Goal: Task Accomplishment & Management: Complete application form

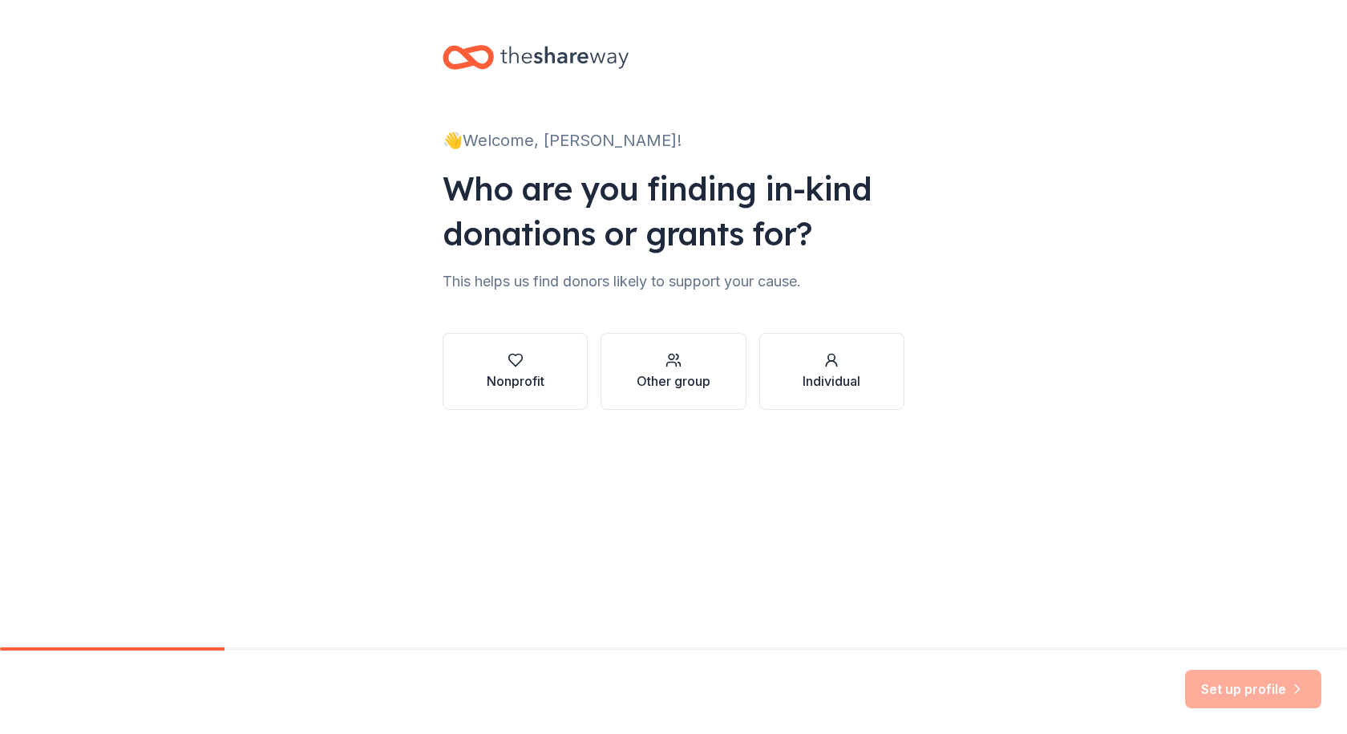
click at [515, 364] on icon "button" at bounding box center [516, 360] width 16 height 16
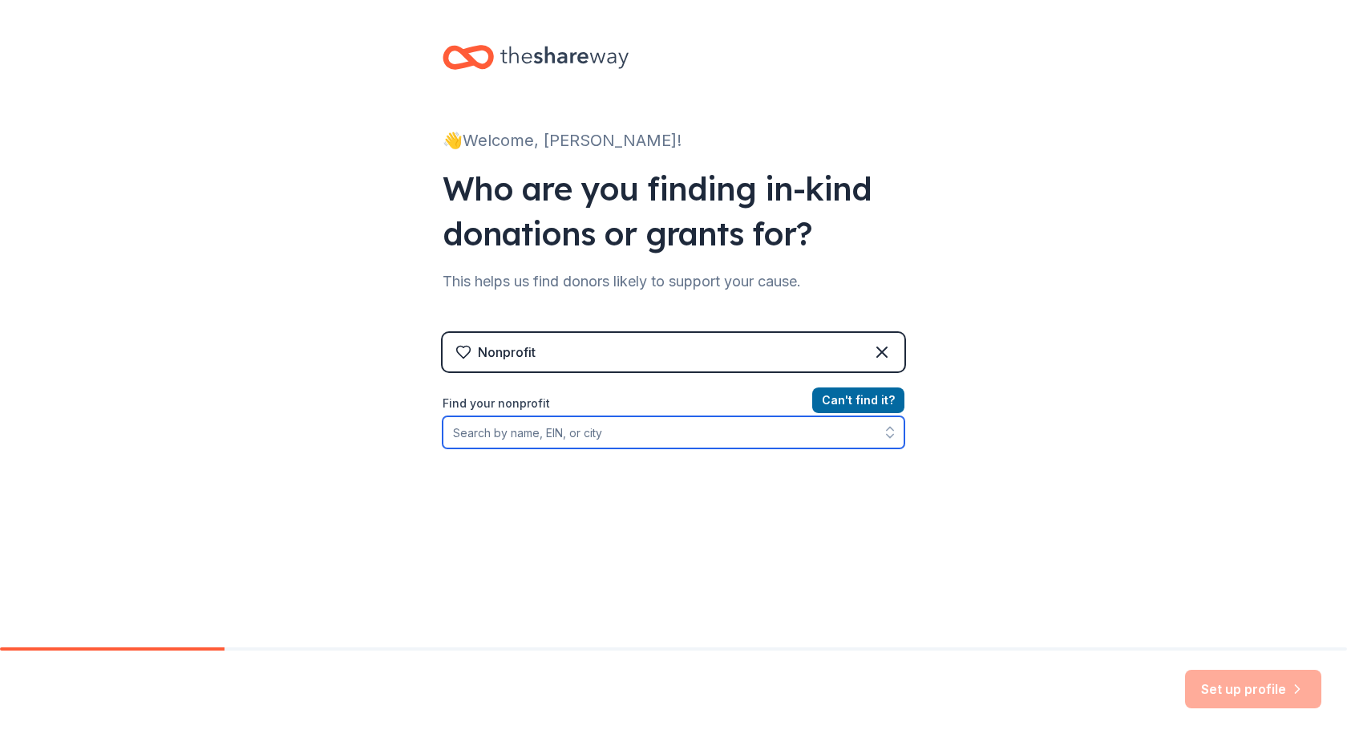
click at [606, 428] on input "Find your nonprofit" at bounding box center [674, 432] width 462 height 32
paste input "[US_EMPLOYER_IDENTIFICATION_NUMBER]"
type input "[US_EMPLOYER_IDENTIFICATION_NUMBER]"
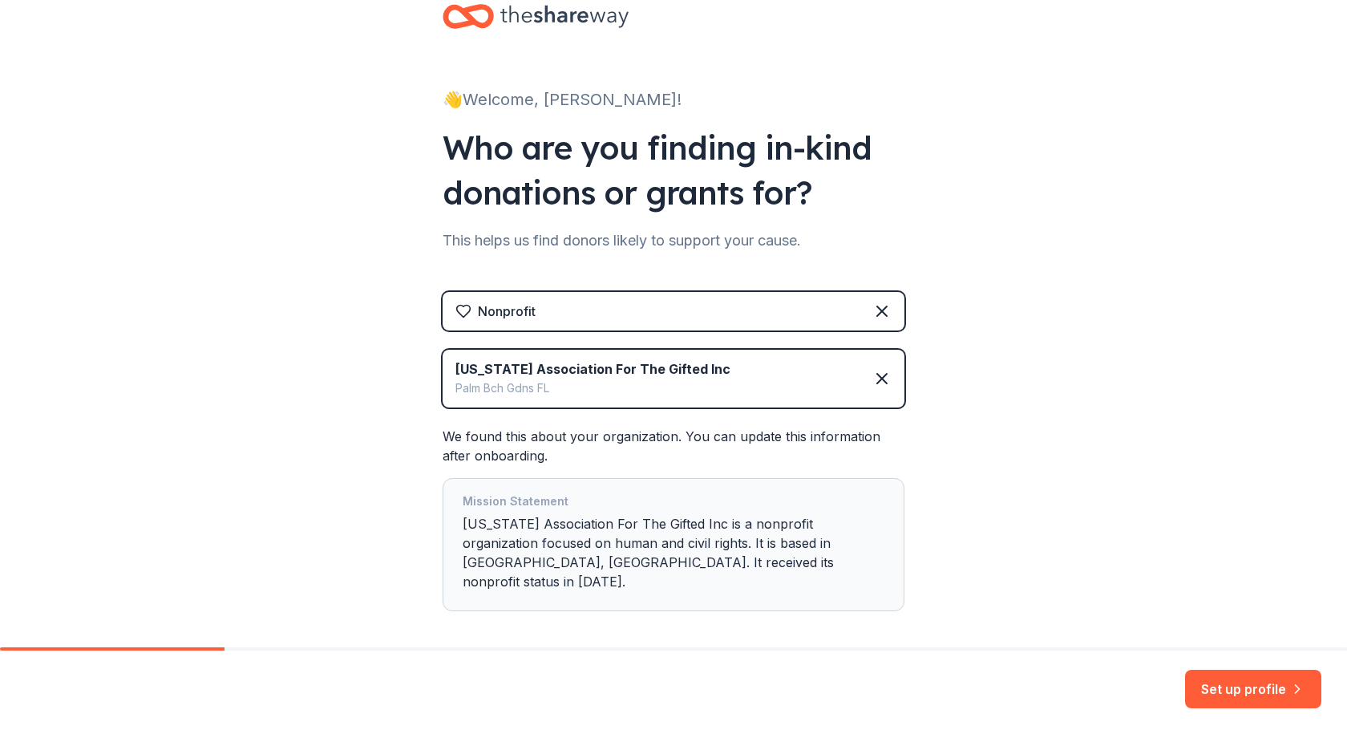
scroll to position [95, 0]
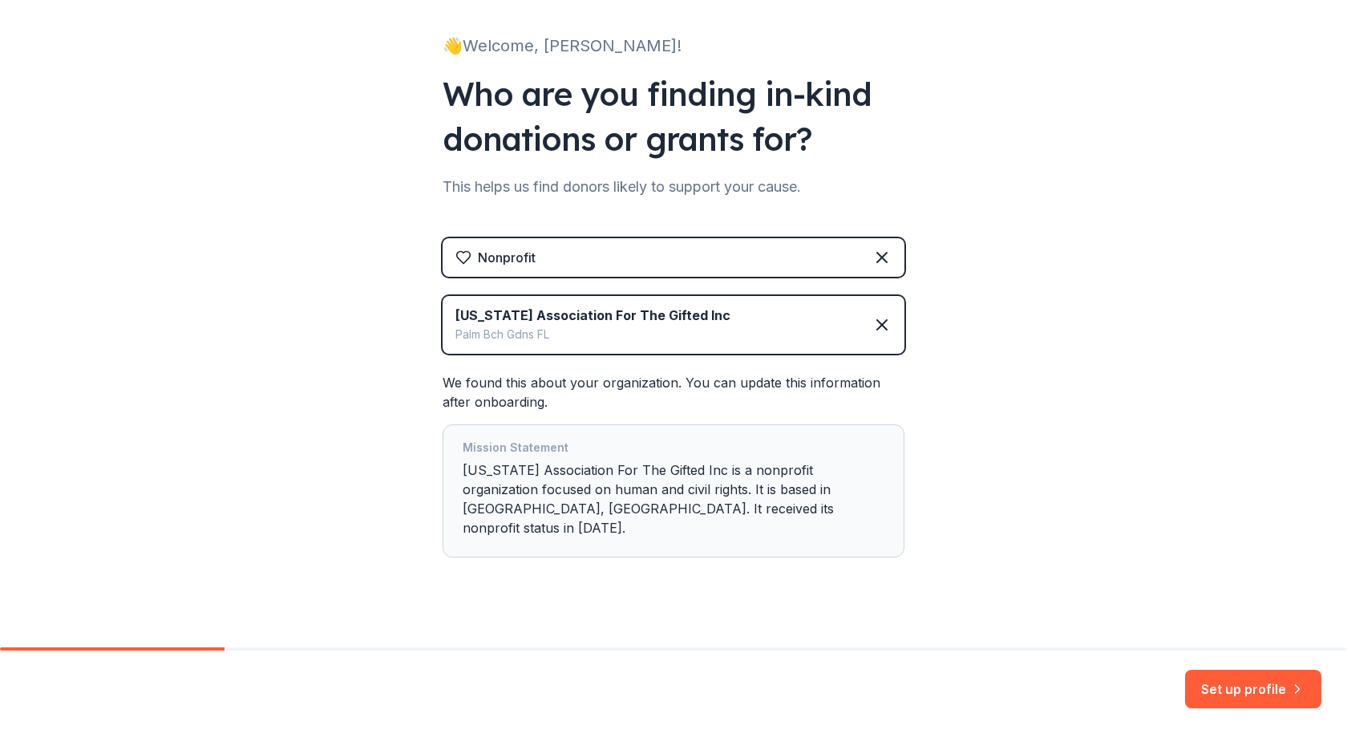
click at [1256, 687] on button "Set up profile" at bounding box center [1253, 689] width 136 height 38
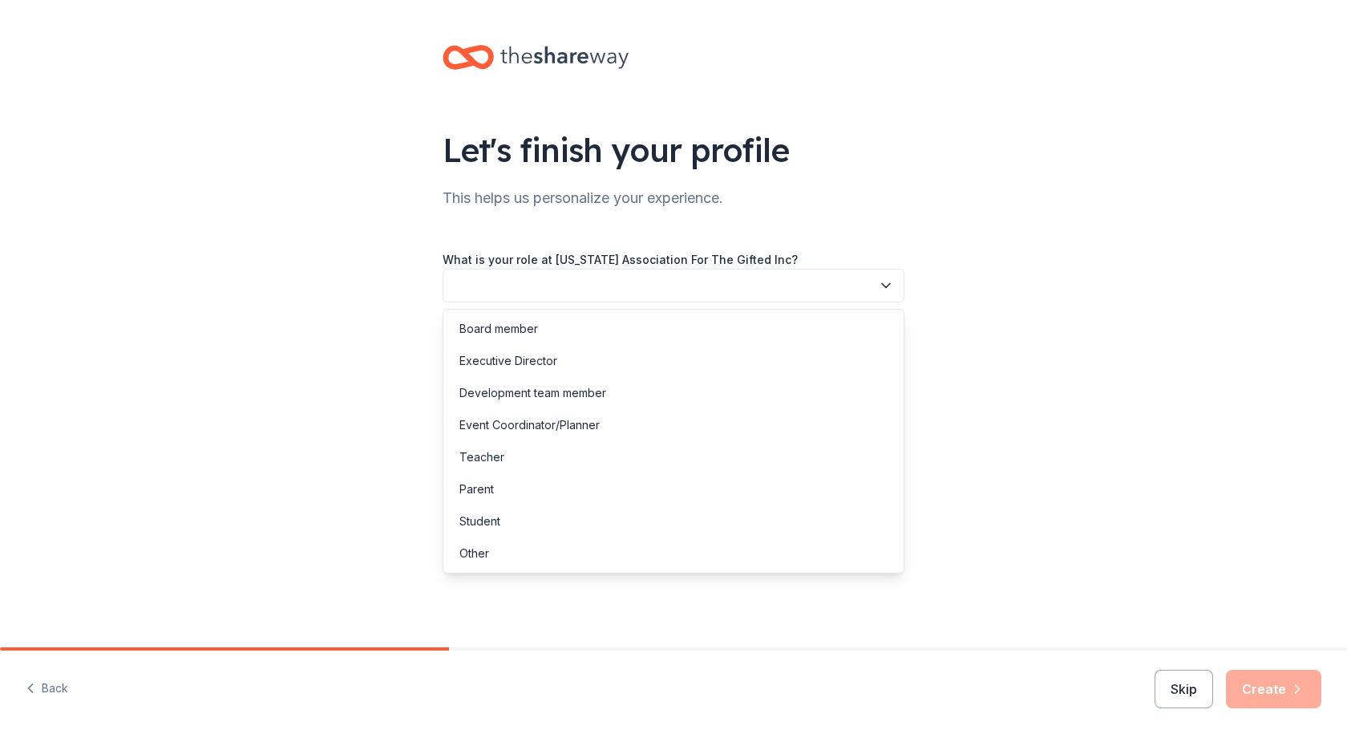
click at [576, 289] on button "button" at bounding box center [674, 286] width 462 height 34
click at [529, 322] on div "Board member" at bounding box center [499, 328] width 79 height 19
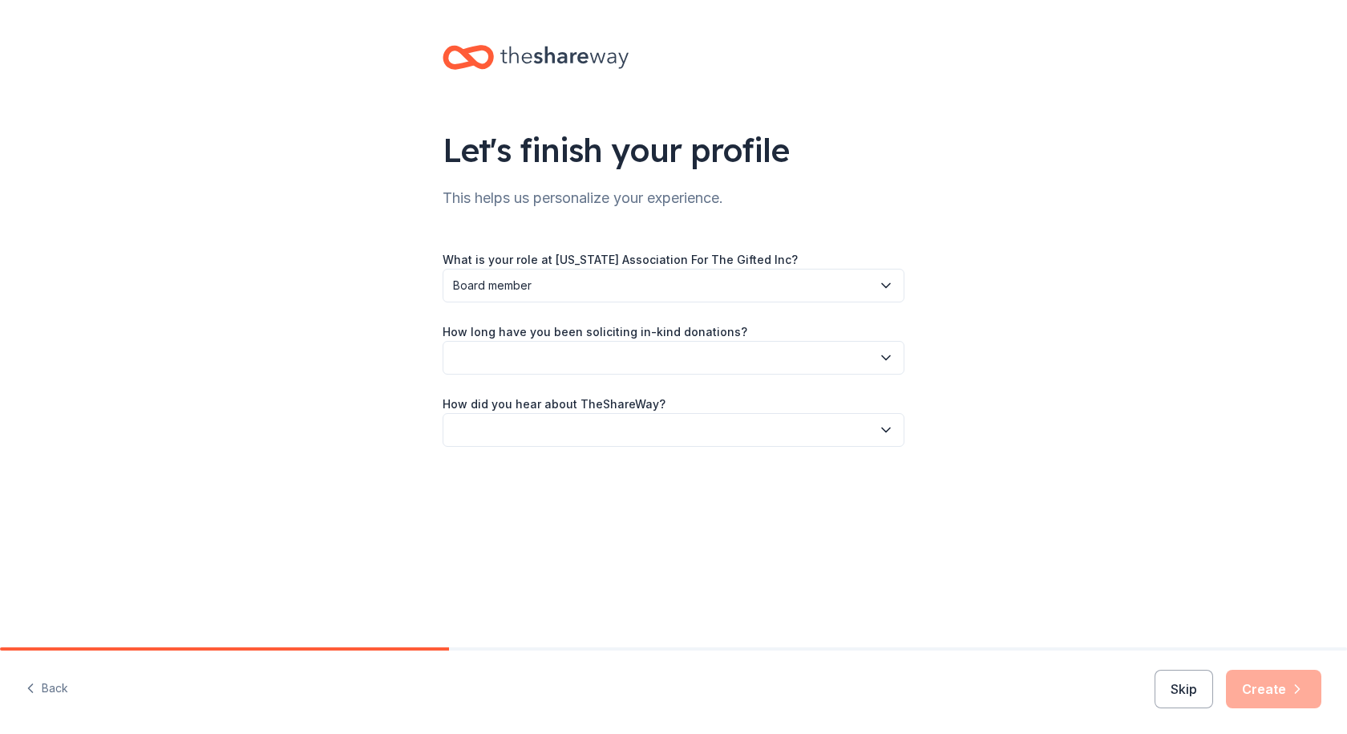
click at [534, 360] on button "button" at bounding box center [674, 358] width 462 height 34
click at [527, 436] on div "1 to 2 years" at bounding box center [674, 433] width 454 height 32
click at [531, 424] on button "button" at bounding box center [674, 430] width 462 height 34
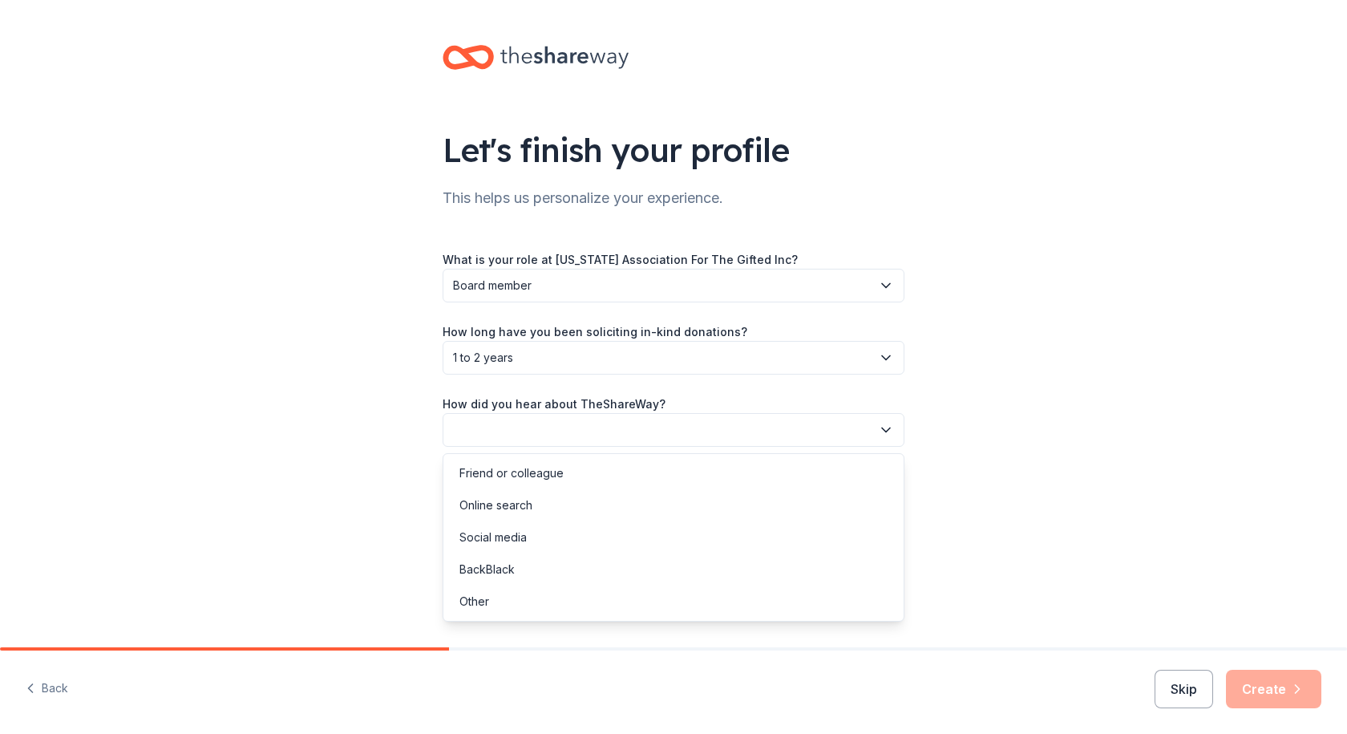
click at [519, 478] on div "Friend or colleague" at bounding box center [512, 473] width 104 height 19
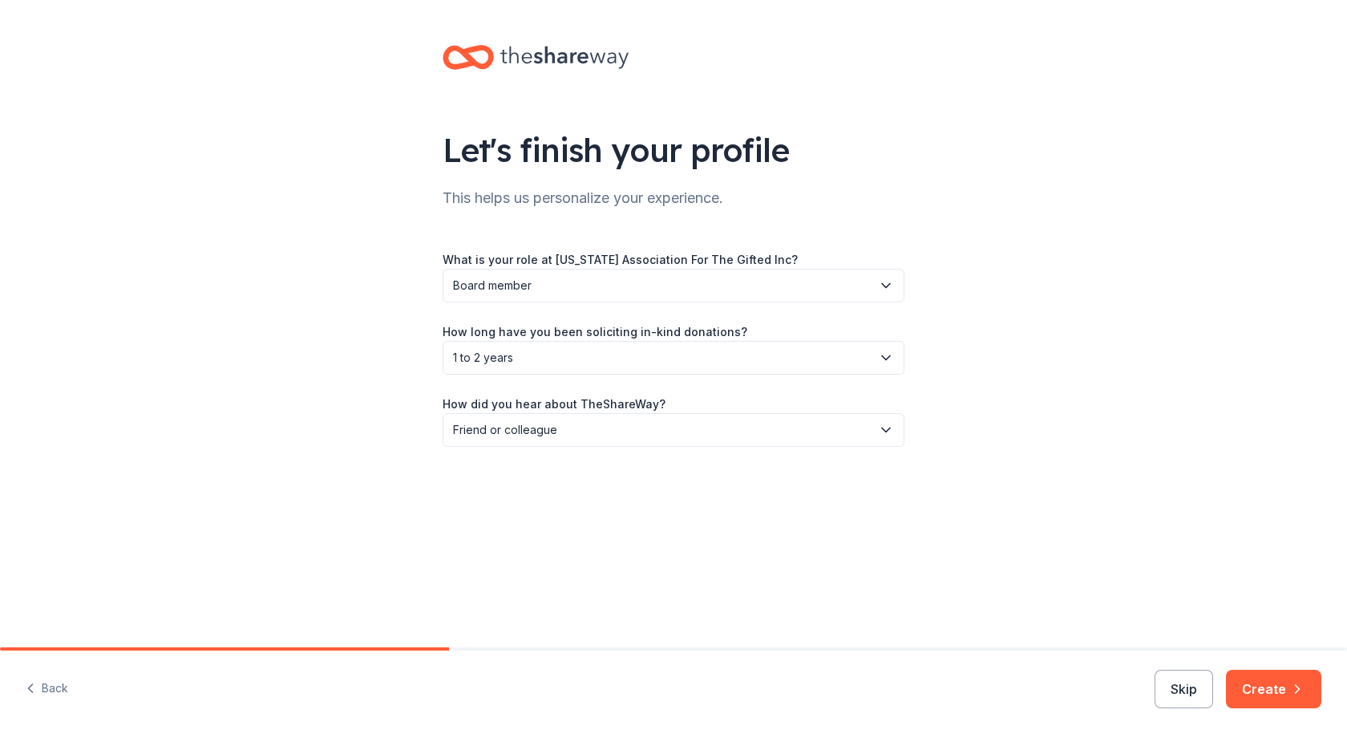
click at [1266, 699] on button "Create" at bounding box center [1273, 689] width 95 height 38
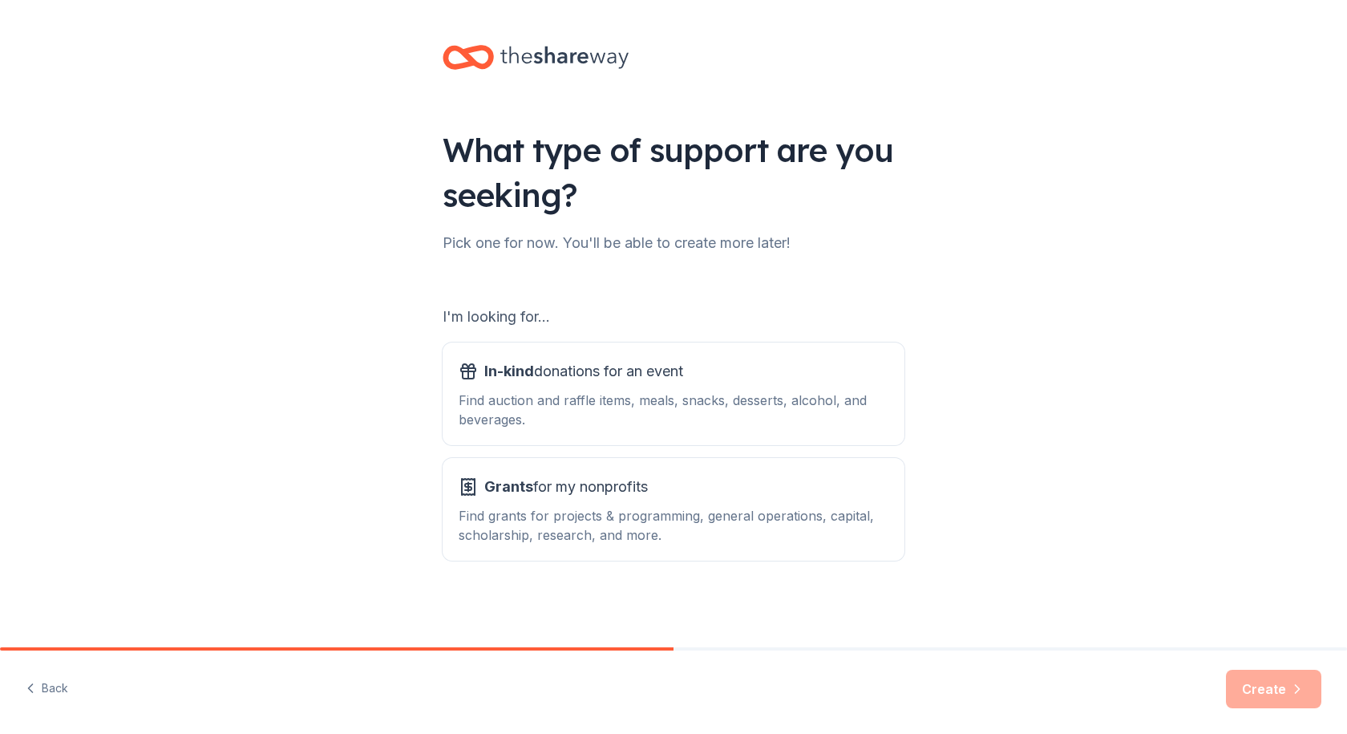
click at [585, 383] on span "In-kind donations for an event" at bounding box center [583, 371] width 199 height 26
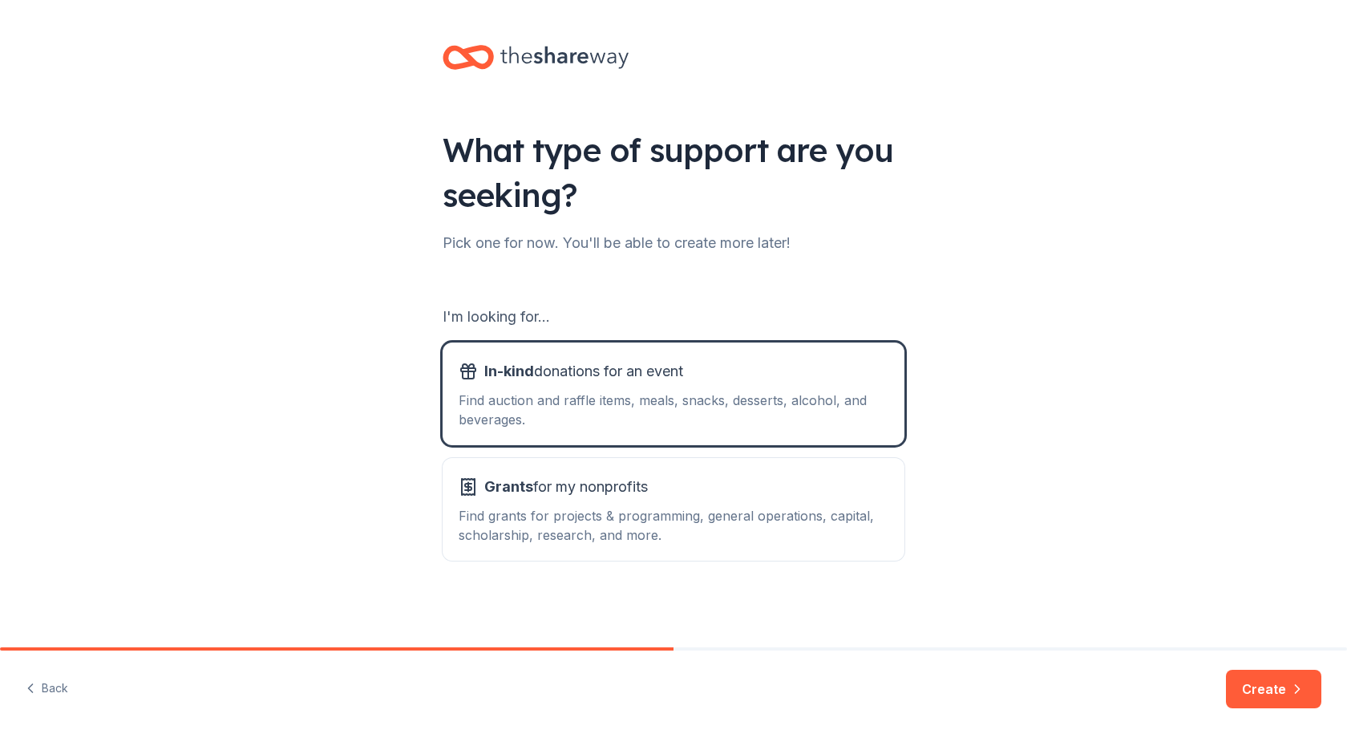
click at [572, 496] on span "Grants for my nonprofits" at bounding box center [566, 487] width 164 height 26
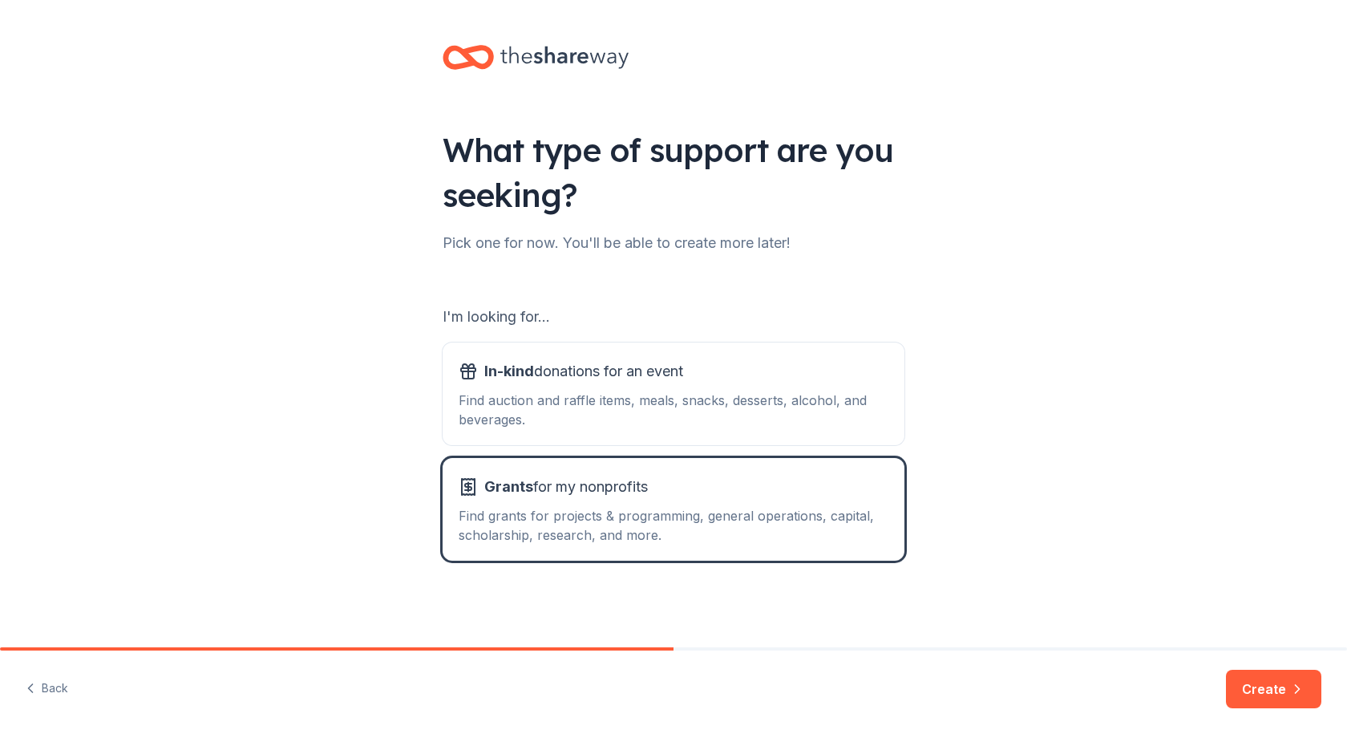
click at [581, 402] on div "Find auction and raffle items, meals, snacks, desserts, alcohol, and beverages." at bounding box center [674, 410] width 430 height 38
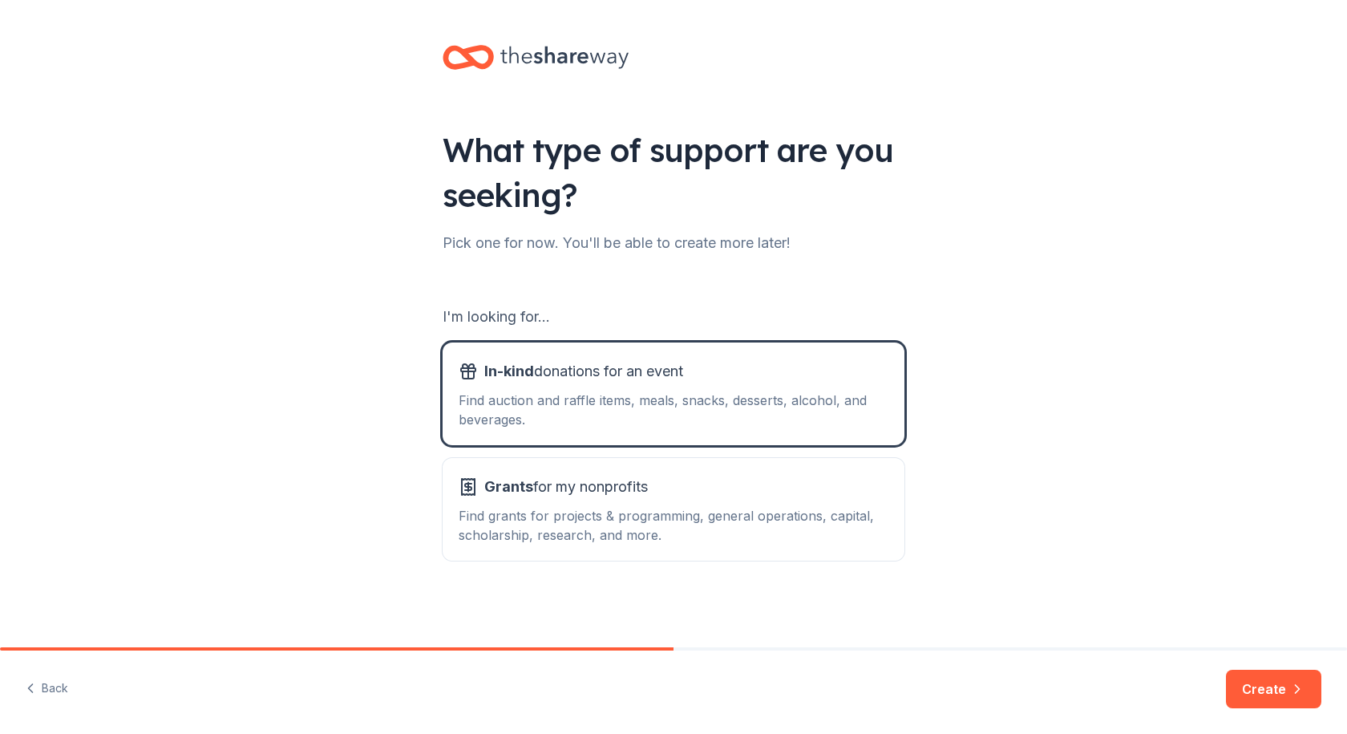
click at [1268, 691] on button "Create" at bounding box center [1273, 689] width 95 height 38
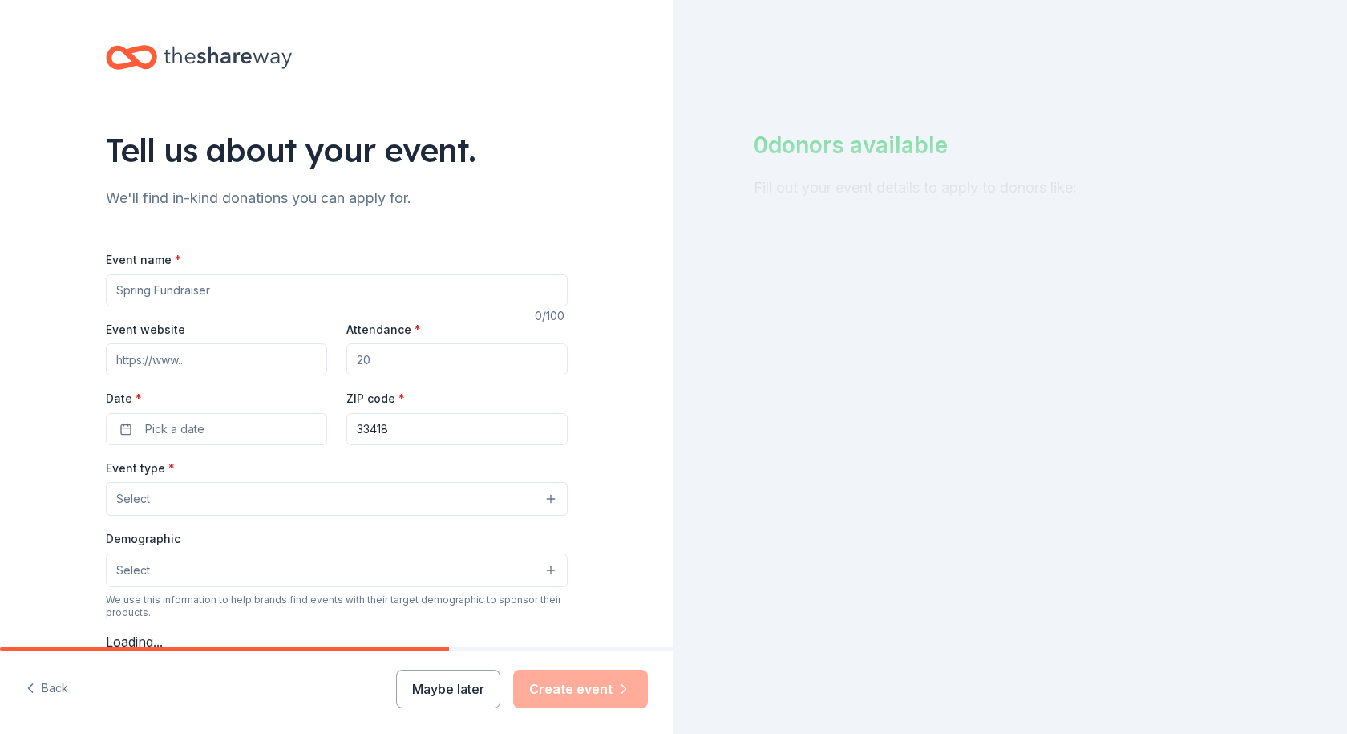
click at [226, 294] on input "Event name *" at bounding box center [337, 290] width 462 height 32
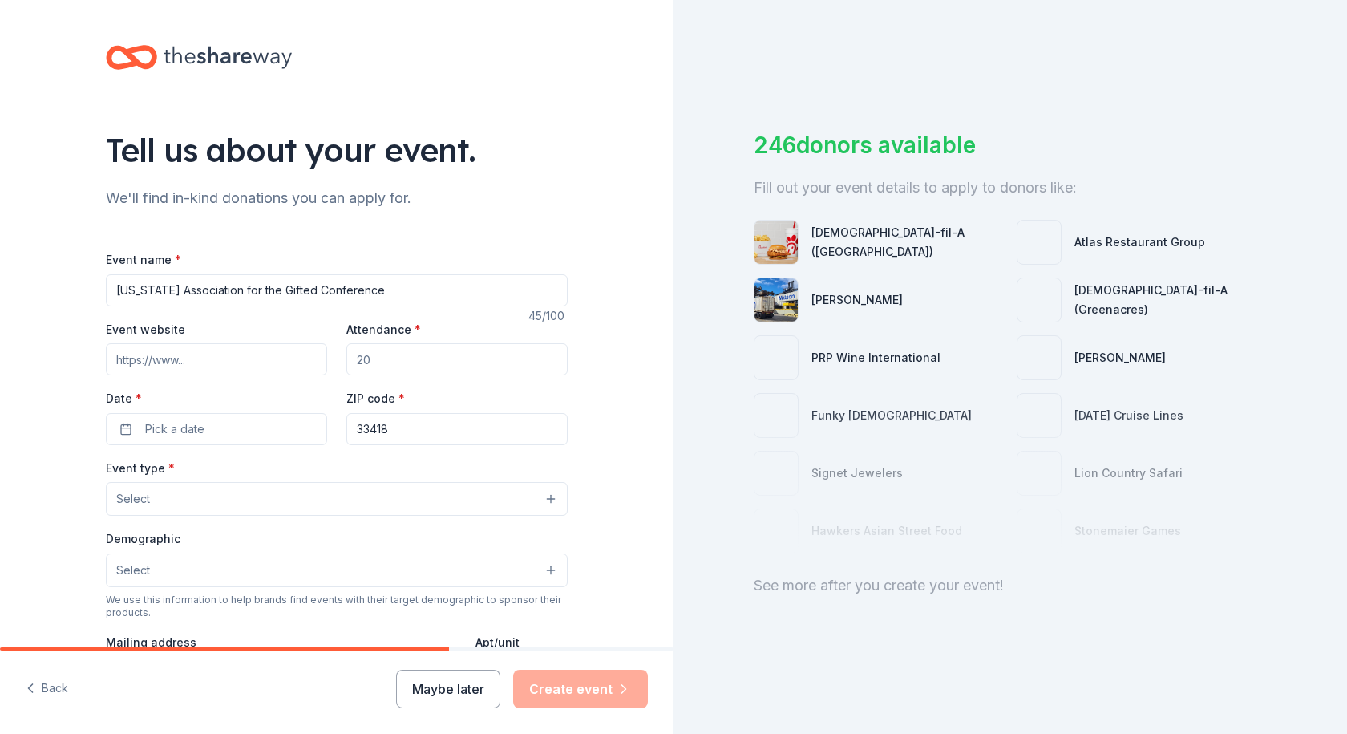
type input "[US_STATE] Association for the Gifted Conference"
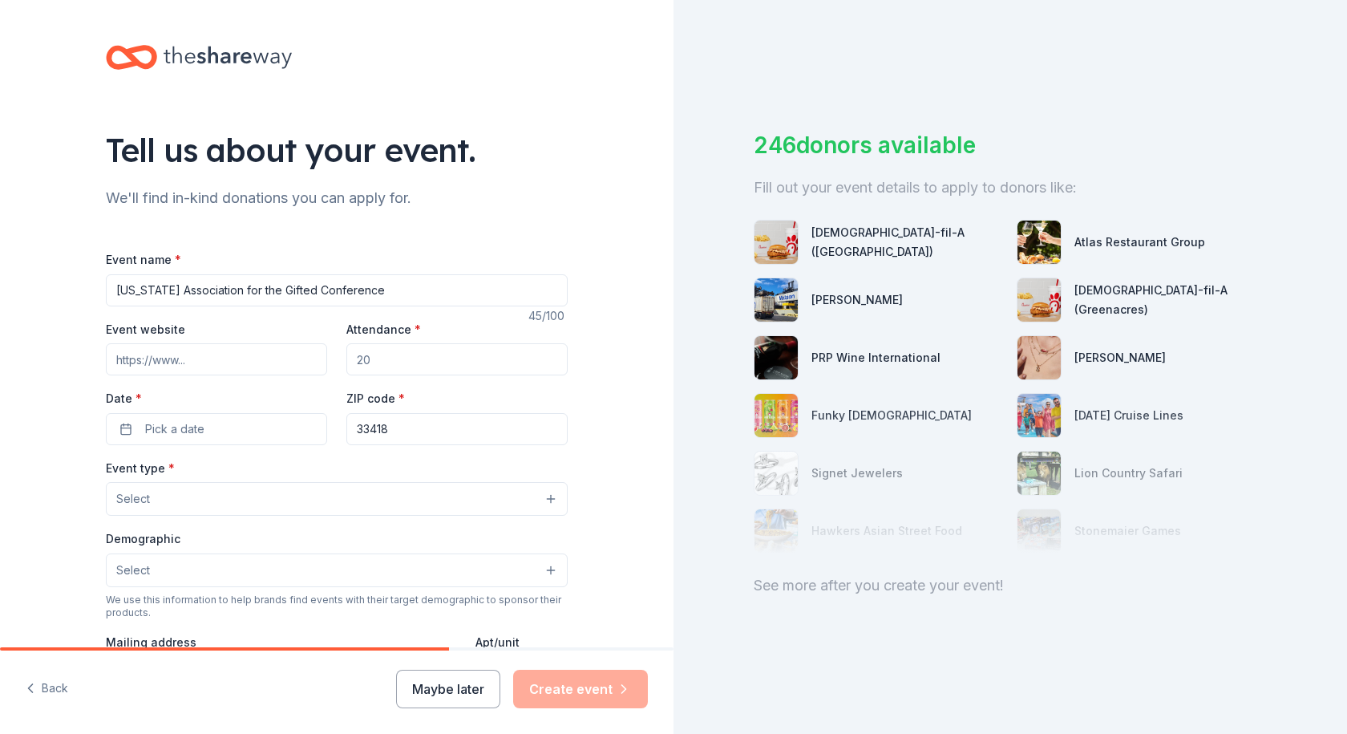
paste input "https://www.floridagifted.org/"
type input "https://www.floridagifted.org/"
click at [371, 359] on input "Attendance *" at bounding box center [456, 359] width 221 height 32
type input "150"
click at [225, 422] on button "Pick a date" at bounding box center [216, 429] width 221 height 32
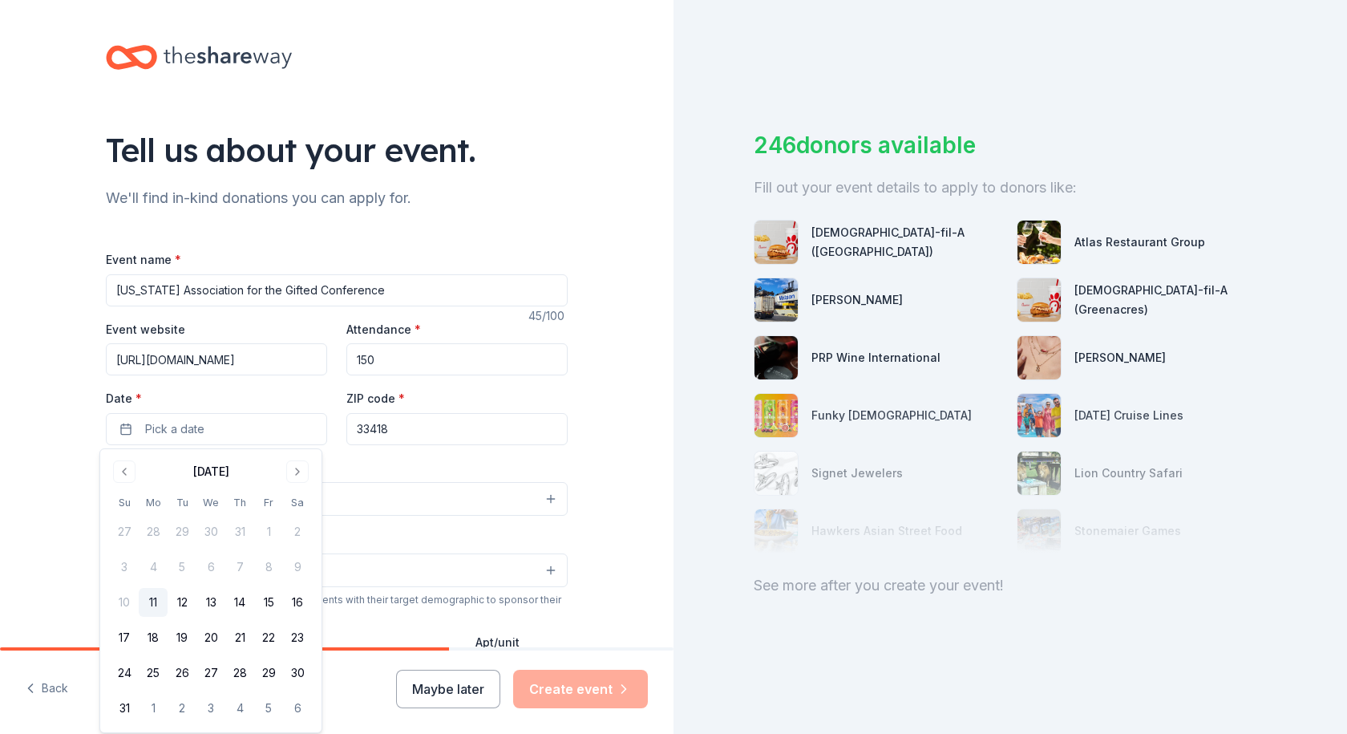
click at [300, 469] on button "Go to next month" at bounding box center [297, 471] width 22 height 22
click at [130, 468] on button "Go to previous month" at bounding box center [124, 471] width 22 height 22
click at [272, 673] on button "31" at bounding box center [268, 672] width 29 height 29
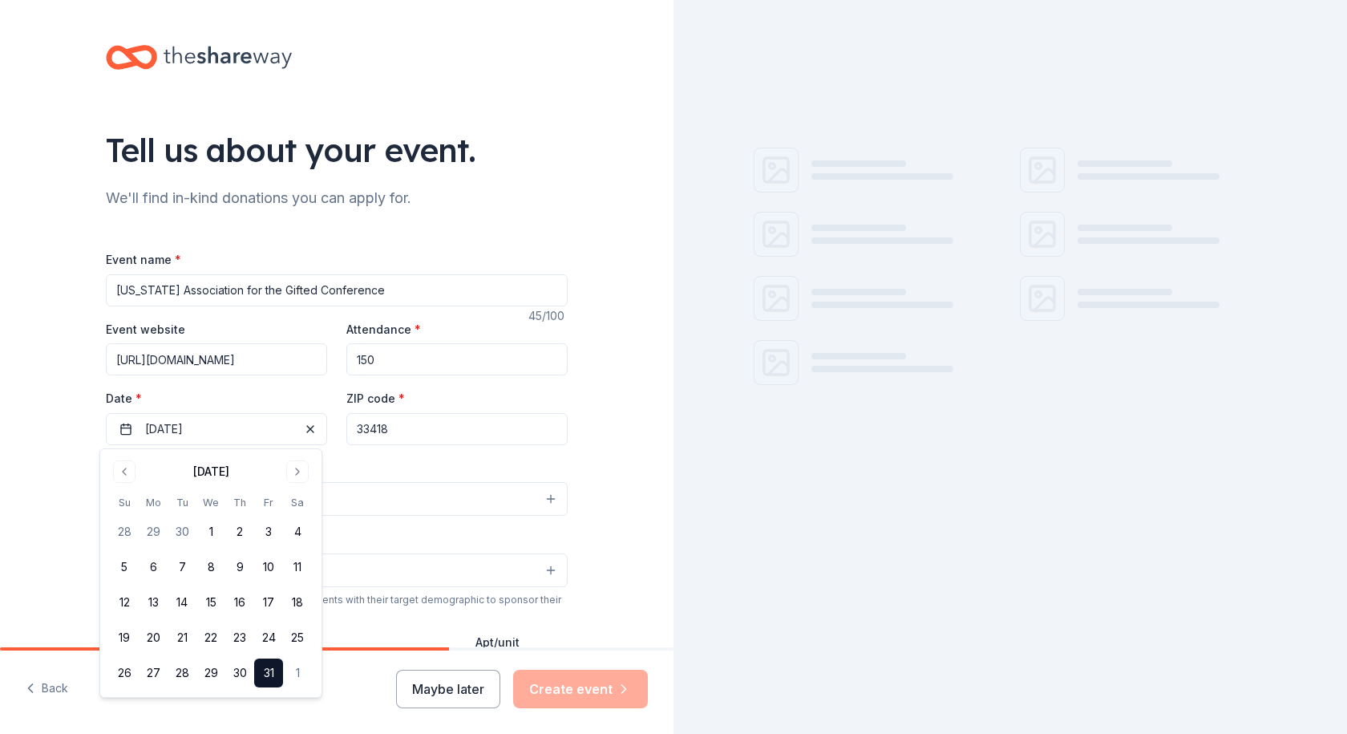
click at [417, 431] on input "33418" at bounding box center [456, 429] width 221 height 32
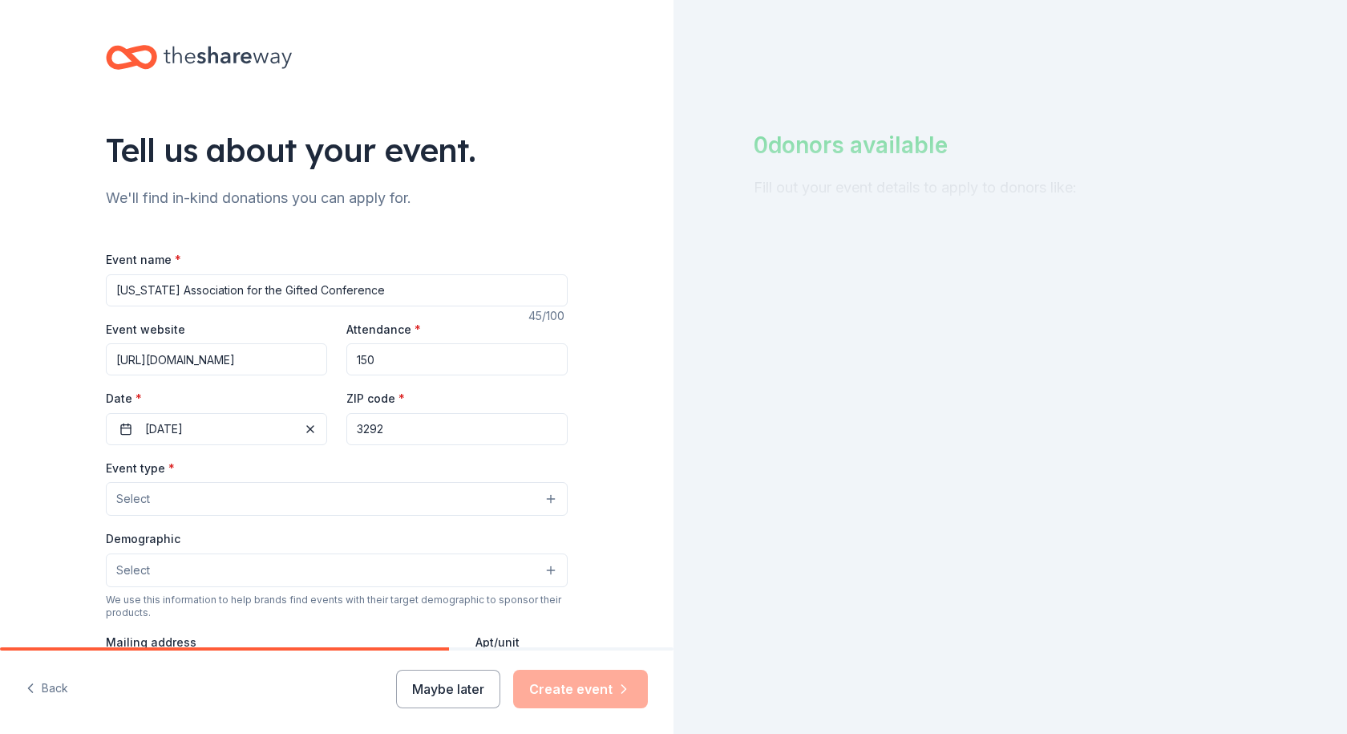
type input "32927"
type input "5210 Sanbourne Street"
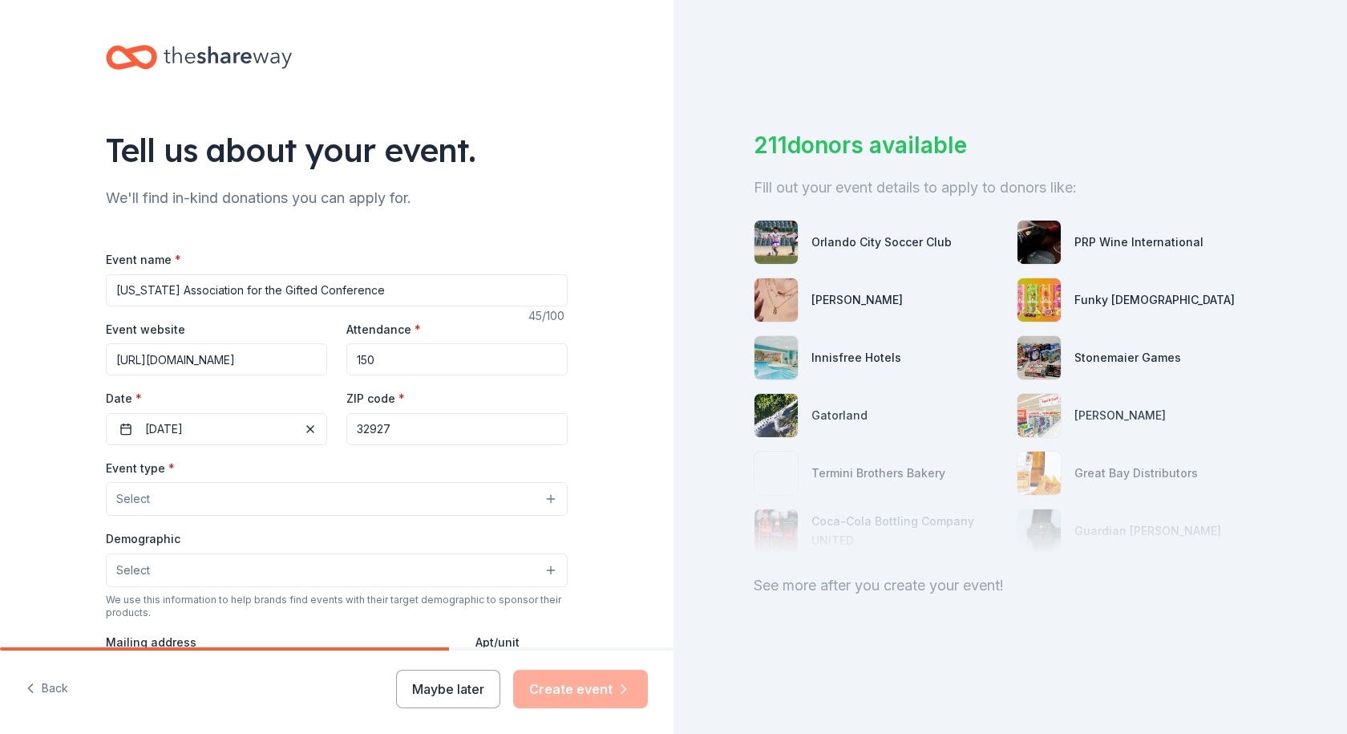
type input "32927"
click at [192, 493] on button "Select" at bounding box center [337, 499] width 462 height 34
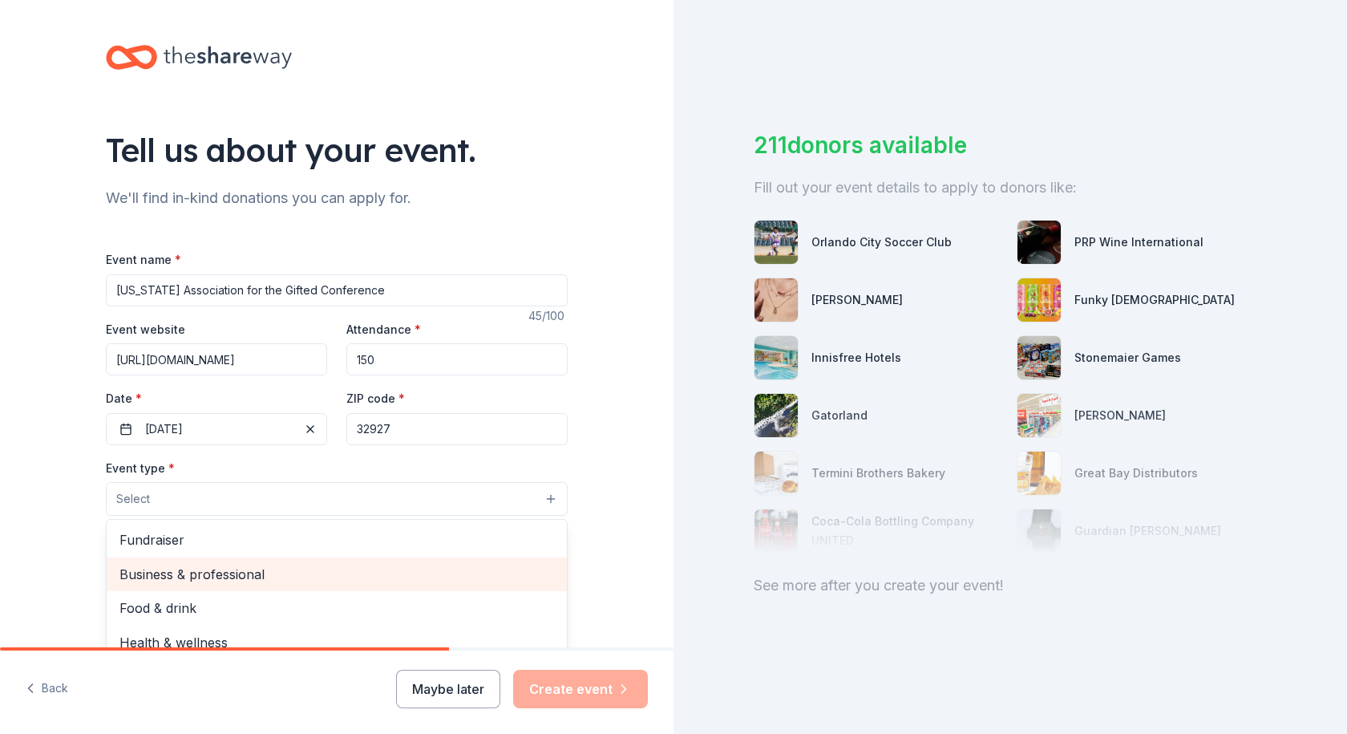
click at [332, 575] on span "Business & professional" at bounding box center [336, 574] width 435 height 21
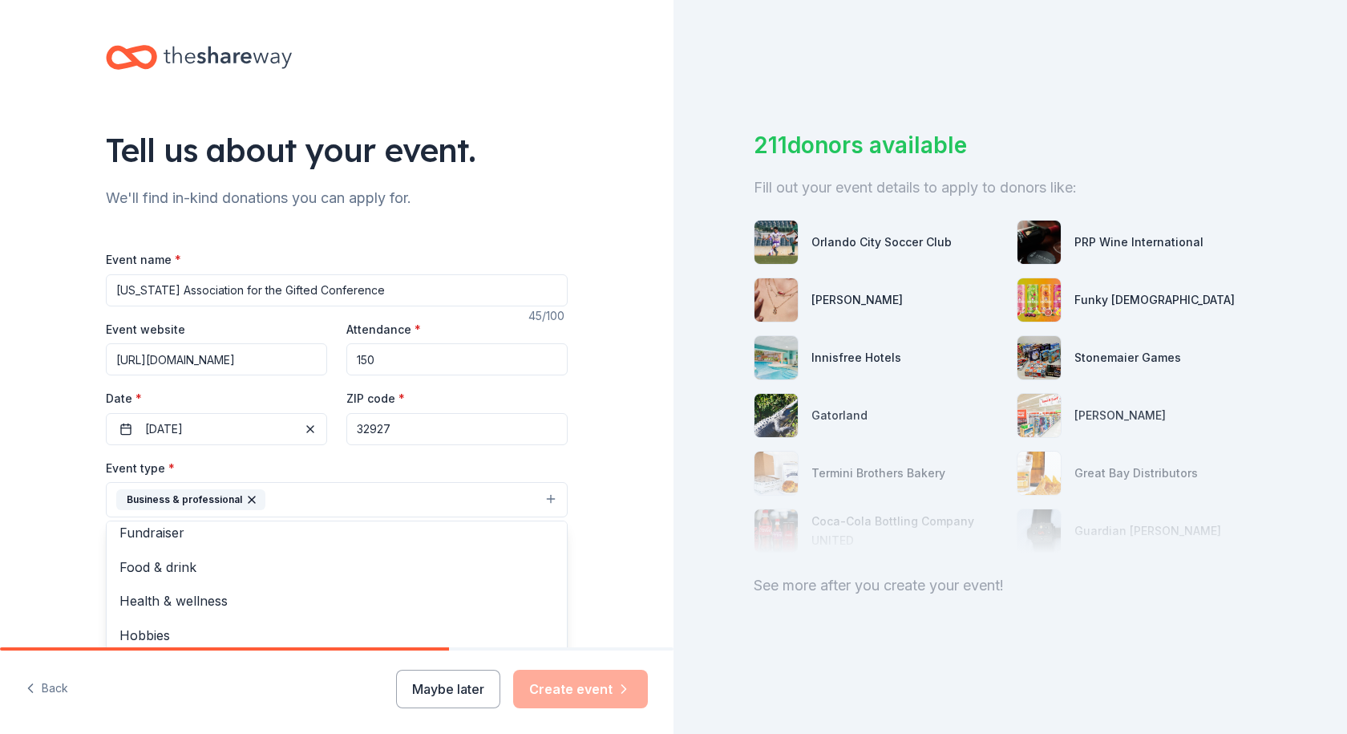
click at [560, 594] on div "Fundraiser Food & drink Health & wellness Hobbies Music Performing & visual arts" at bounding box center [337, 617] width 462 height 192
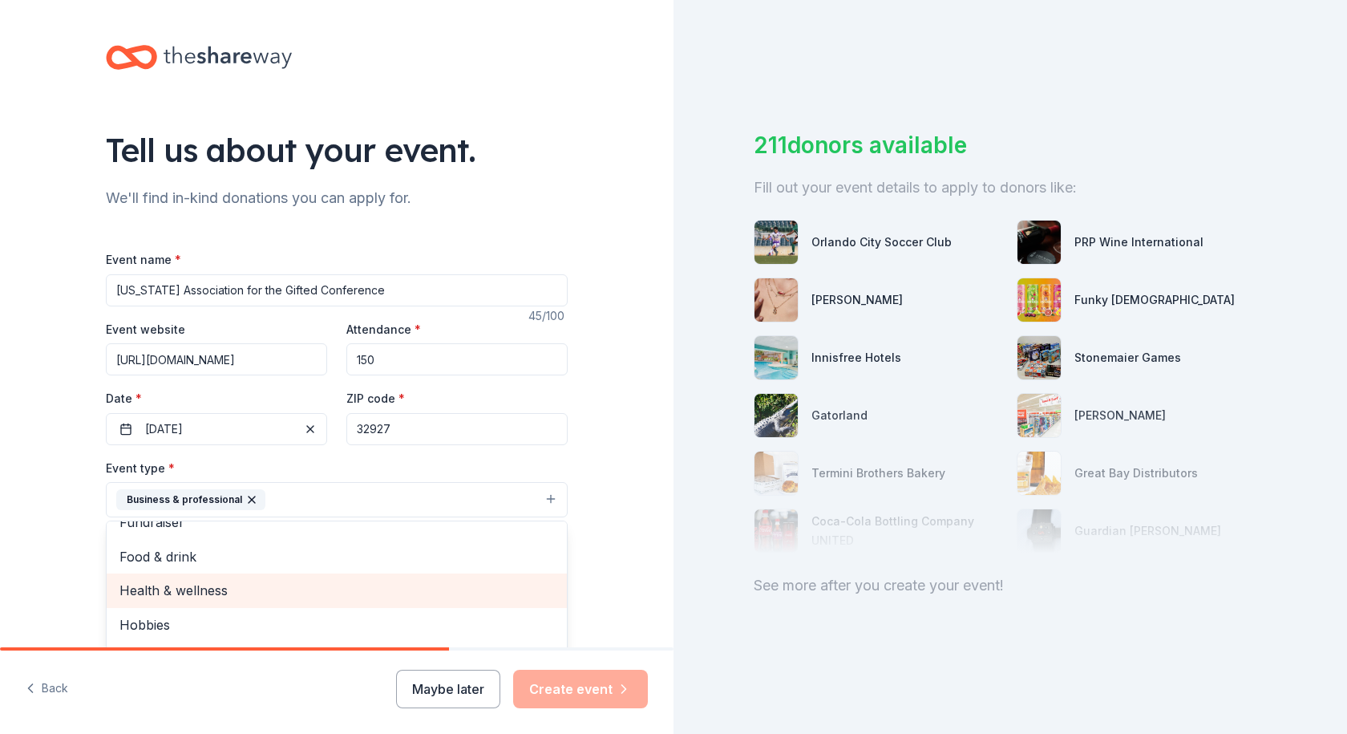
click at [178, 585] on span "Health & wellness" at bounding box center [336, 590] width 435 height 21
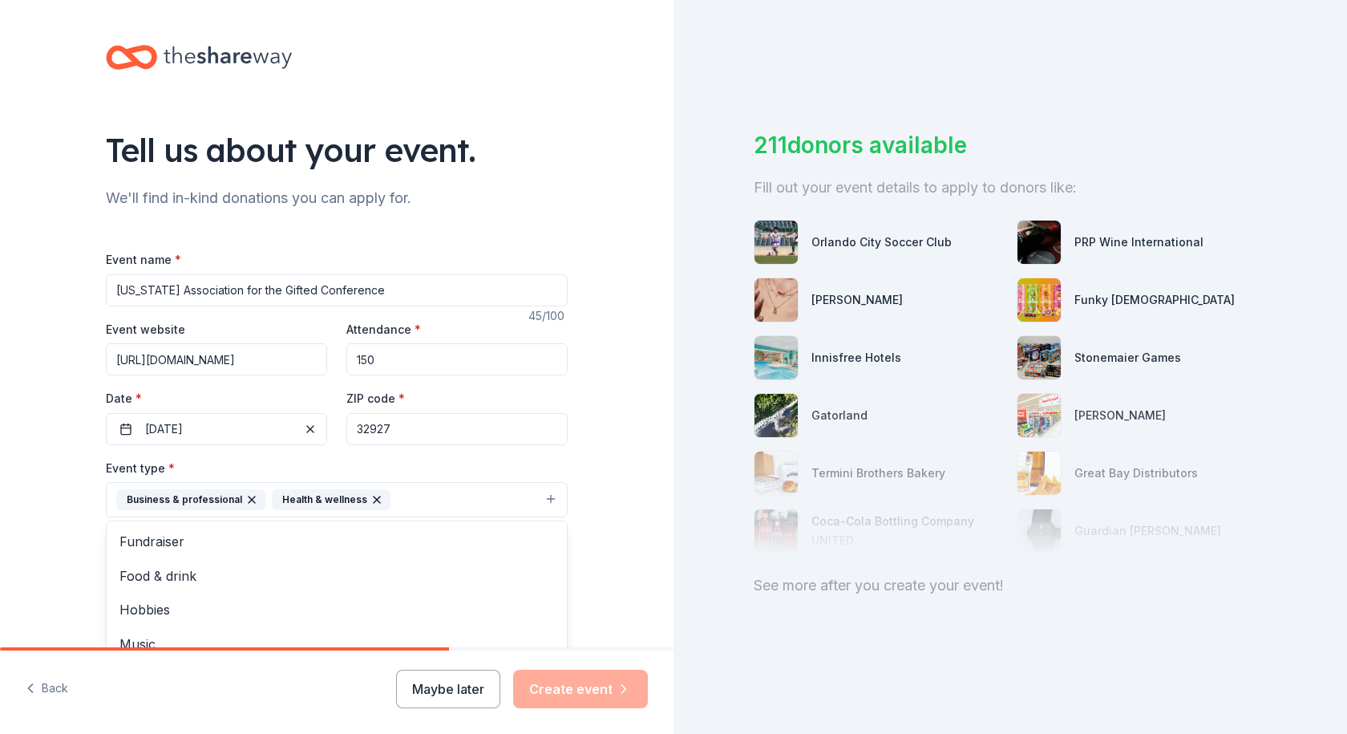
click at [618, 480] on div "Tell us about your event. We'll find in-kind donations you can apply for. Event…" at bounding box center [337, 534] width 674 height 1069
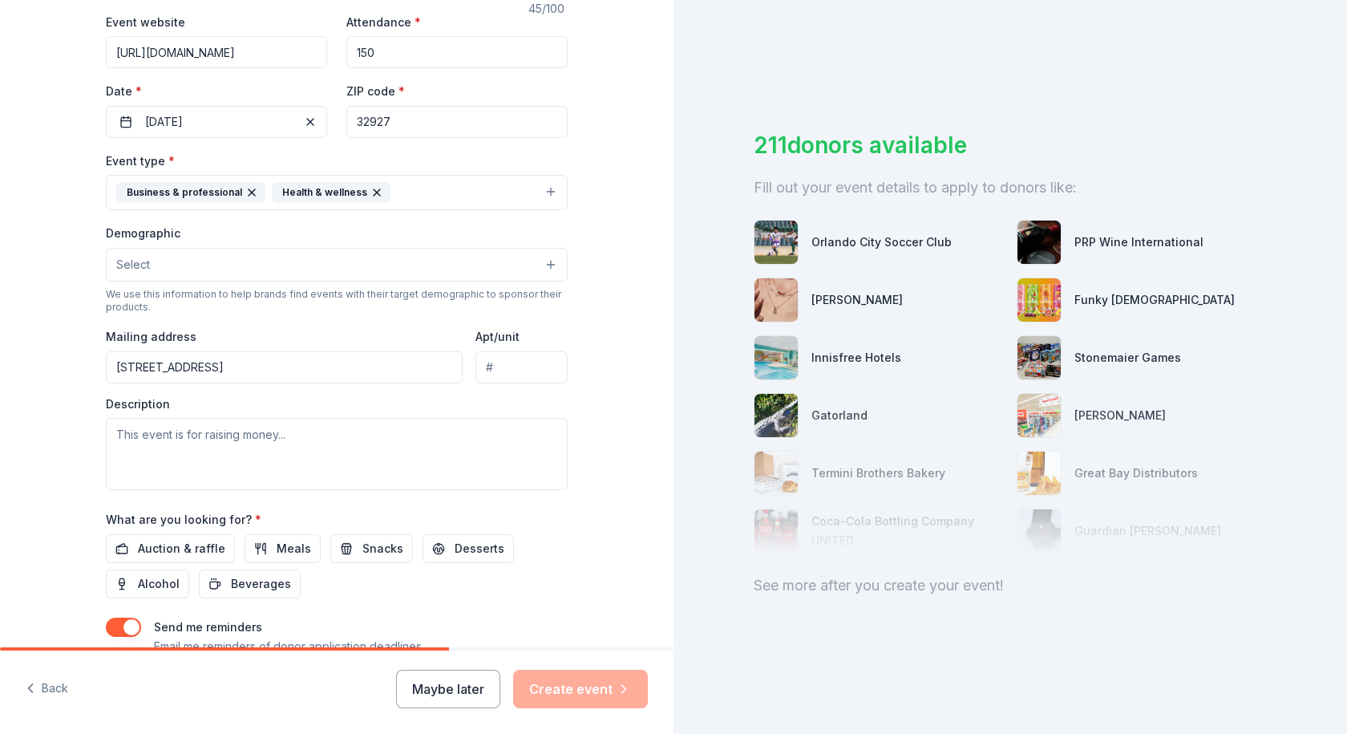
scroll to position [317, 0]
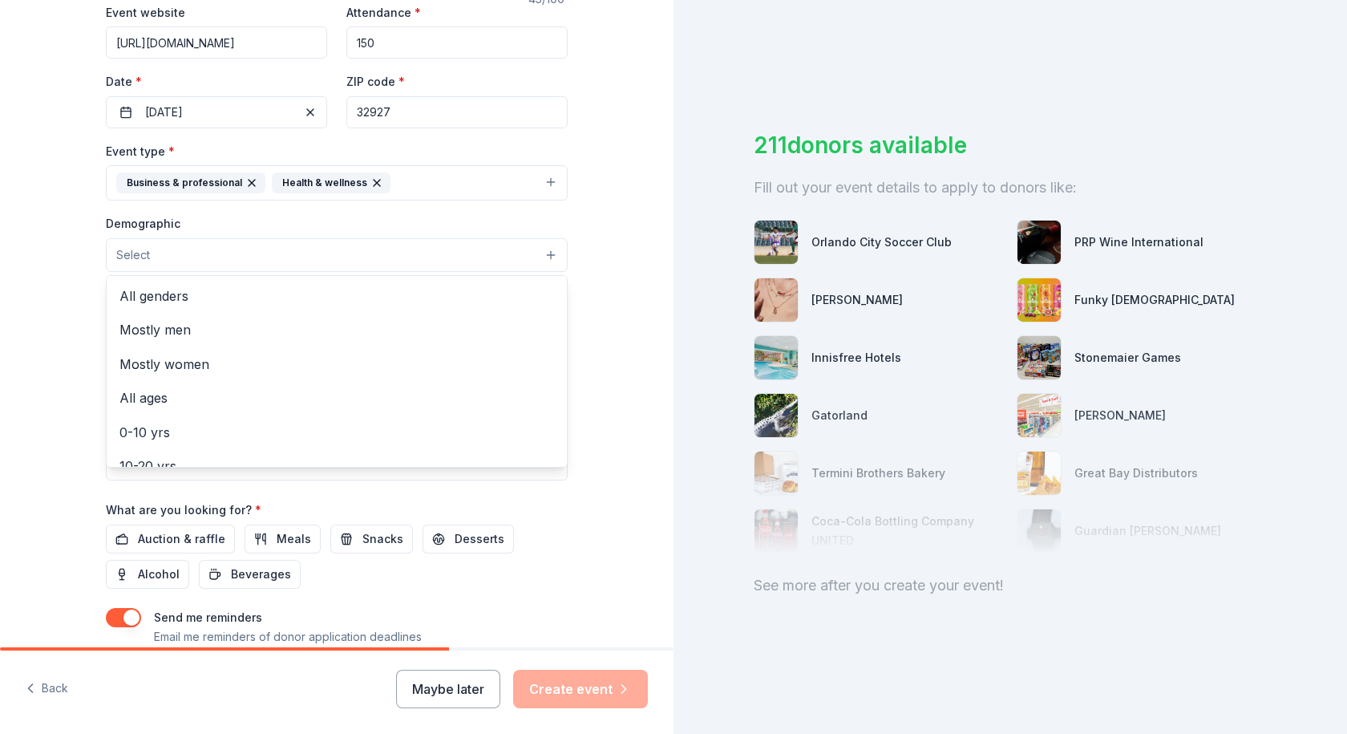
click at [151, 257] on button "Select" at bounding box center [337, 255] width 462 height 34
click at [145, 294] on span "All genders" at bounding box center [336, 296] width 435 height 21
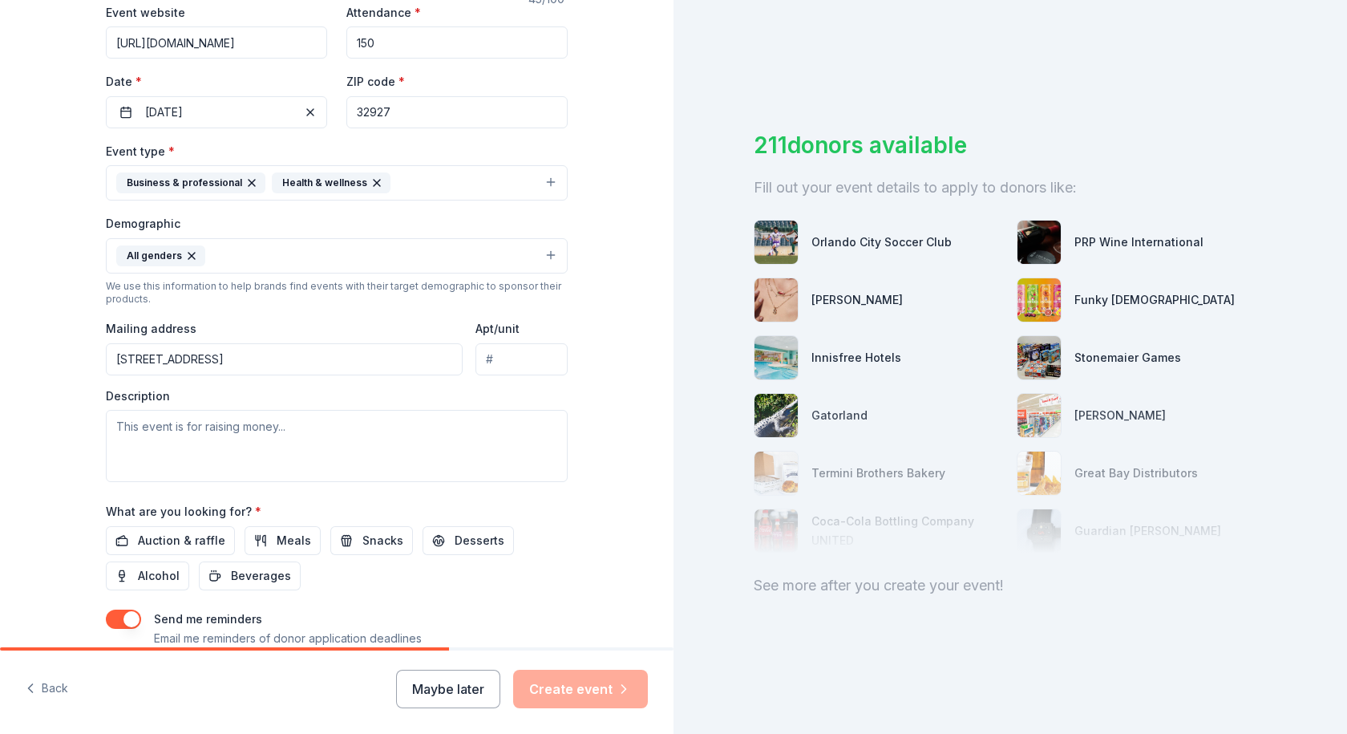
click at [233, 249] on button "All genders" at bounding box center [337, 255] width 462 height 35
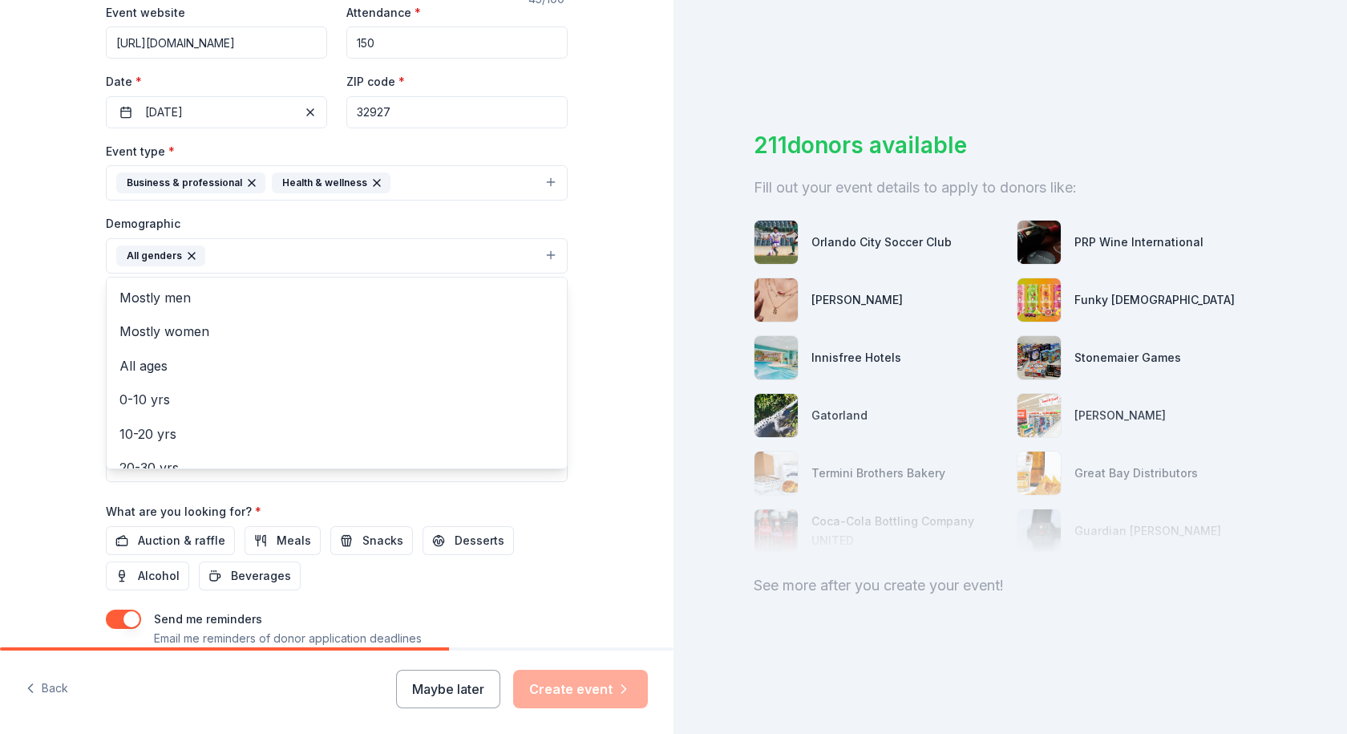
click at [221, 260] on button "All genders" at bounding box center [337, 255] width 462 height 35
click at [170, 370] on span "All ages" at bounding box center [336, 365] width 435 height 21
click at [601, 328] on div "Tell us about your event. We'll find in-kind donations you can apply for. Event…" at bounding box center [337, 218] width 674 height 1071
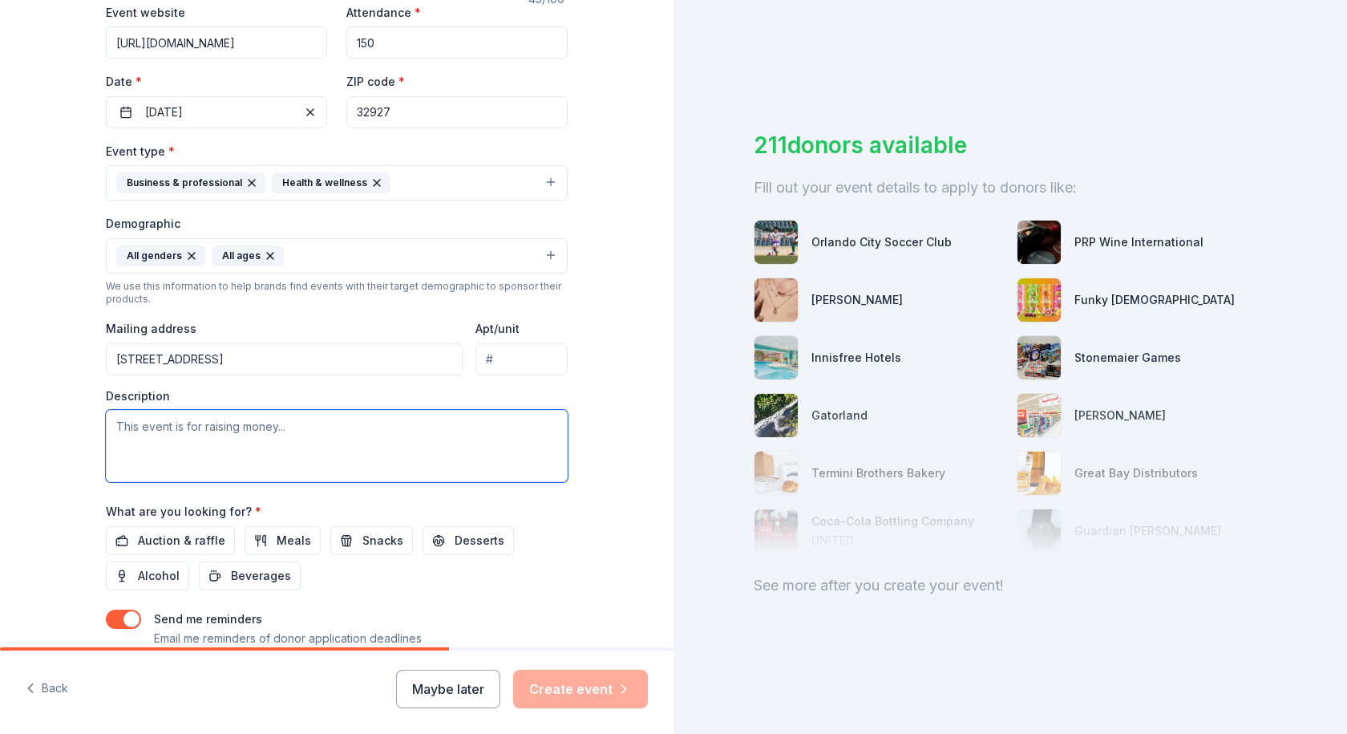
paste textarea "The importance of the FLAG conference lies in its role as a premier professiona…"
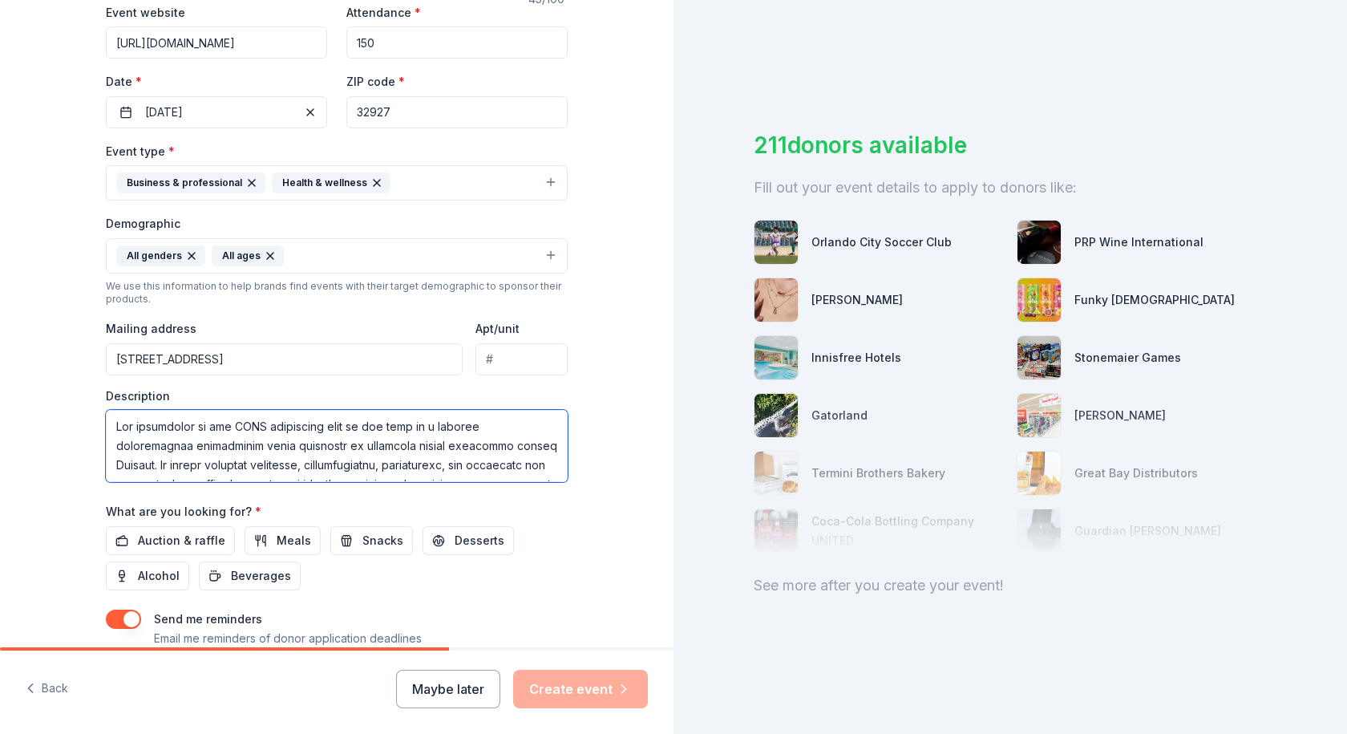
scroll to position [376, 0]
type textarea "The importance of the FLAG conference lies in its role as a premier professiona…"
click at [368, 535] on span "Snacks" at bounding box center [383, 540] width 41 height 19
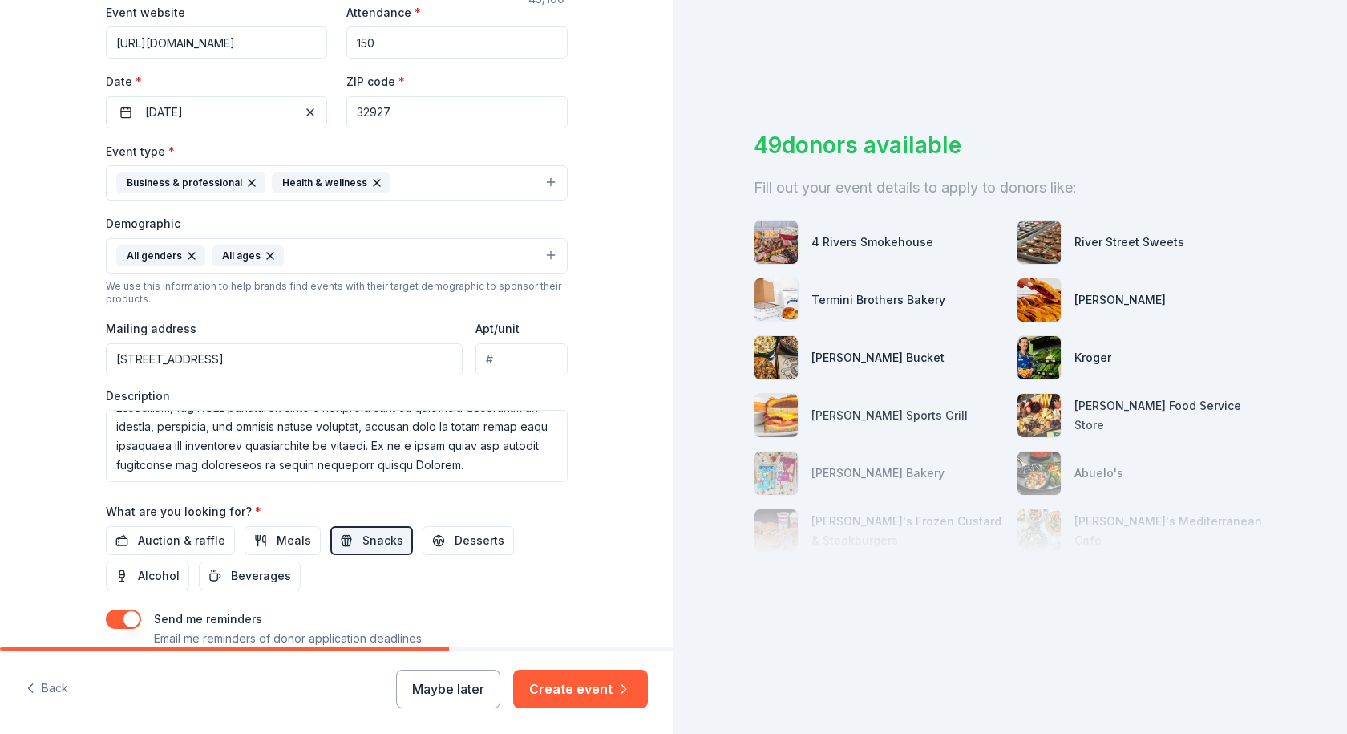
click at [236, 575] on span "Beverages" at bounding box center [261, 575] width 60 height 19
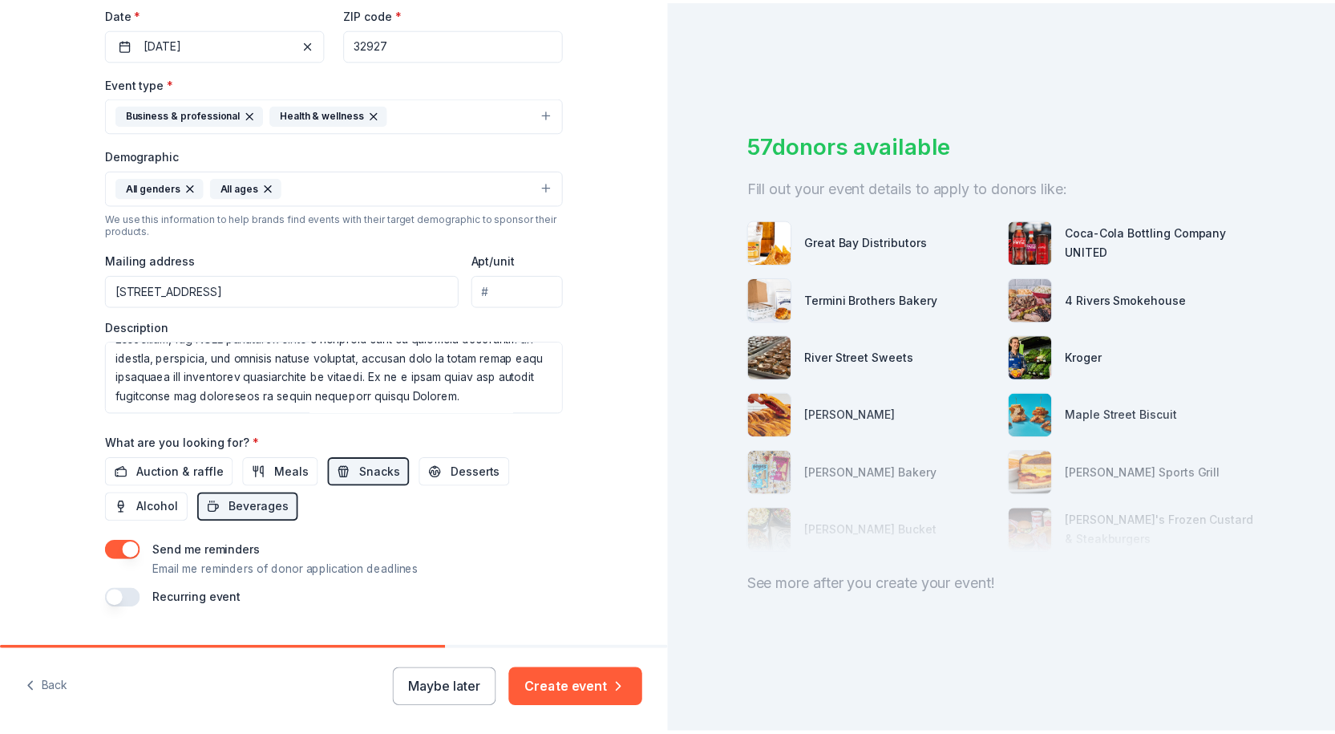
scroll to position [423, 0]
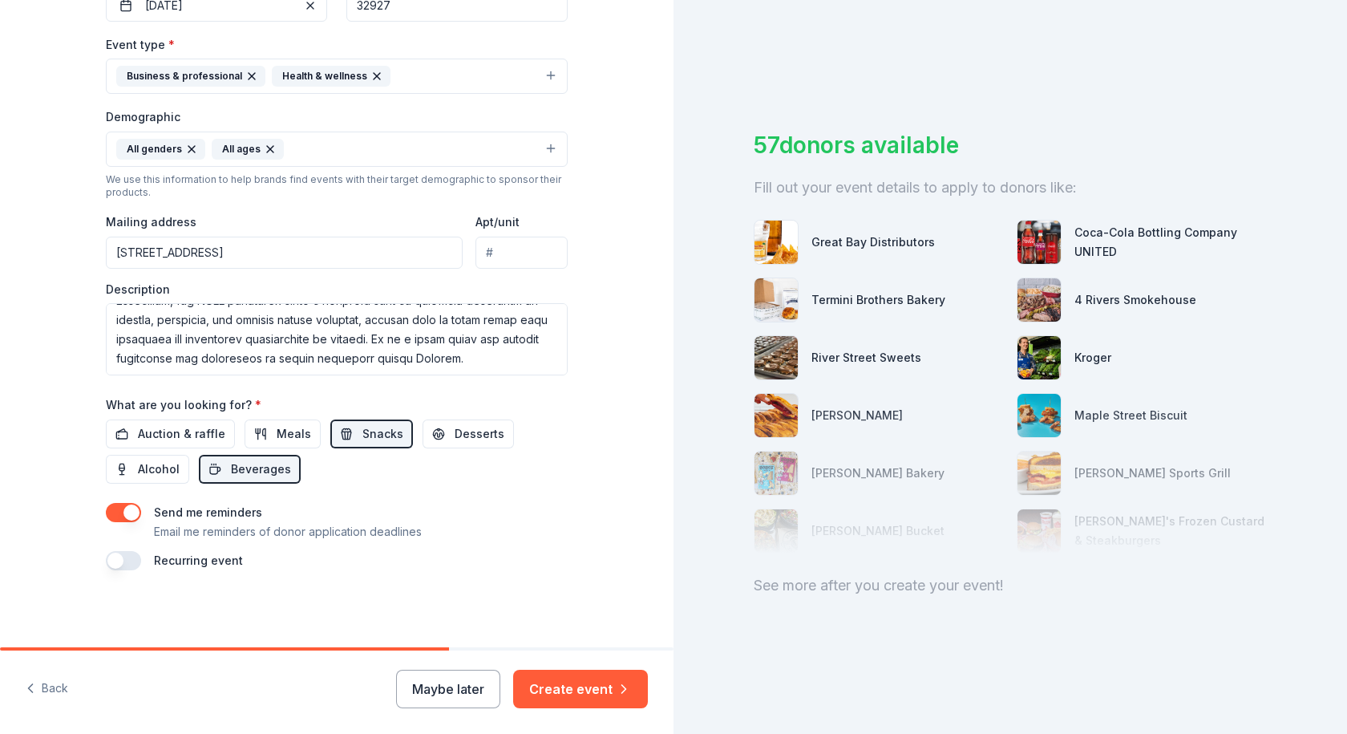
click at [121, 565] on button "button" at bounding box center [123, 560] width 35 height 19
click at [588, 692] on button "Create event" at bounding box center [580, 689] width 135 height 38
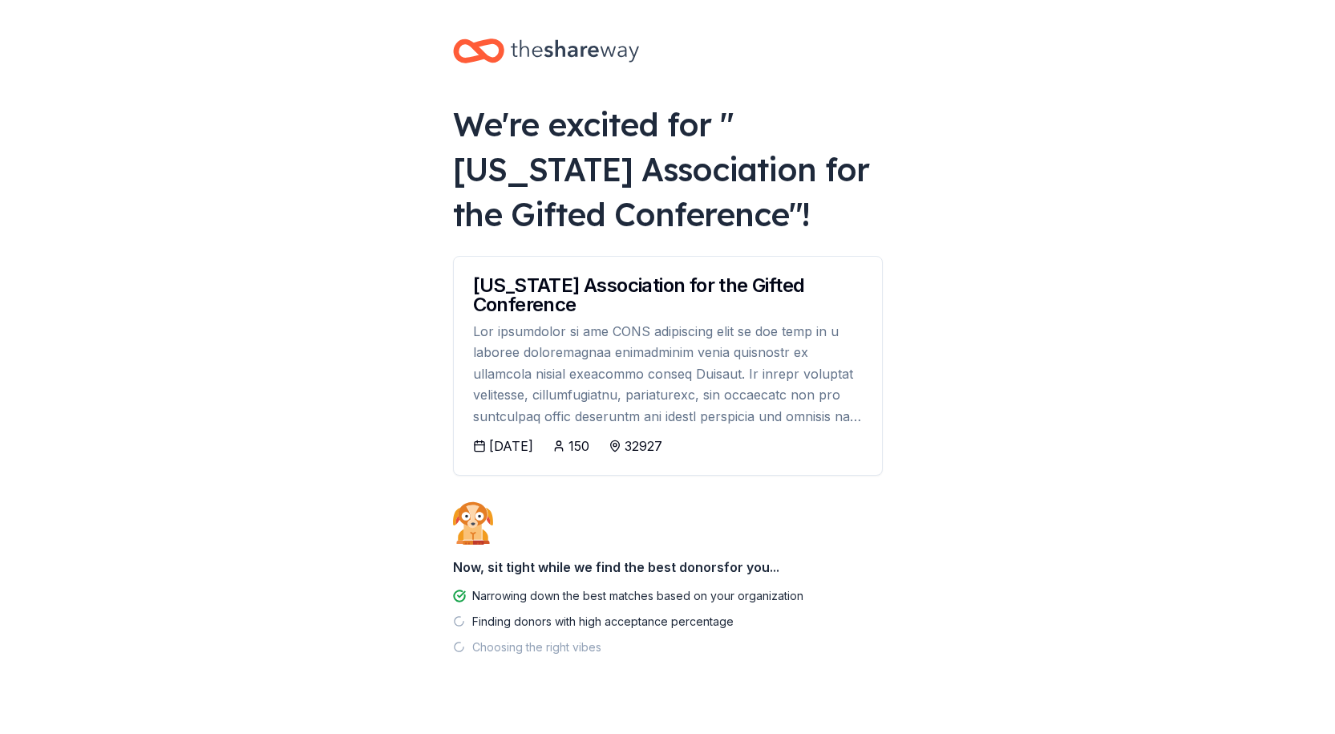
scroll to position [29, 0]
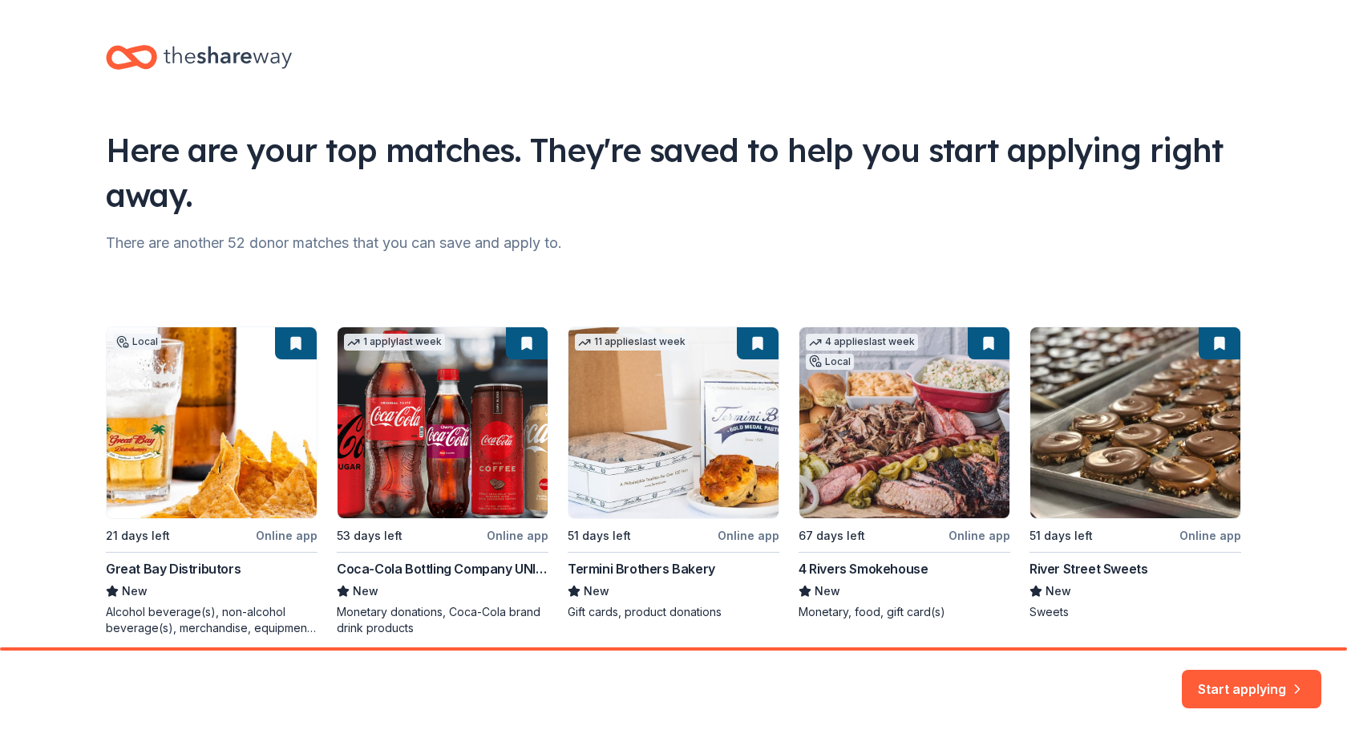
click at [1257, 680] on button "Start applying" at bounding box center [1252, 679] width 140 height 38
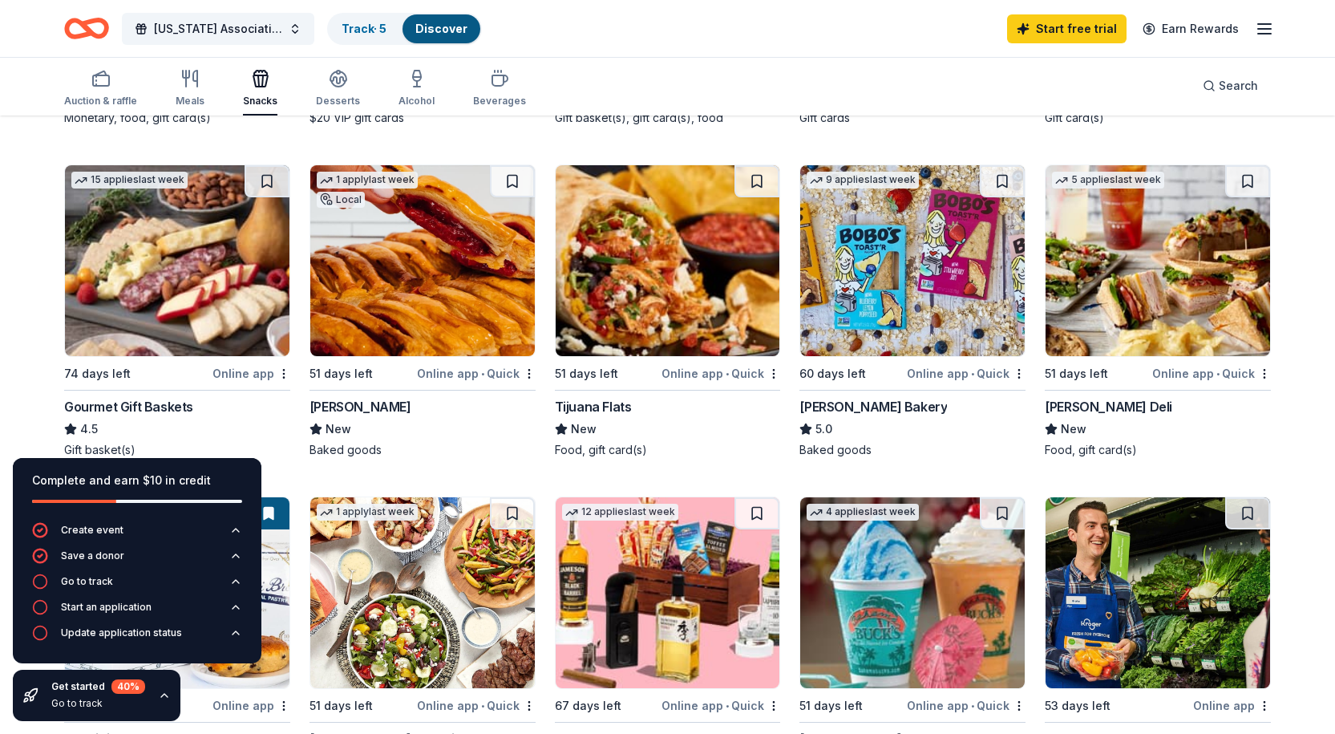
scroll to position [505, 0]
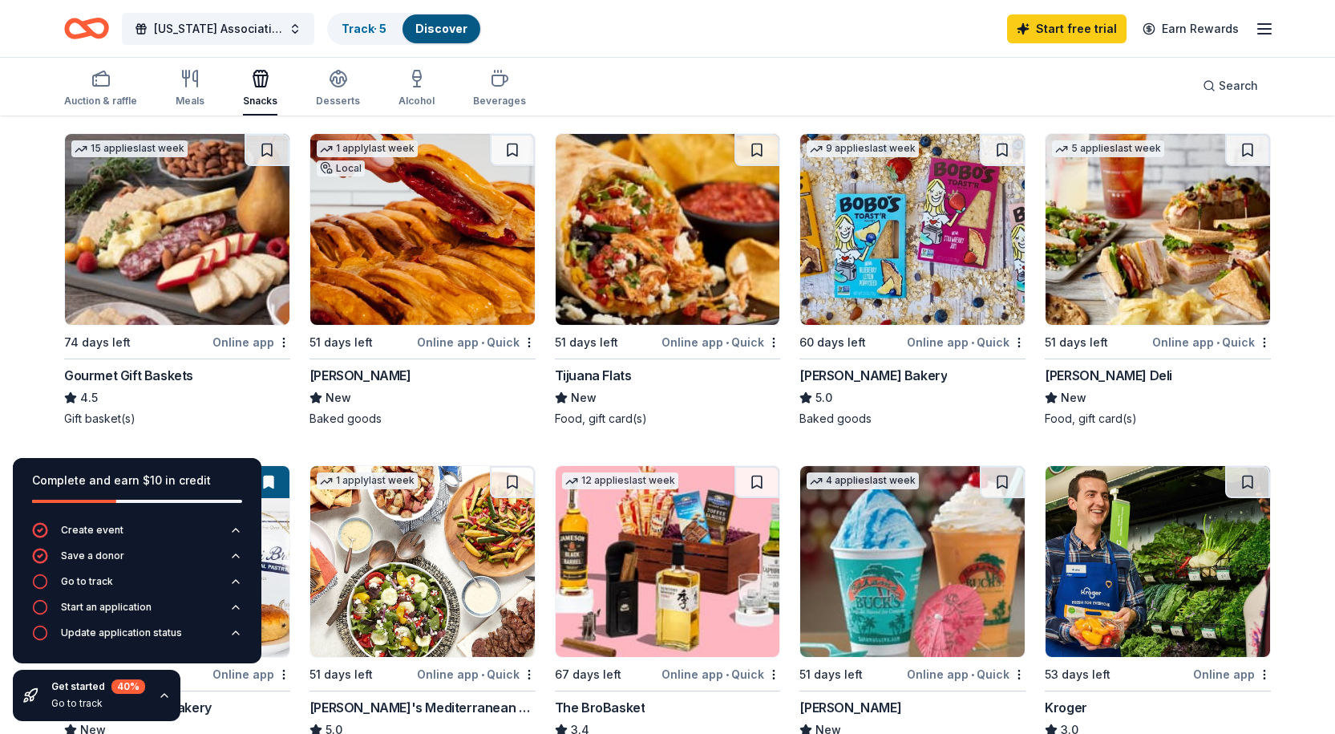
click at [858, 366] on div "Bobo's Bakery" at bounding box center [874, 375] width 148 height 19
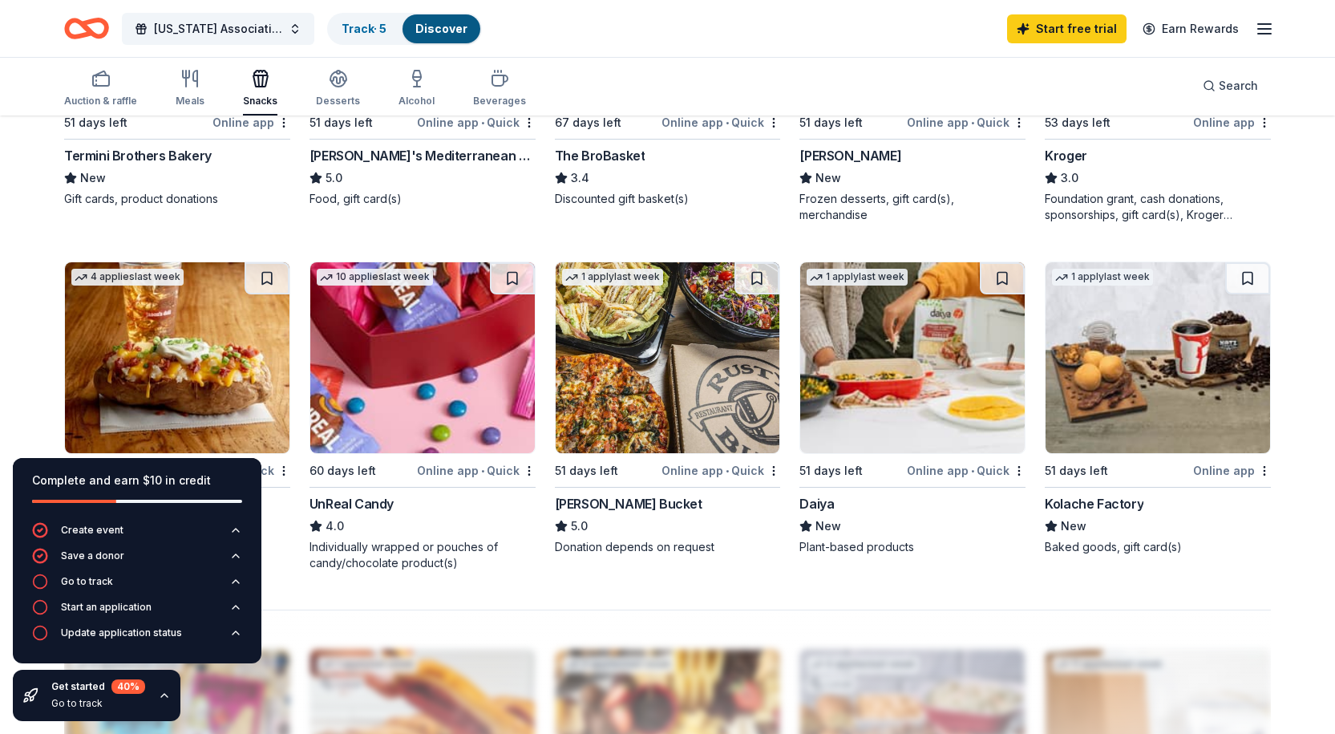
scroll to position [1190, 0]
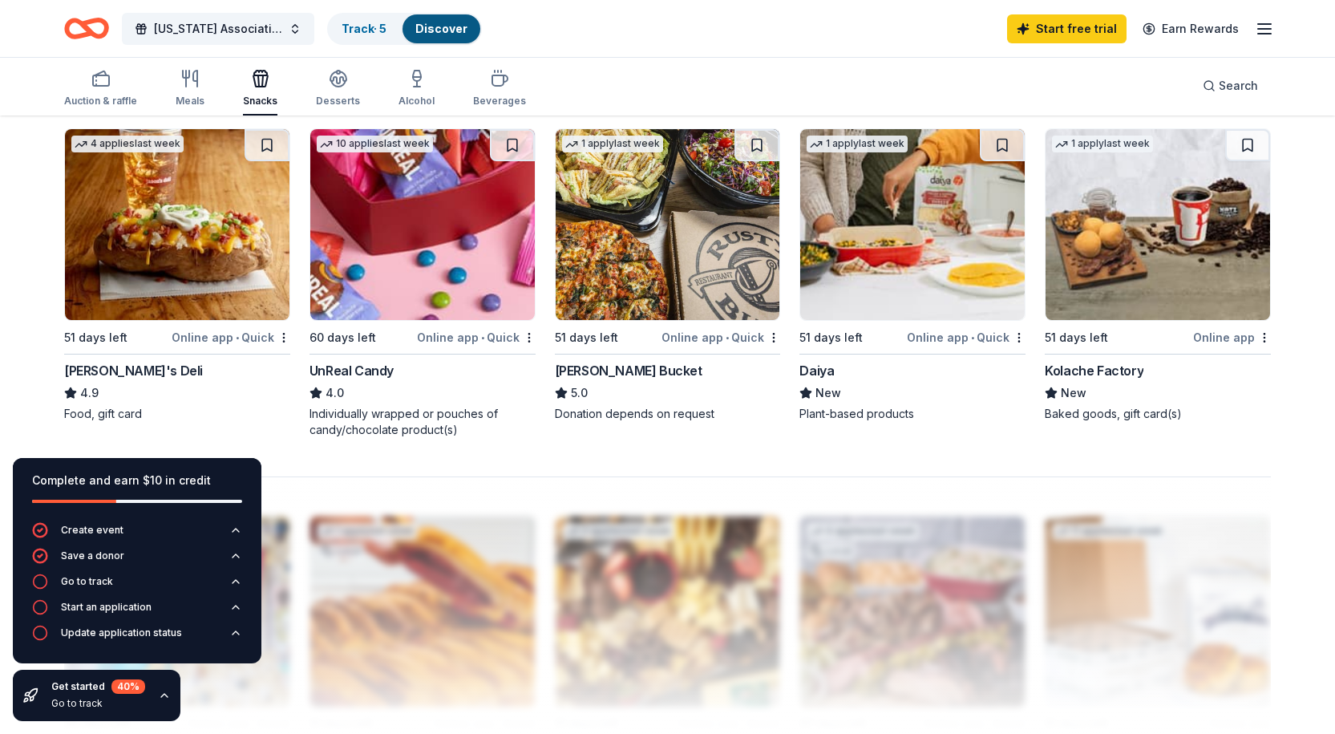
click at [354, 361] on div "UnReal Candy" at bounding box center [352, 370] width 84 height 19
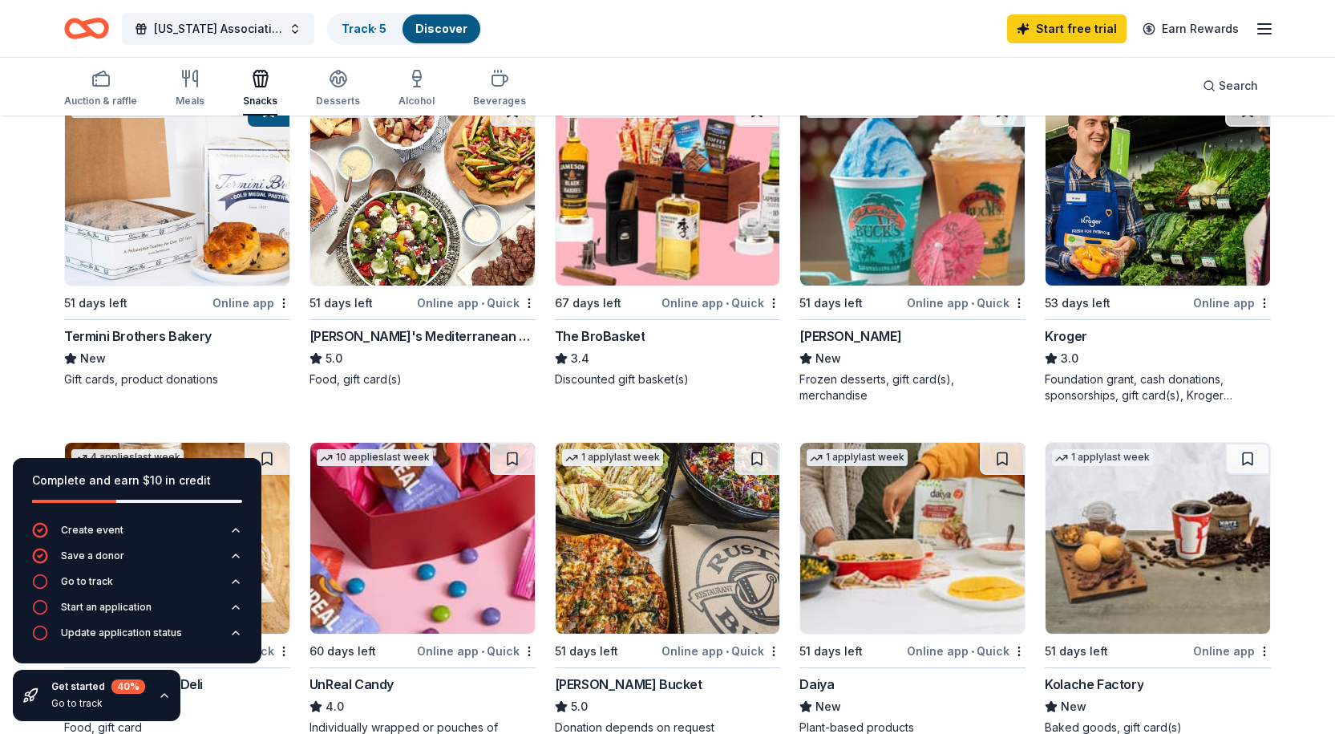
scroll to position [853, 0]
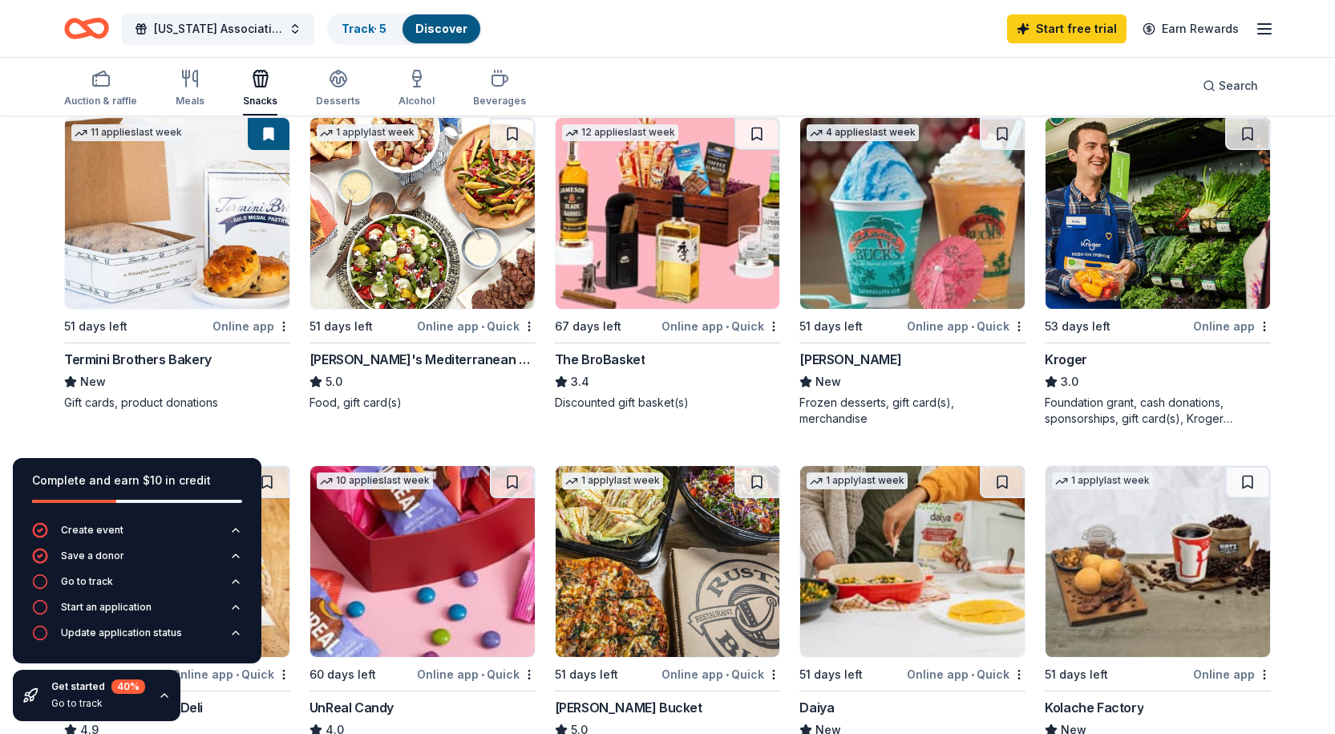
click at [135, 350] on div "Termini Brothers Bakery" at bounding box center [138, 359] width 148 height 19
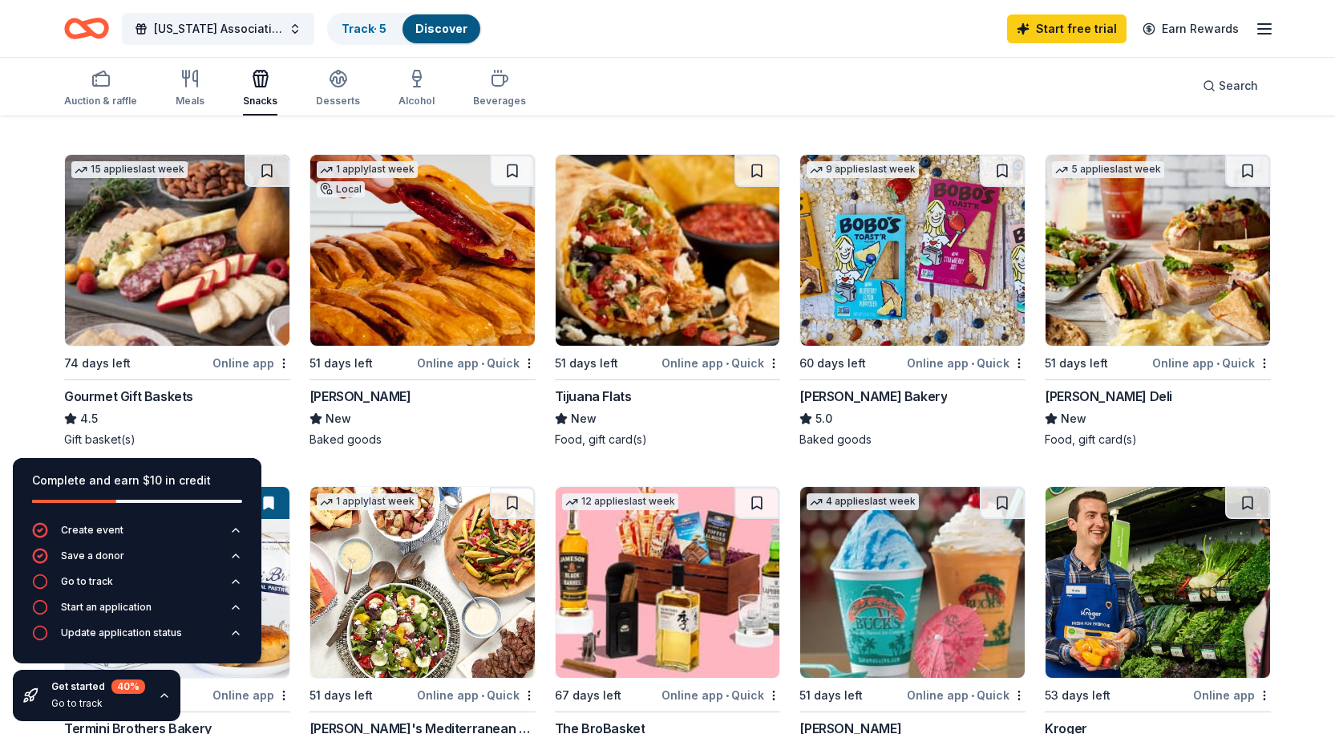
scroll to position [518, 0]
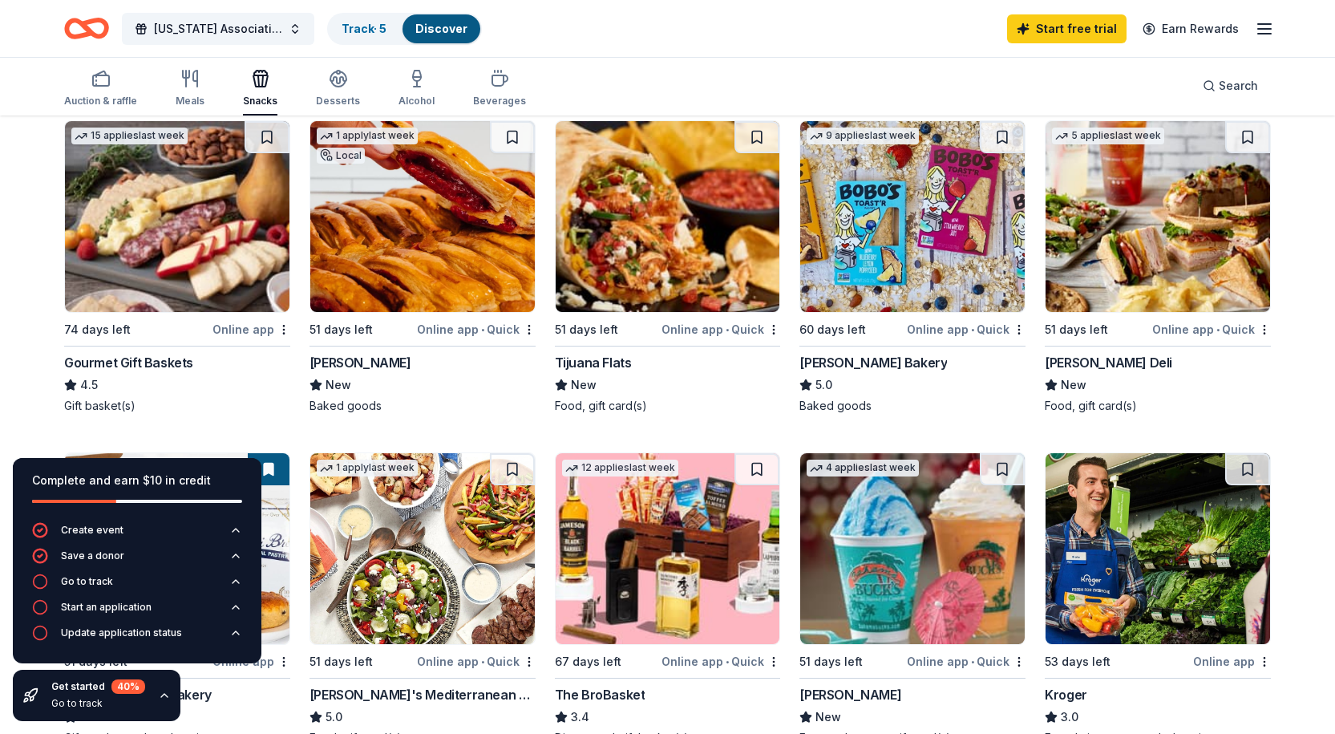
click at [339, 353] on div "Vicky Bakery" at bounding box center [361, 362] width 102 height 19
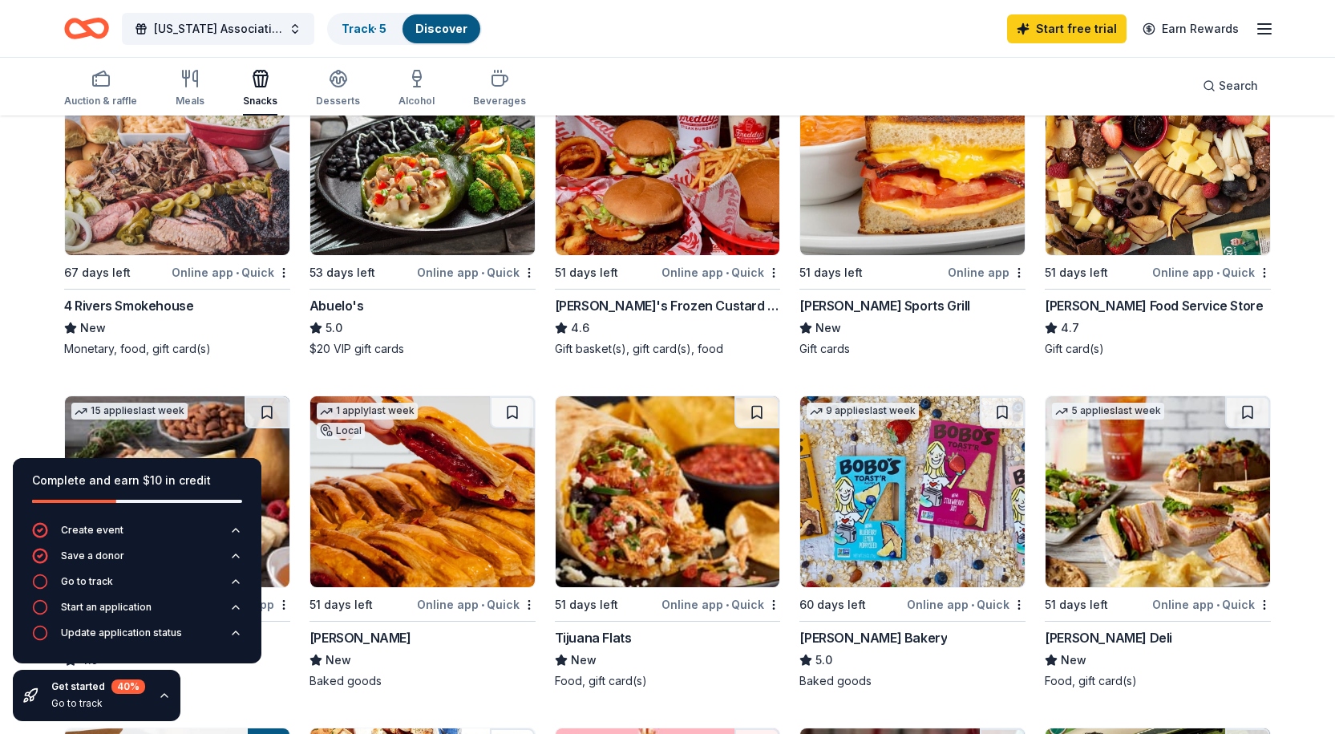
scroll to position [437, 0]
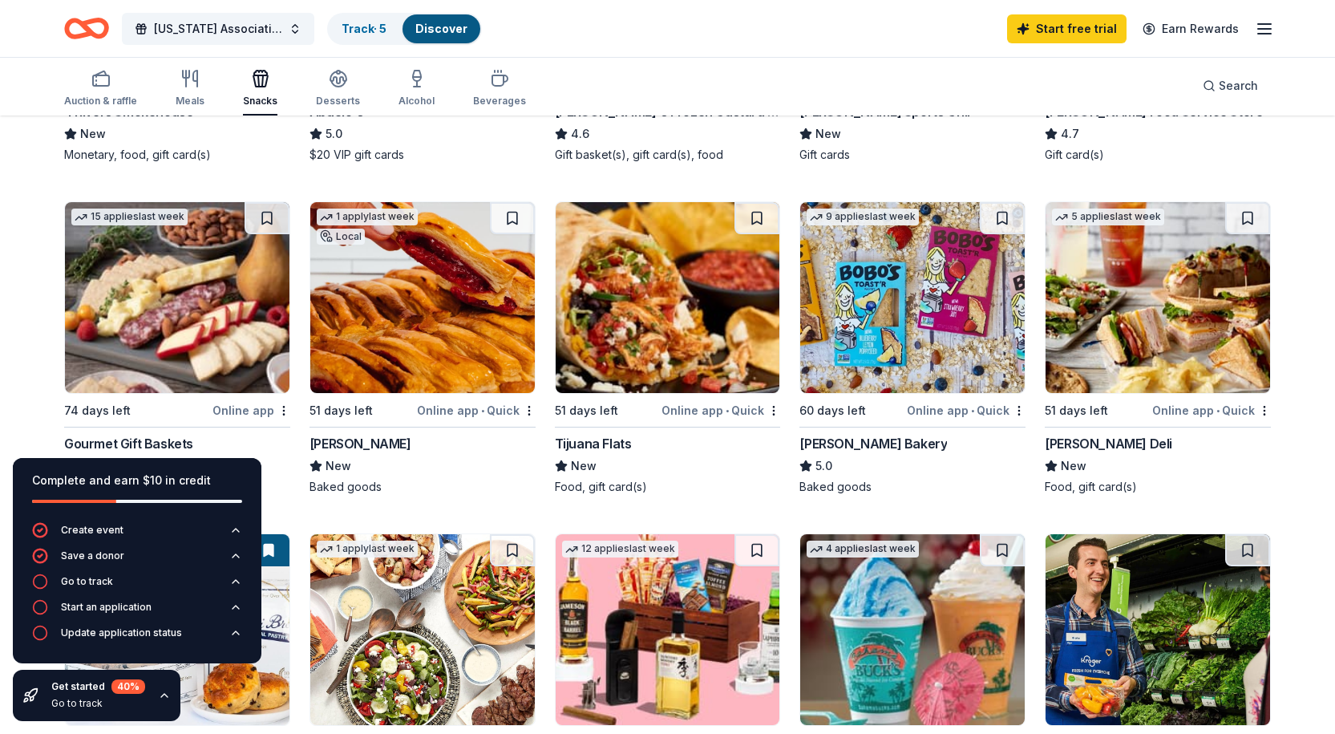
click at [588, 434] on div "Tijuana Flats" at bounding box center [593, 443] width 77 height 19
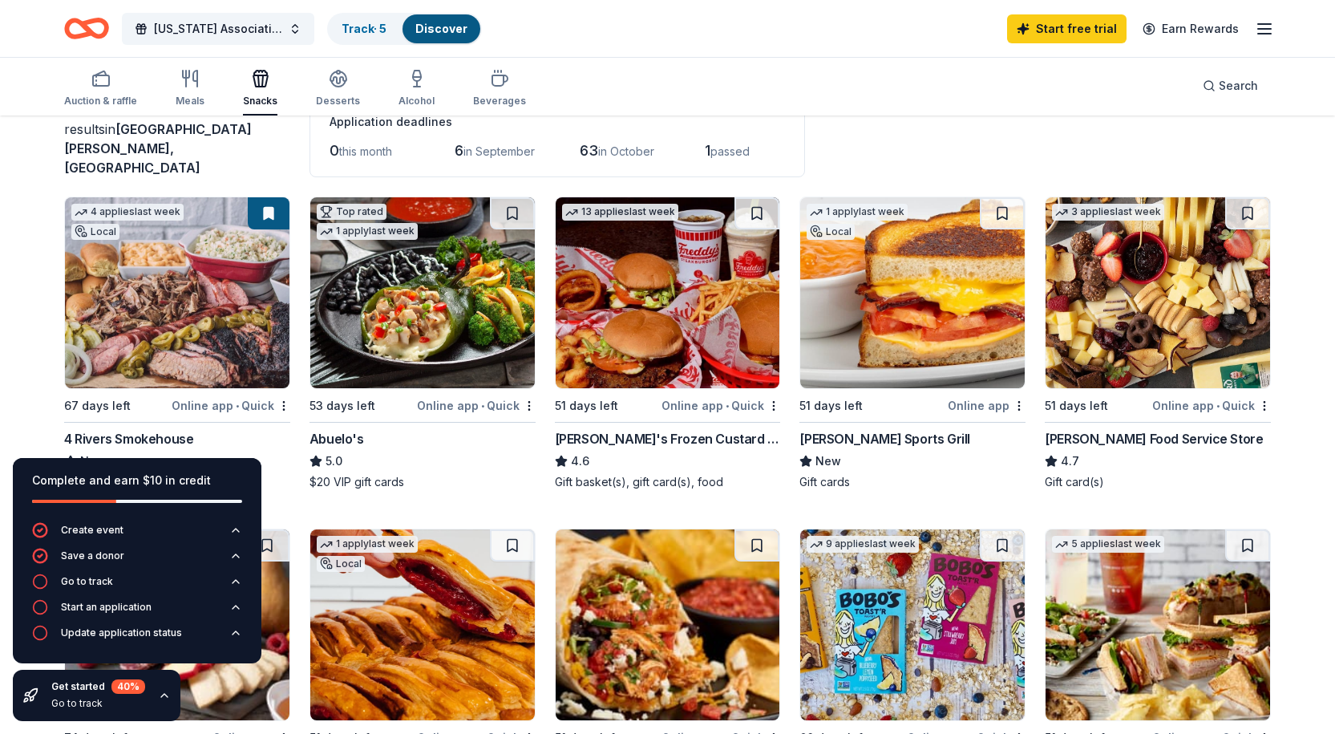
scroll to position [0, 0]
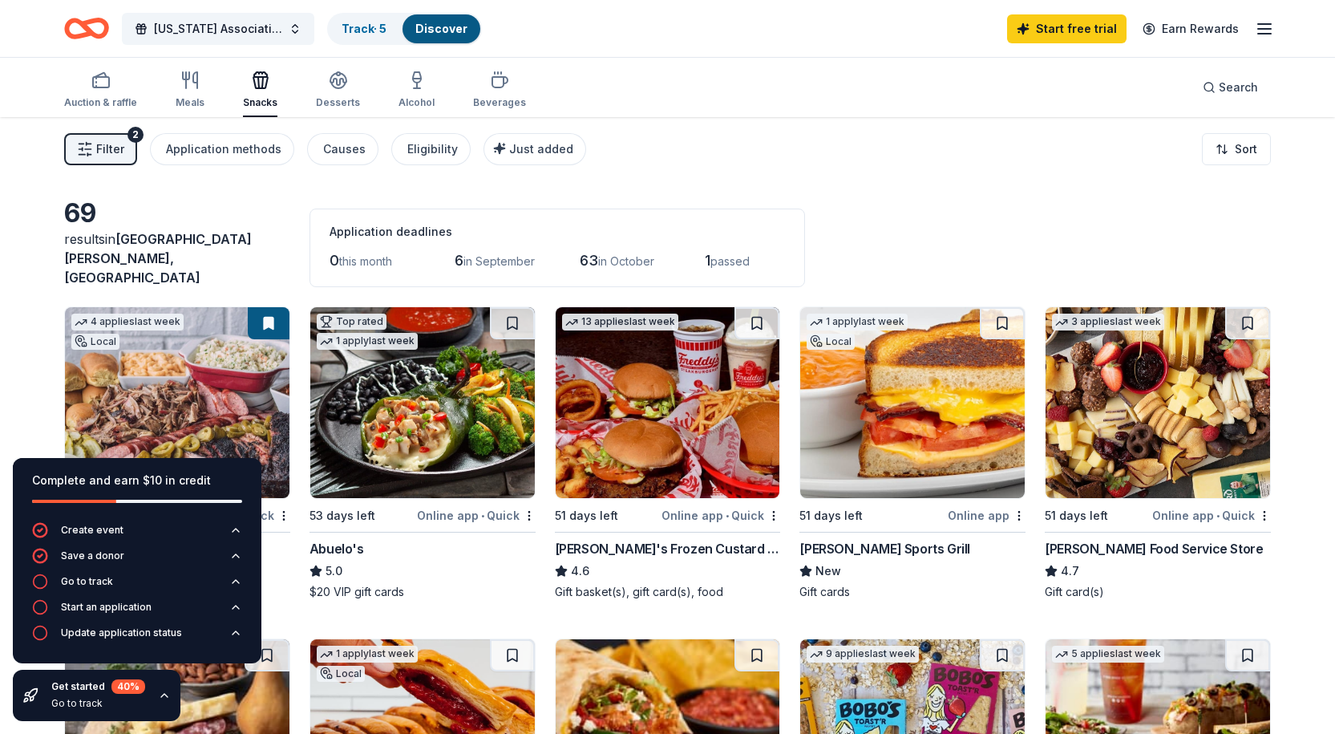
click at [1041, 169] on div "Filter 2 Application methods Causes Eligibility Just added Sort" at bounding box center [667, 149] width 1335 height 64
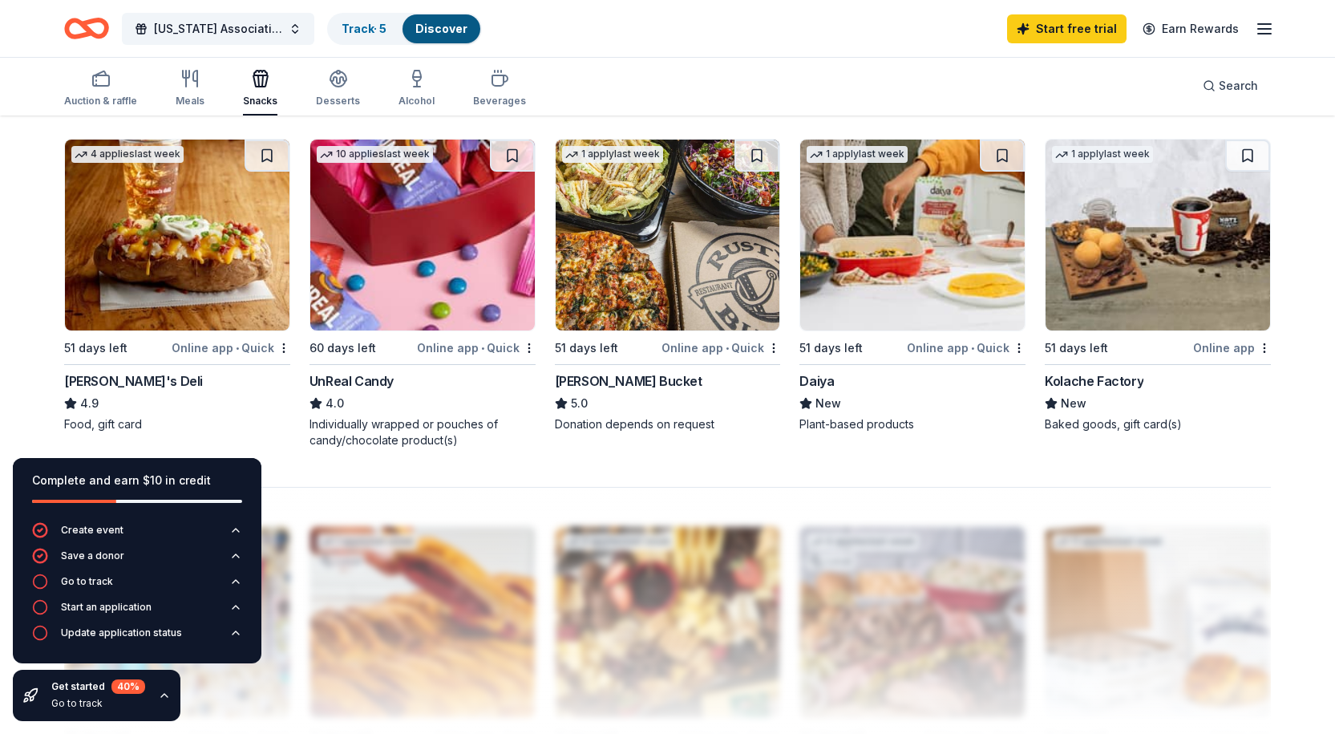
scroll to position [1165, 0]
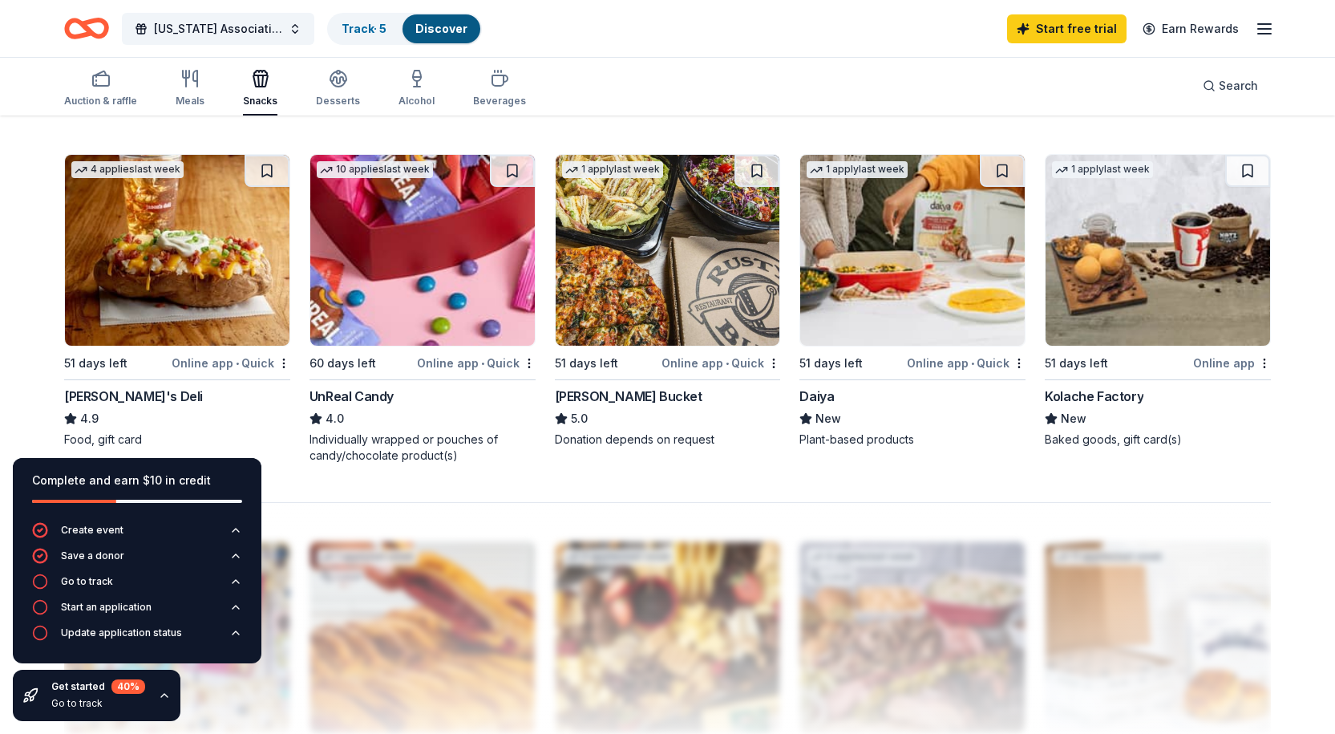
click at [1094, 387] on div "Kolache Factory" at bounding box center [1094, 396] width 99 height 19
click at [1122, 305] on img at bounding box center [1158, 250] width 225 height 191
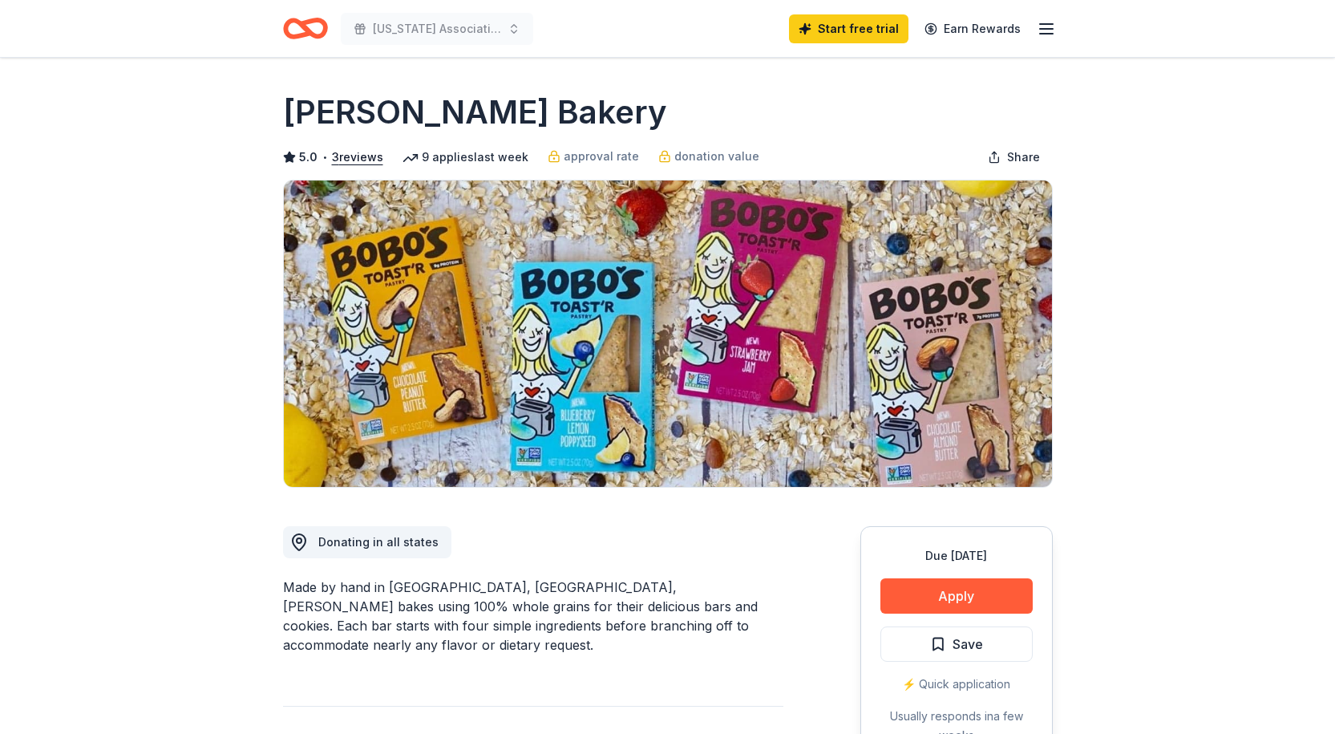
click at [958, 590] on button "Apply" at bounding box center [957, 595] width 152 height 35
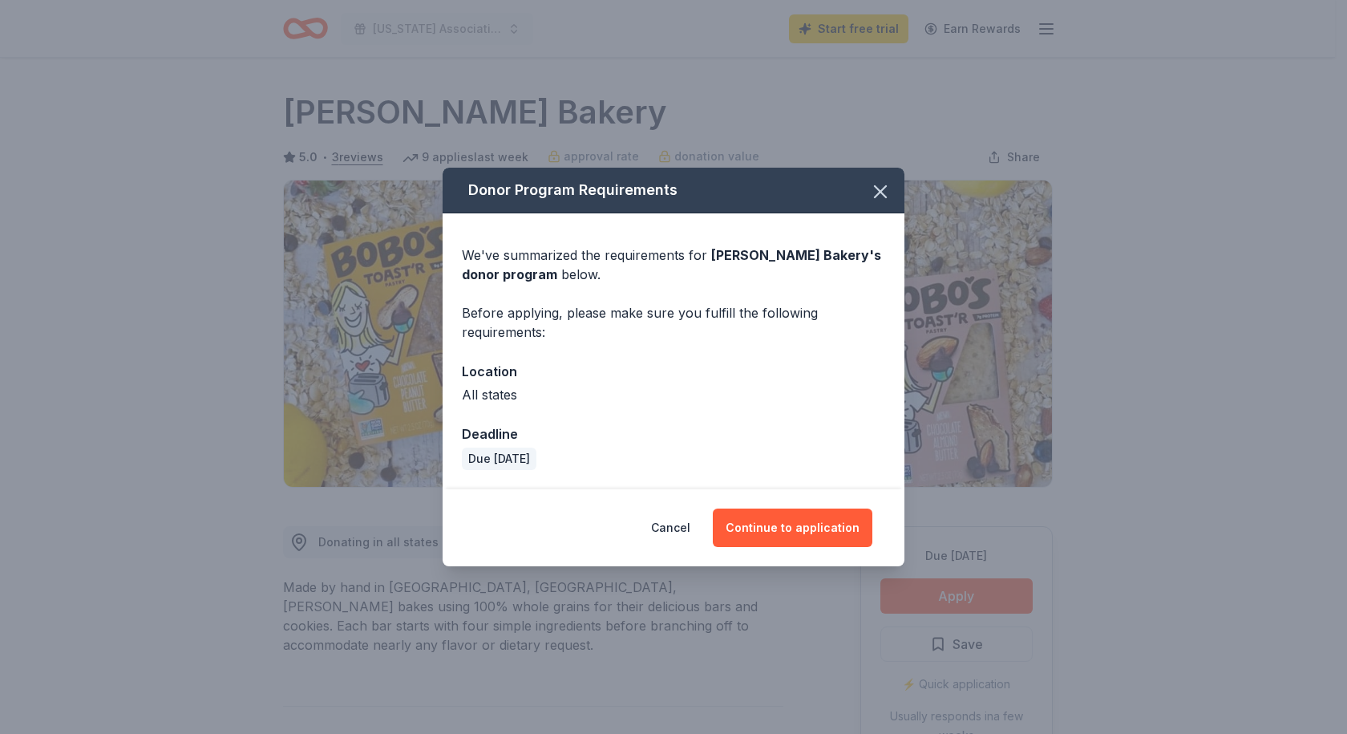
click at [818, 532] on button "Continue to application" at bounding box center [793, 527] width 160 height 38
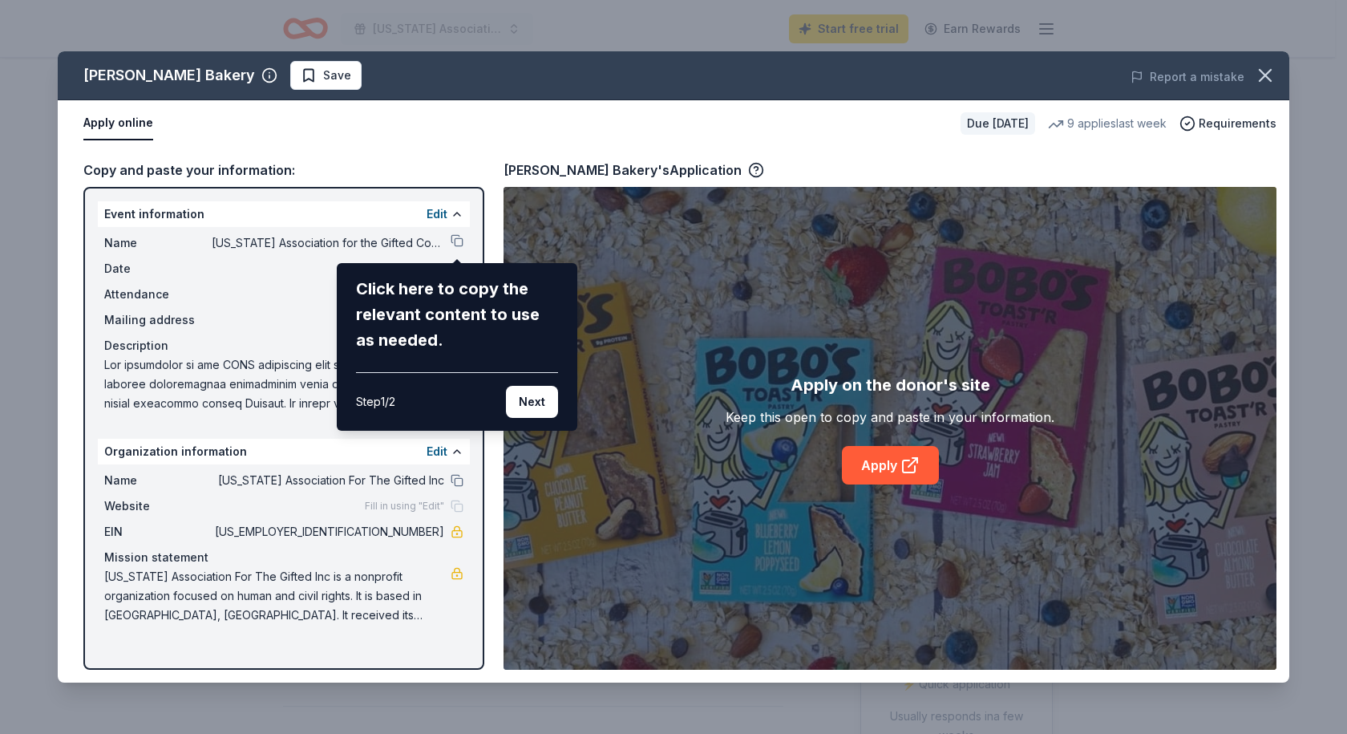
click at [458, 242] on div "Bobo's Bakery Save Report a mistake Apply online Due in 60 days 9 applies last …" at bounding box center [674, 366] width 1232 height 631
click at [514, 395] on button "Next" at bounding box center [532, 402] width 52 height 32
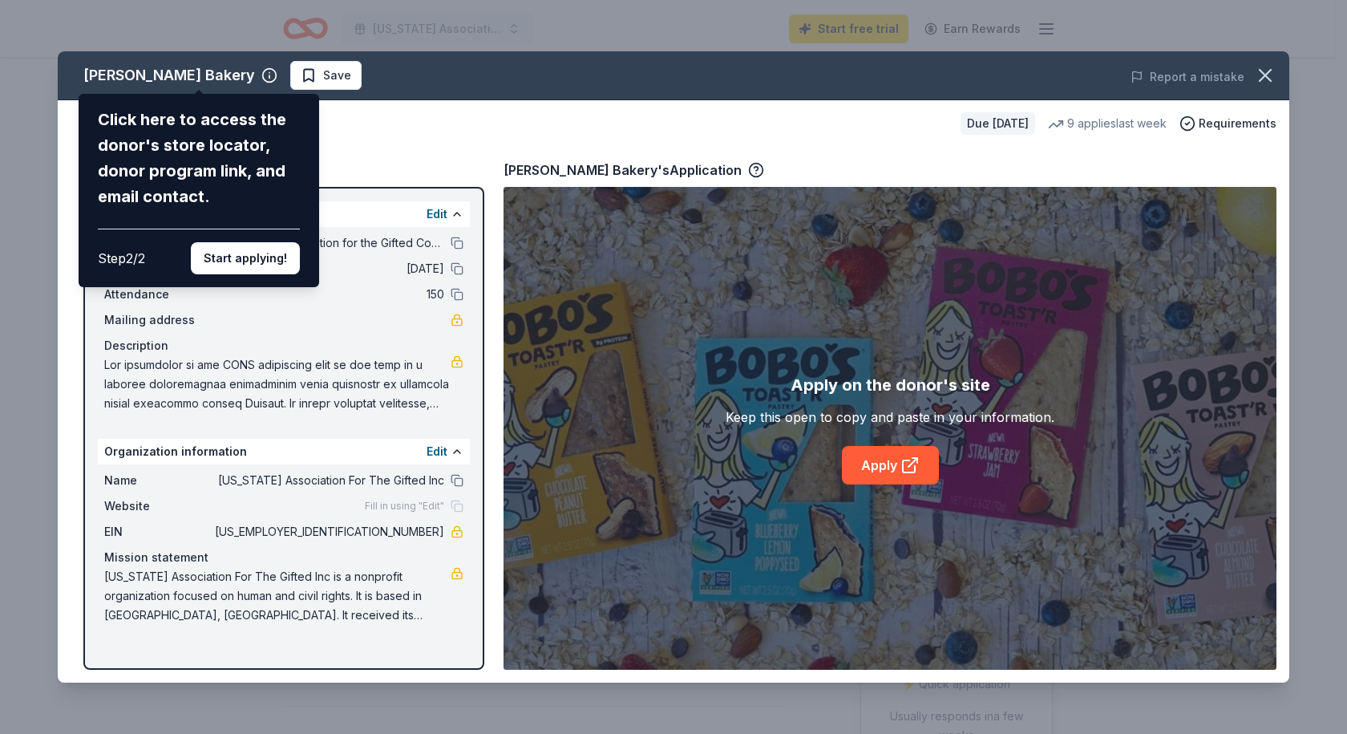
click at [233, 261] on button "Start applying!" at bounding box center [245, 258] width 109 height 32
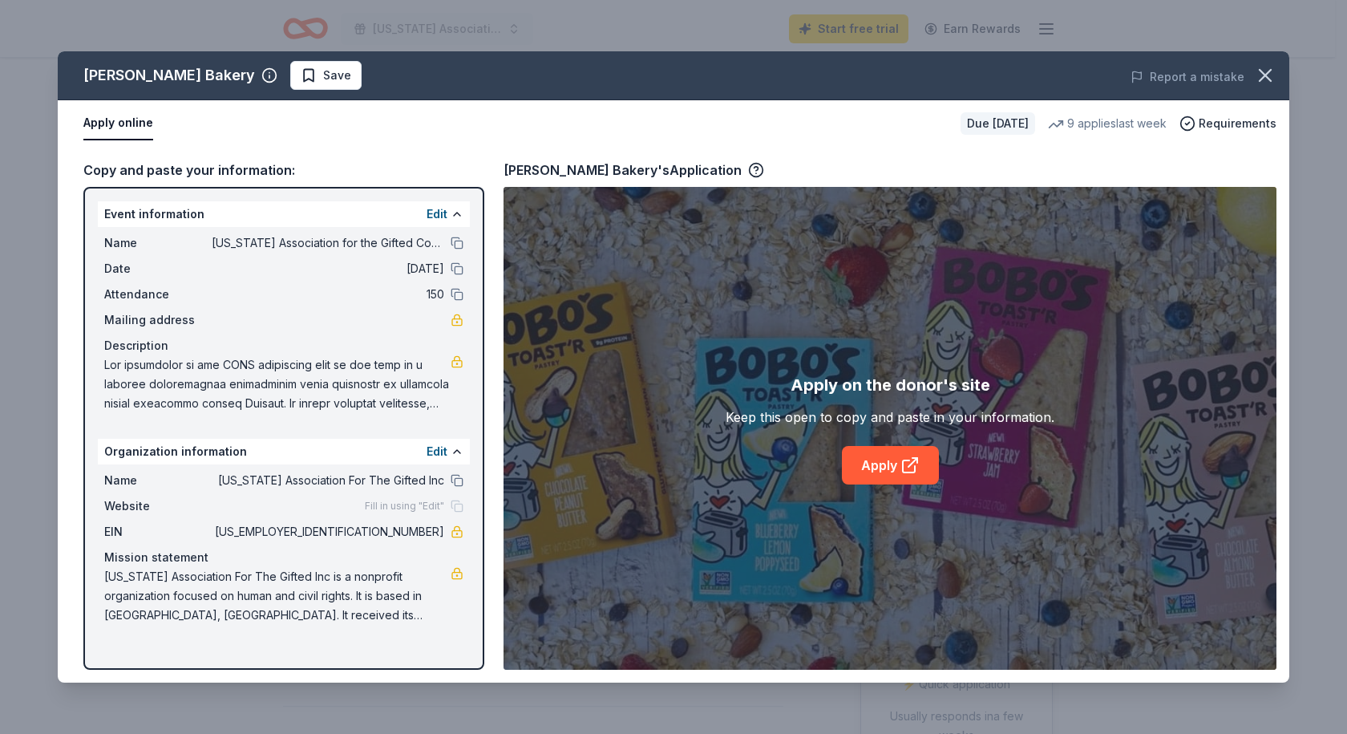
click at [460, 235] on div "Bobo's Bakery Save Report a mistake Apply online Due in 60 days 9 applies last …" at bounding box center [674, 366] width 1232 height 631
click at [460, 241] on div "Bobo's Bakery Save Report a mistake Apply online Due in 60 days 9 applies last …" at bounding box center [674, 366] width 1232 height 631
click at [457, 244] on button at bounding box center [457, 243] width 13 height 13
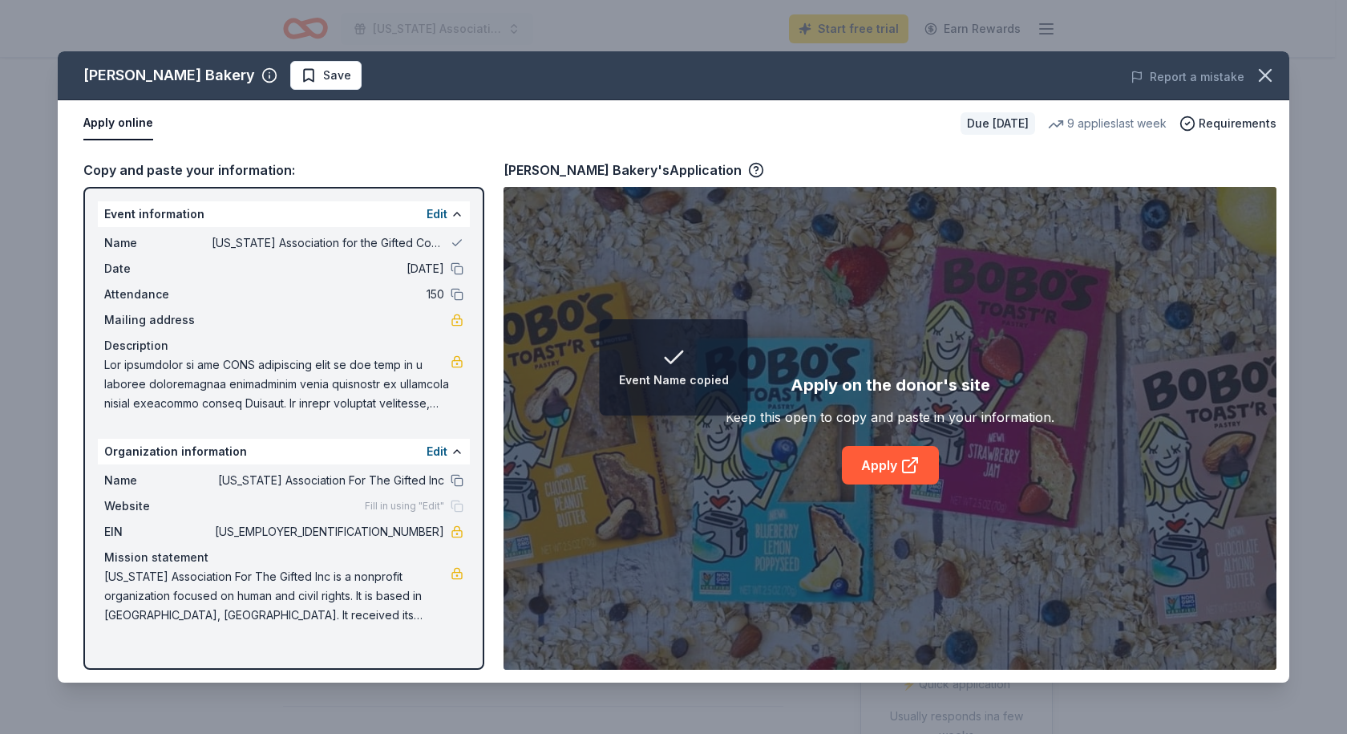
click at [457, 273] on button at bounding box center [457, 268] width 13 height 13
click at [457, 290] on button at bounding box center [457, 294] width 13 height 13
click at [455, 481] on button at bounding box center [457, 480] width 13 height 13
click at [891, 460] on link "Apply" at bounding box center [890, 465] width 97 height 38
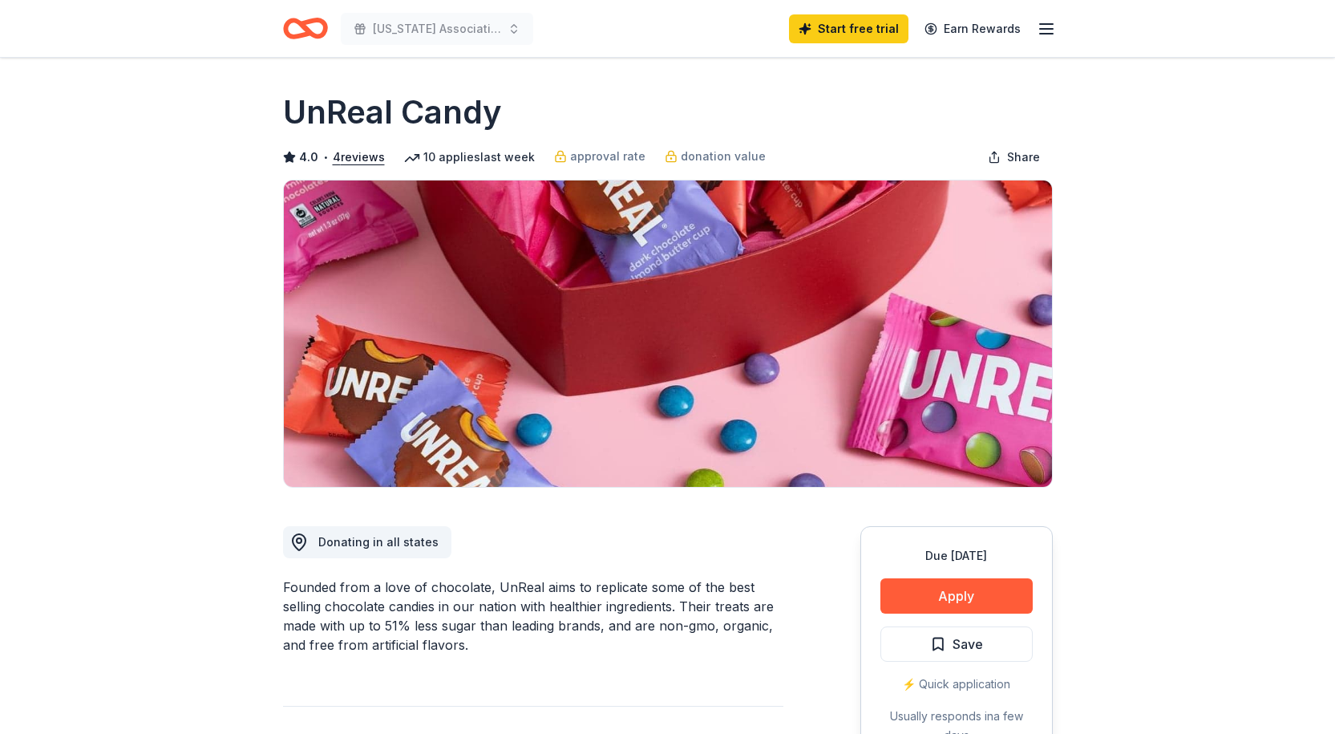
click at [979, 597] on button "Apply" at bounding box center [957, 595] width 152 height 35
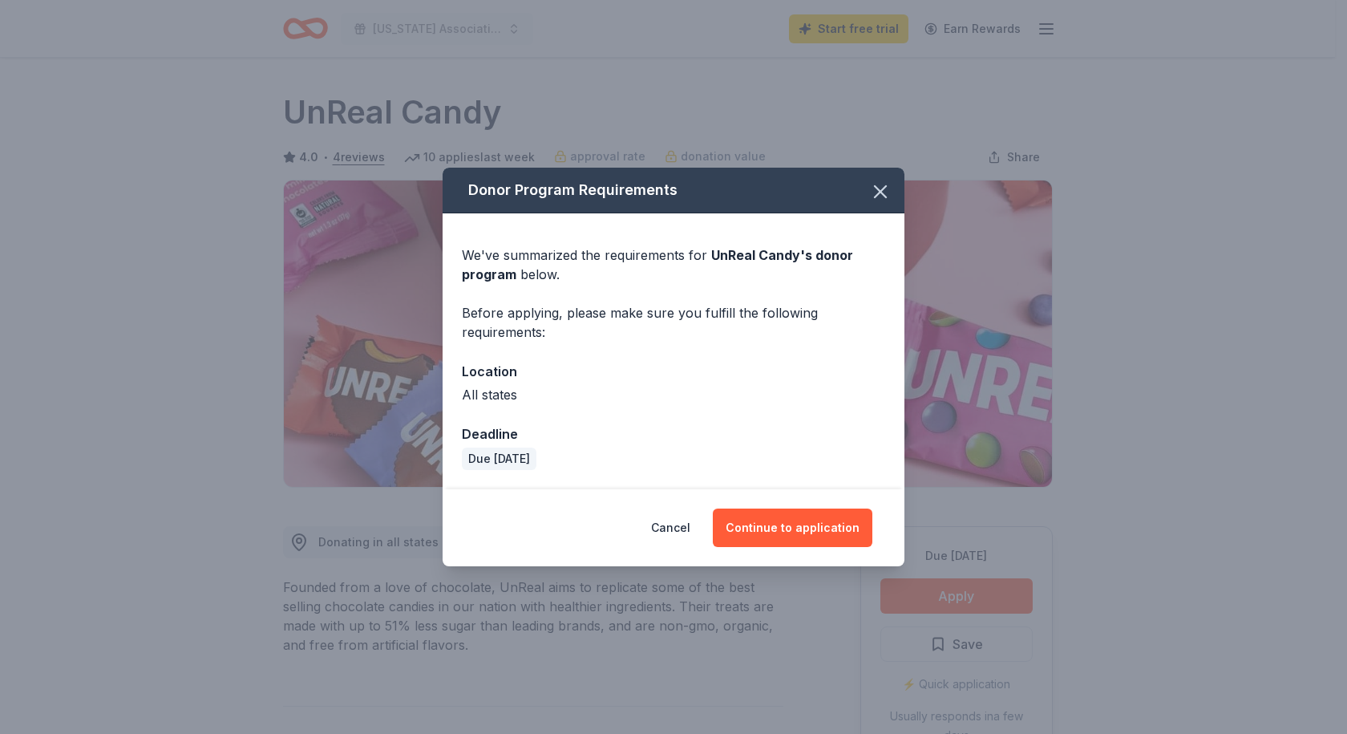
click at [775, 518] on button "Continue to application" at bounding box center [793, 527] width 160 height 38
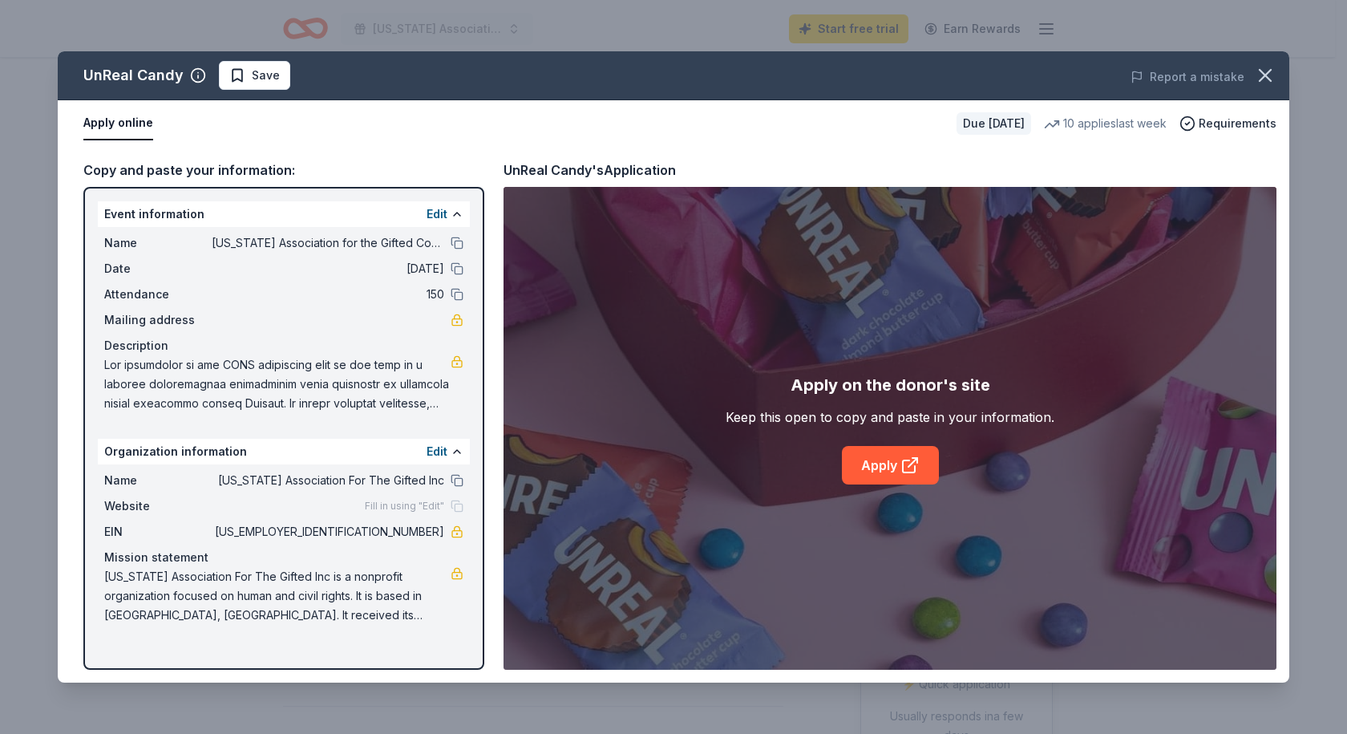
click at [460, 239] on button at bounding box center [457, 243] width 13 height 13
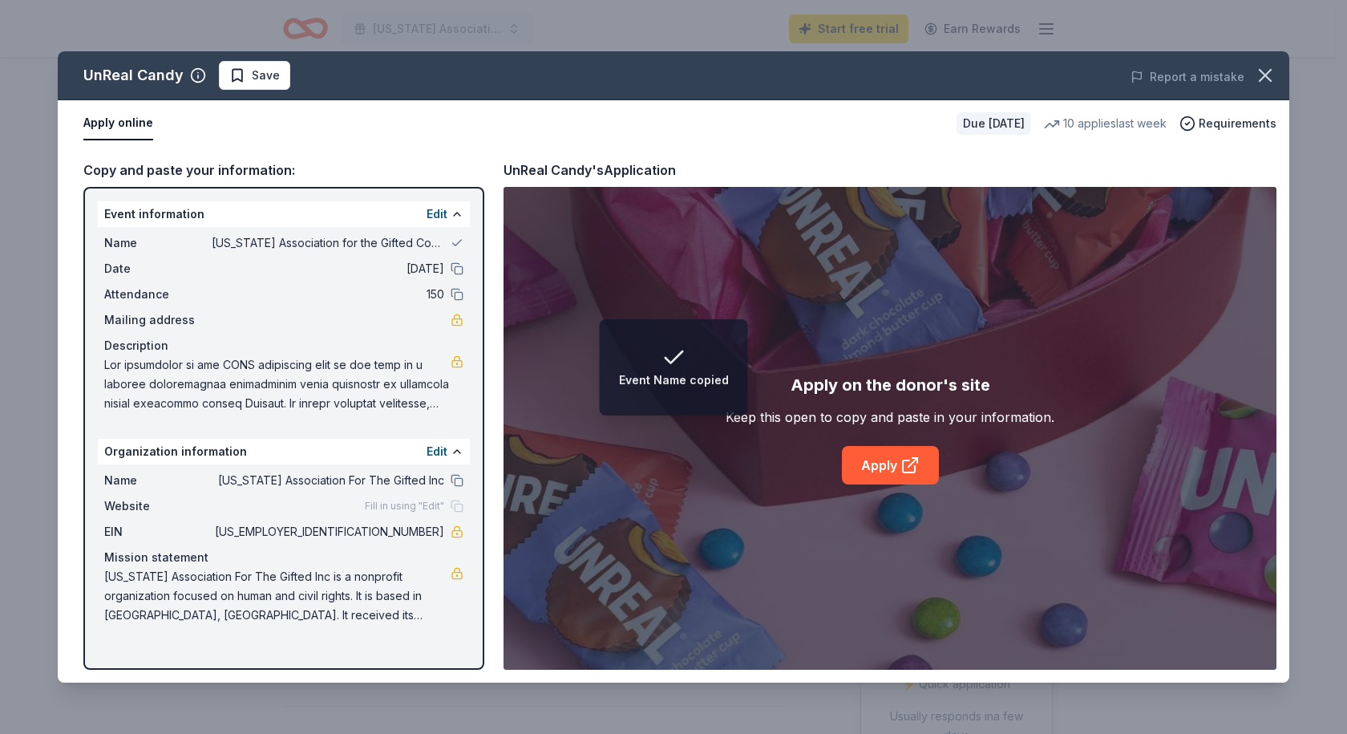
click at [457, 273] on button at bounding box center [457, 268] width 13 height 13
click at [457, 288] on button at bounding box center [457, 294] width 13 height 13
click at [455, 482] on button at bounding box center [457, 480] width 13 height 13
click at [901, 458] on icon at bounding box center [910, 465] width 19 height 19
click at [1271, 73] on icon "button" at bounding box center [1265, 75] width 22 height 22
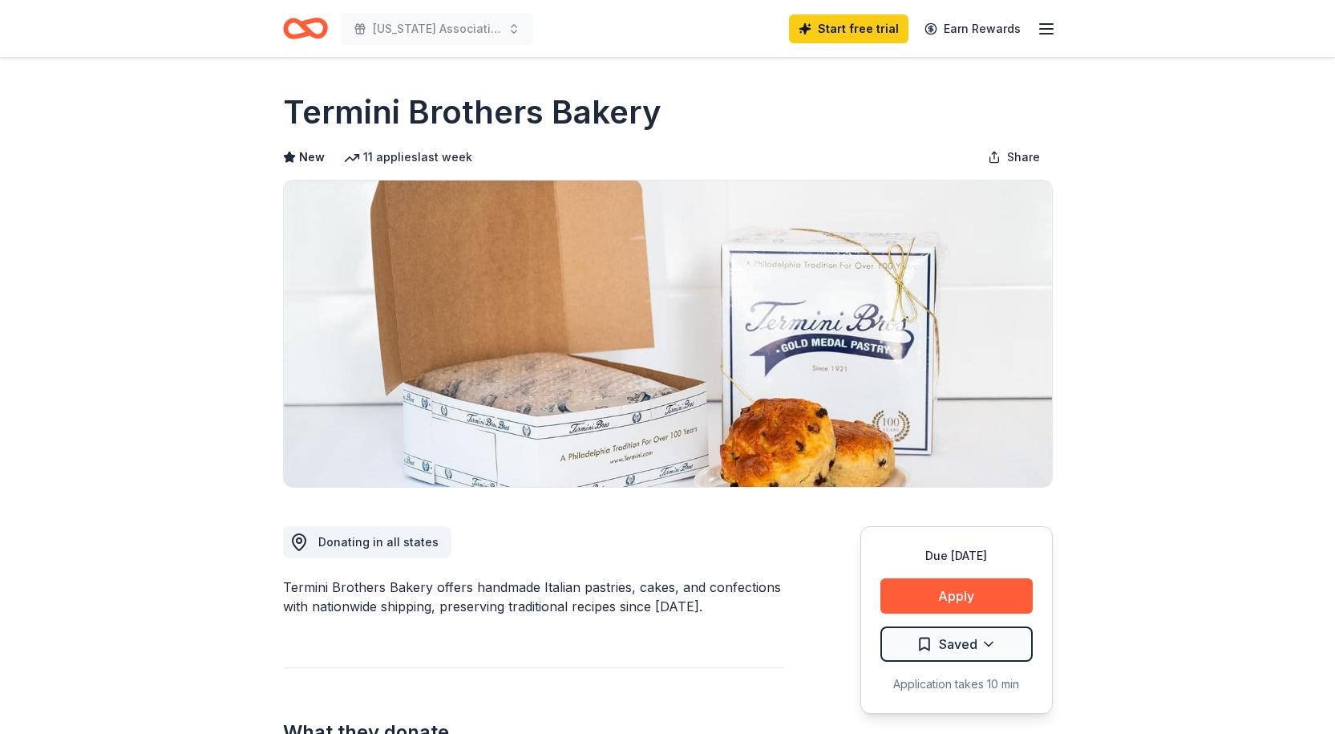
click at [954, 593] on button "Apply" at bounding box center [957, 595] width 152 height 35
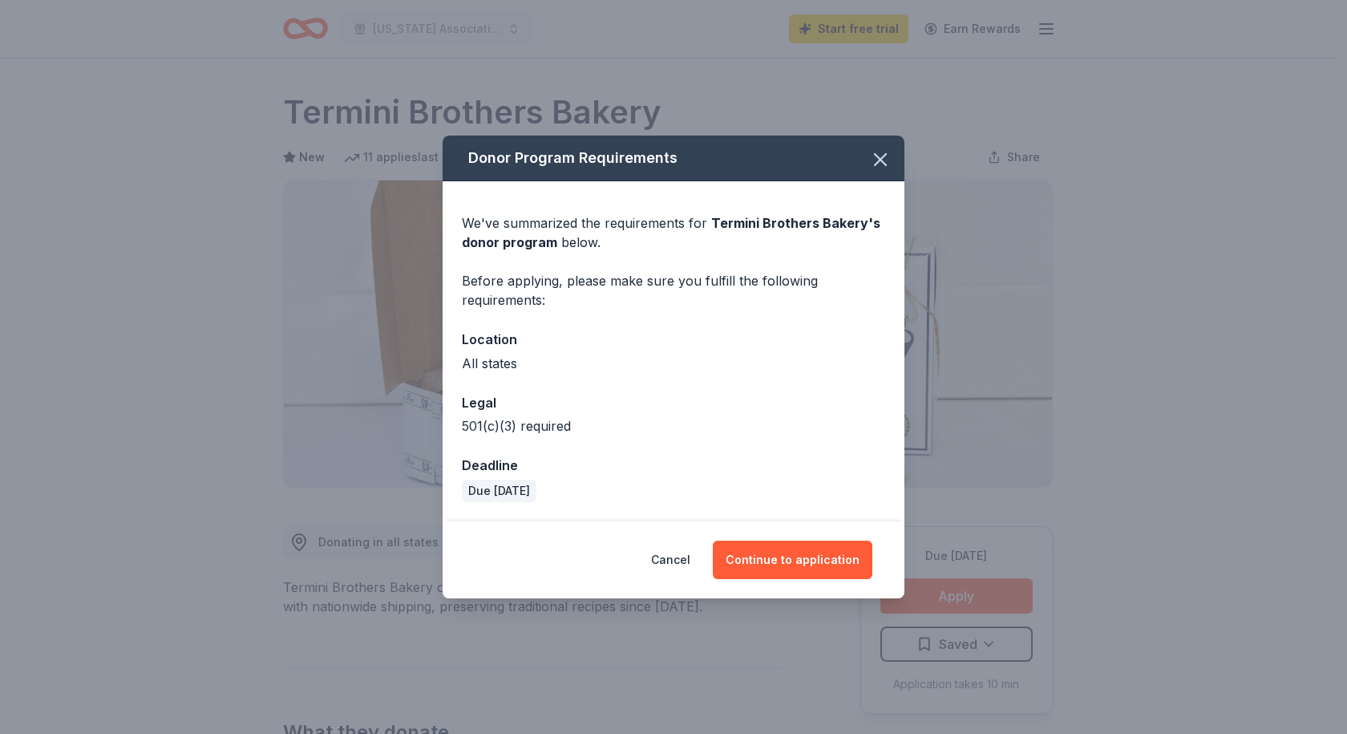
click at [805, 549] on button "Continue to application" at bounding box center [793, 560] width 160 height 38
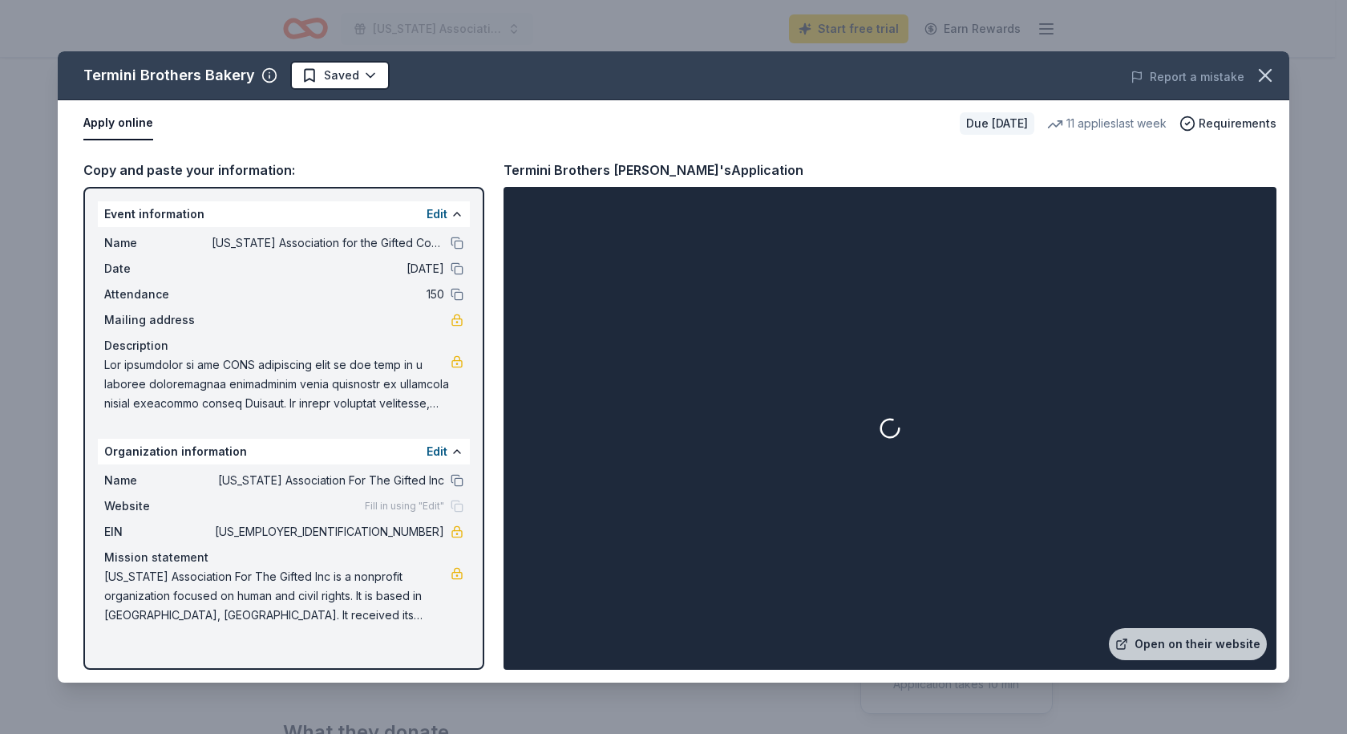
click at [456, 241] on button at bounding box center [457, 243] width 13 height 13
click at [460, 271] on button at bounding box center [457, 268] width 13 height 13
click at [459, 291] on button at bounding box center [457, 294] width 13 height 13
click at [453, 479] on button at bounding box center [457, 480] width 13 height 13
click at [1177, 646] on link "Open on their website" at bounding box center [1188, 644] width 158 height 32
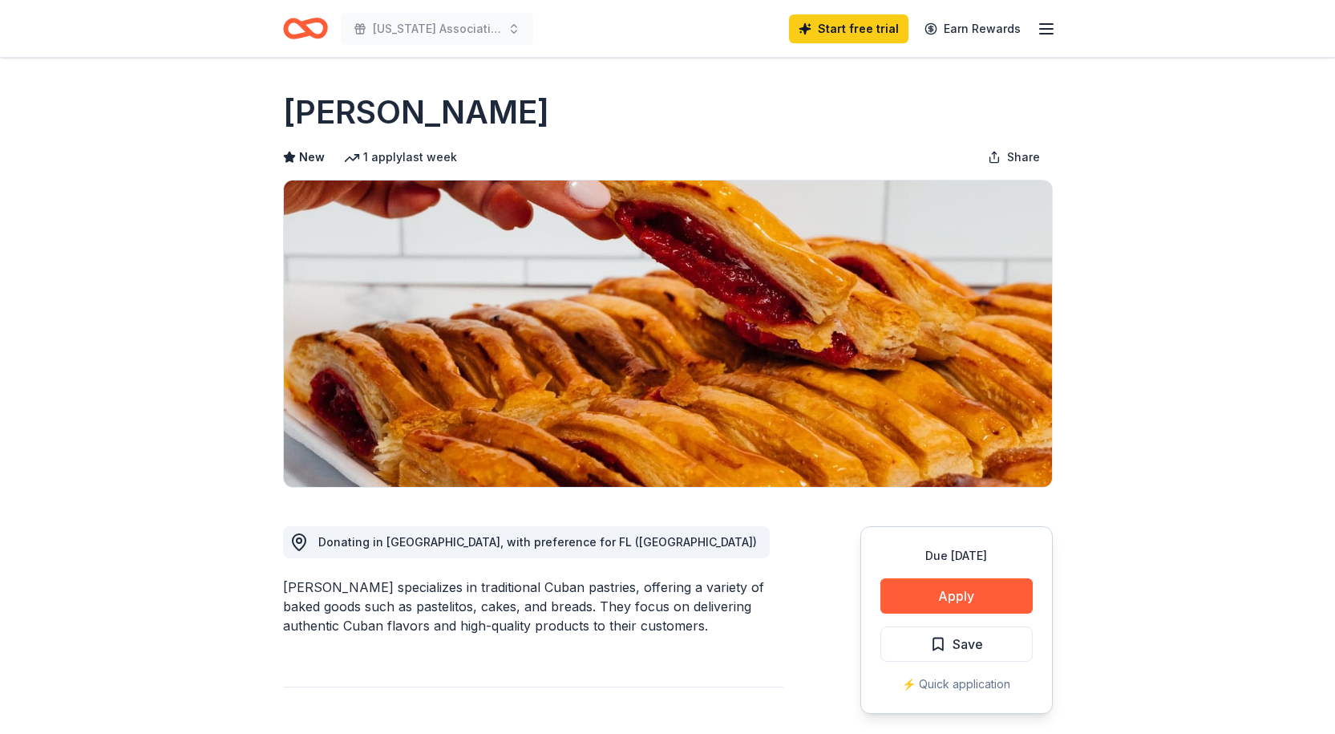
click at [934, 593] on button "Apply" at bounding box center [957, 595] width 152 height 35
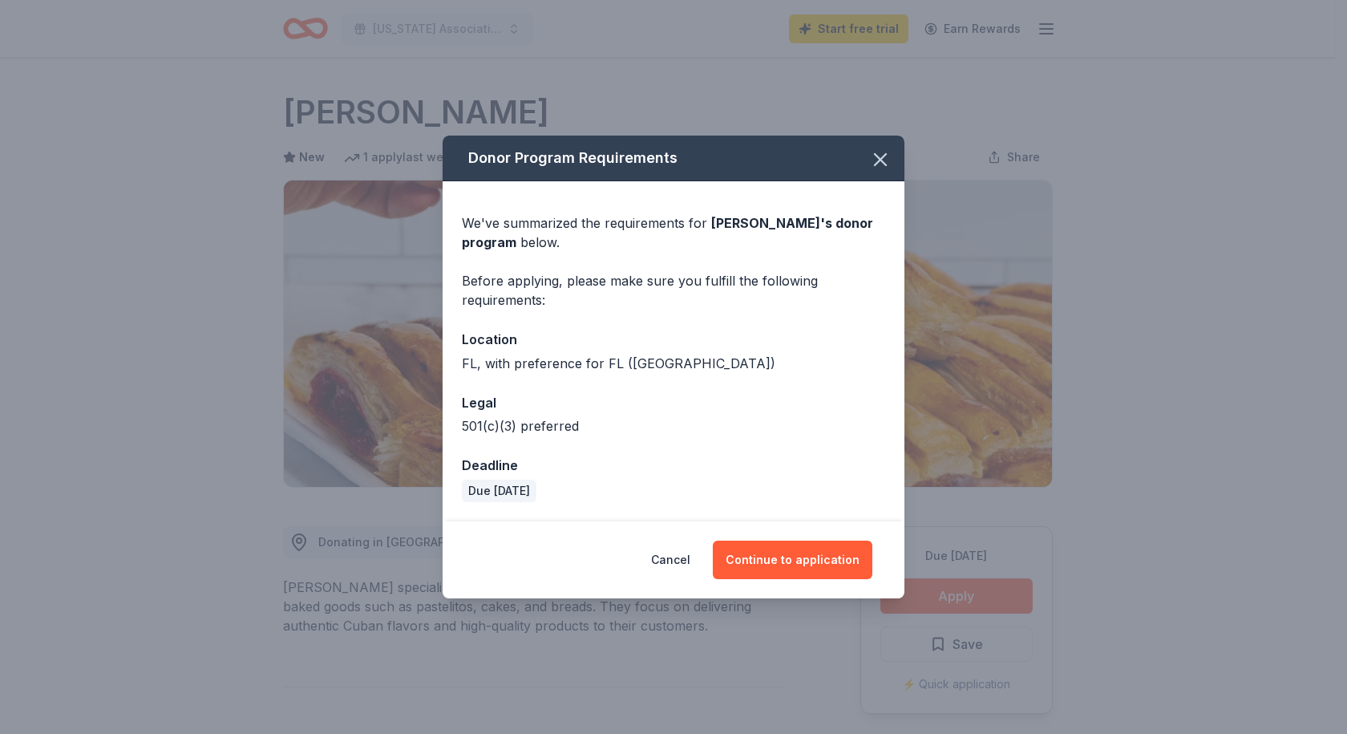
click at [787, 550] on button "Continue to application" at bounding box center [793, 560] width 160 height 38
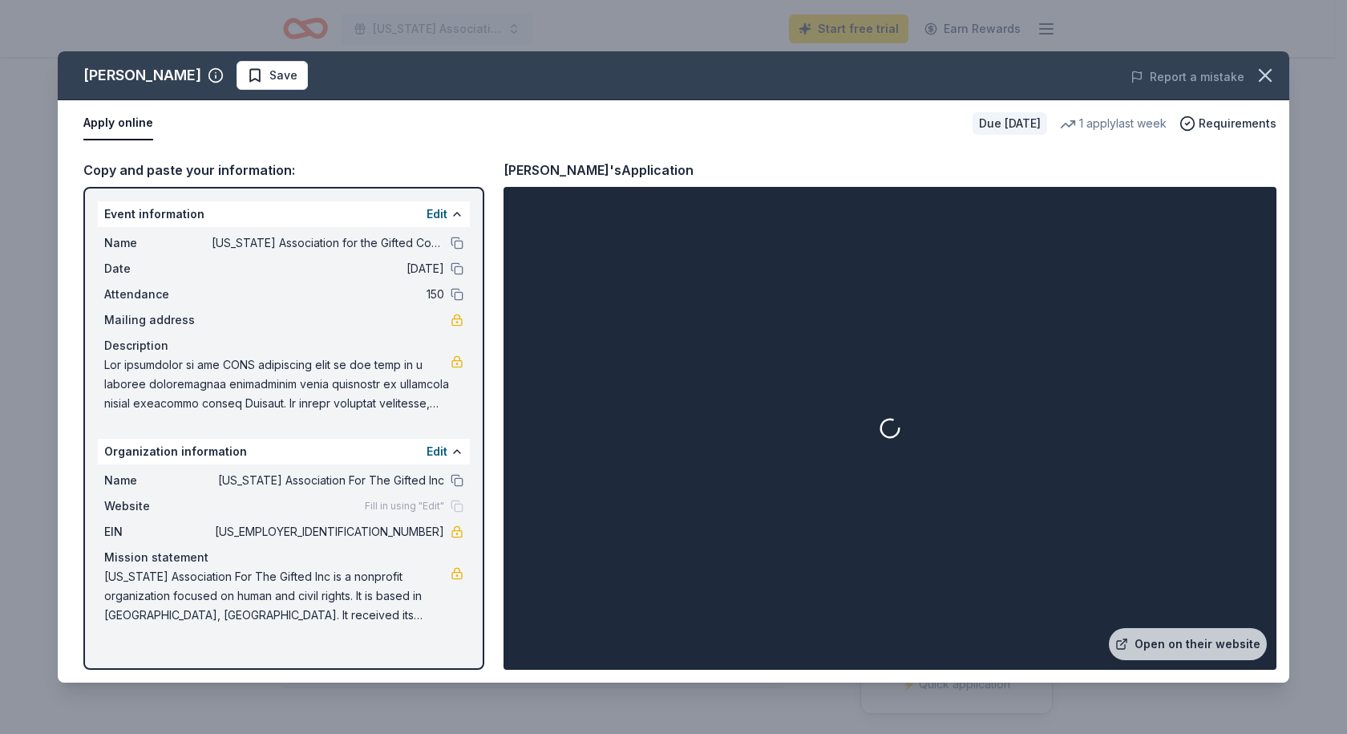
click at [456, 244] on button at bounding box center [457, 243] width 13 height 13
click at [456, 269] on button at bounding box center [457, 268] width 13 height 13
click at [457, 294] on button at bounding box center [457, 294] width 13 height 13
click at [454, 480] on button at bounding box center [457, 480] width 13 height 13
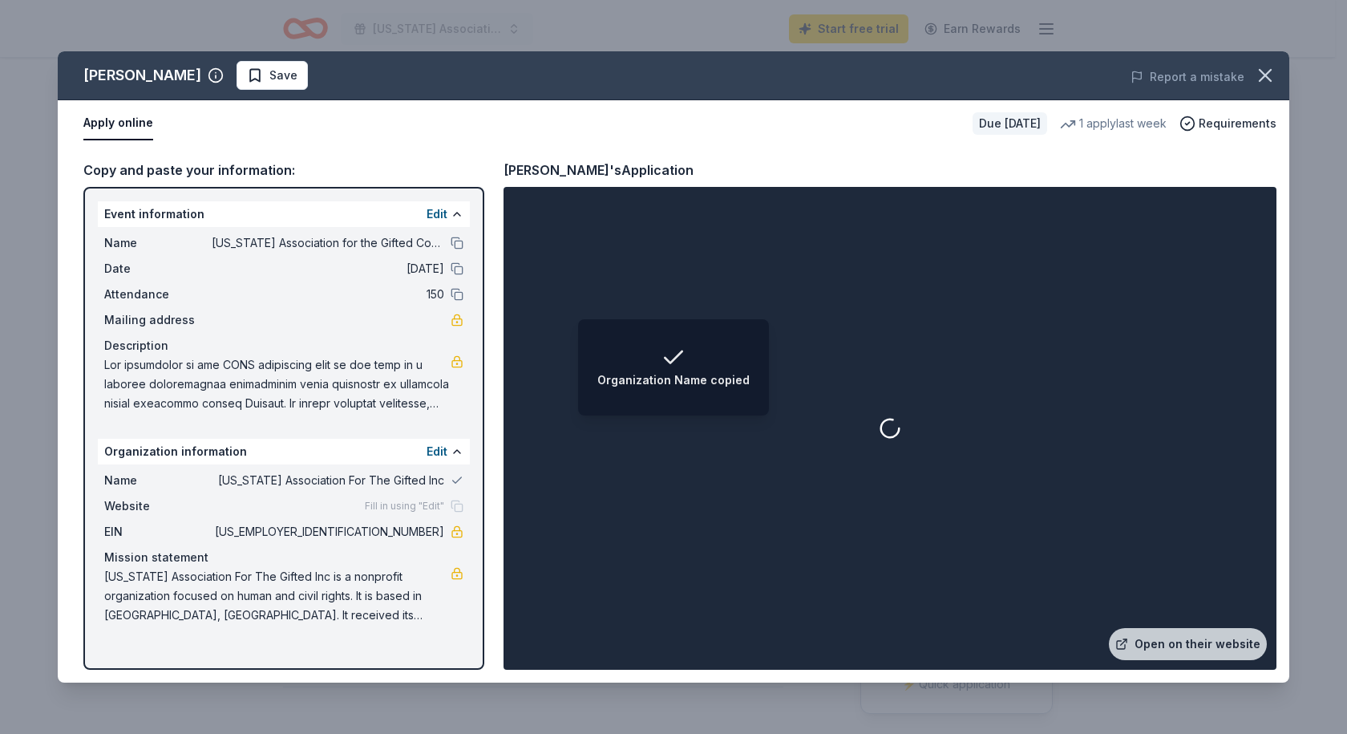
click at [1189, 638] on link "Open on their website" at bounding box center [1188, 644] width 158 height 32
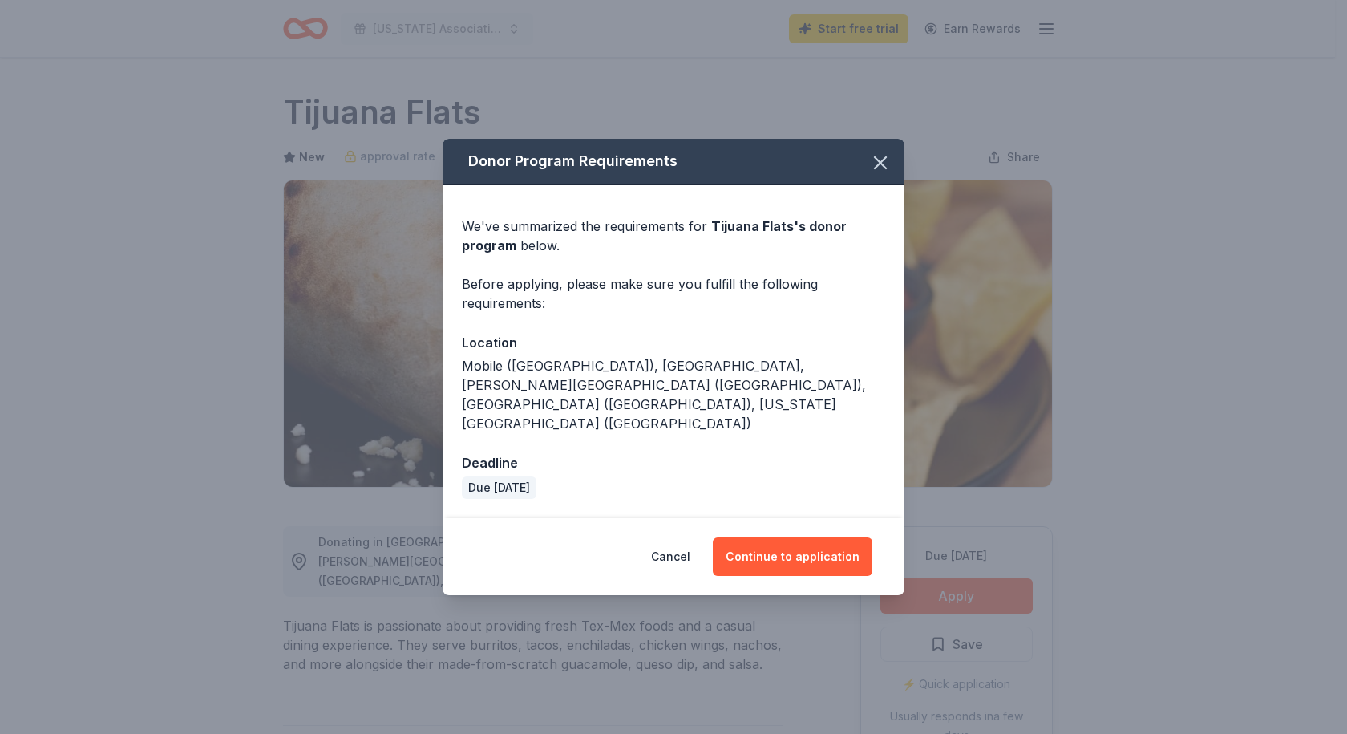
click at [785, 537] on button "Continue to application" at bounding box center [793, 556] width 160 height 38
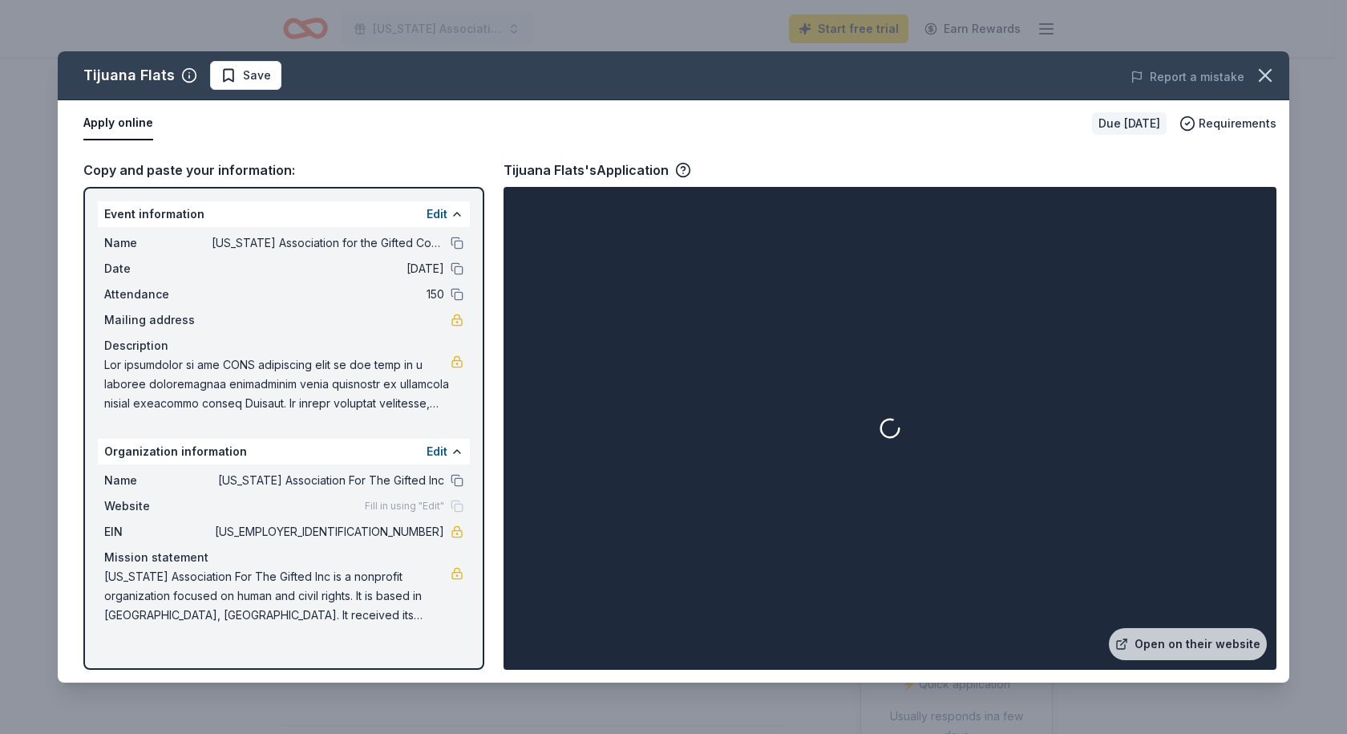
click at [456, 236] on div "Name [US_STATE] Association for the Gifted Conference" at bounding box center [283, 242] width 359 height 19
click at [458, 246] on button at bounding box center [457, 243] width 13 height 13
click at [458, 278] on div "Date [DATE]" at bounding box center [283, 268] width 359 height 19
click at [458, 272] on button at bounding box center [457, 268] width 13 height 13
click at [455, 296] on button at bounding box center [457, 294] width 13 height 13
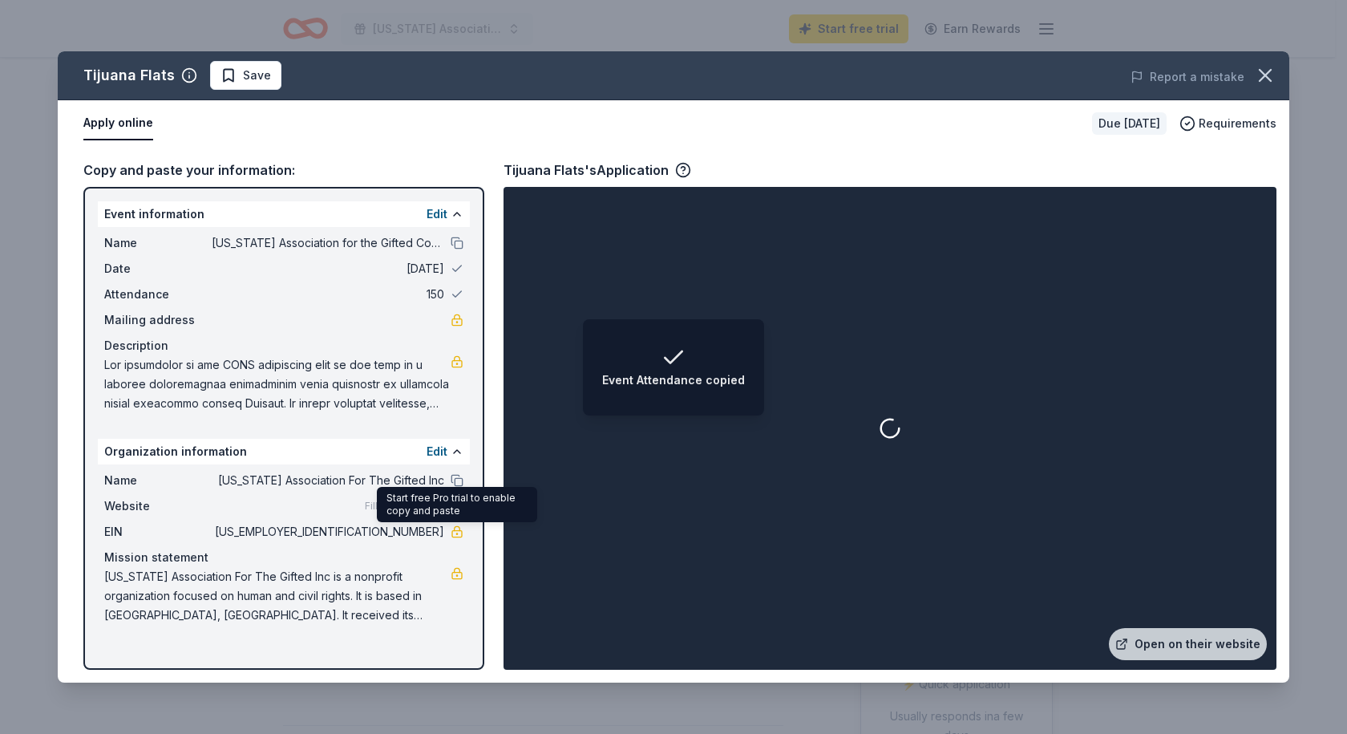
click at [453, 482] on button at bounding box center [457, 480] width 13 height 13
click at [1221, 642] on link "Open on their website" at bounding box center [1188, 644] width 158 height 32
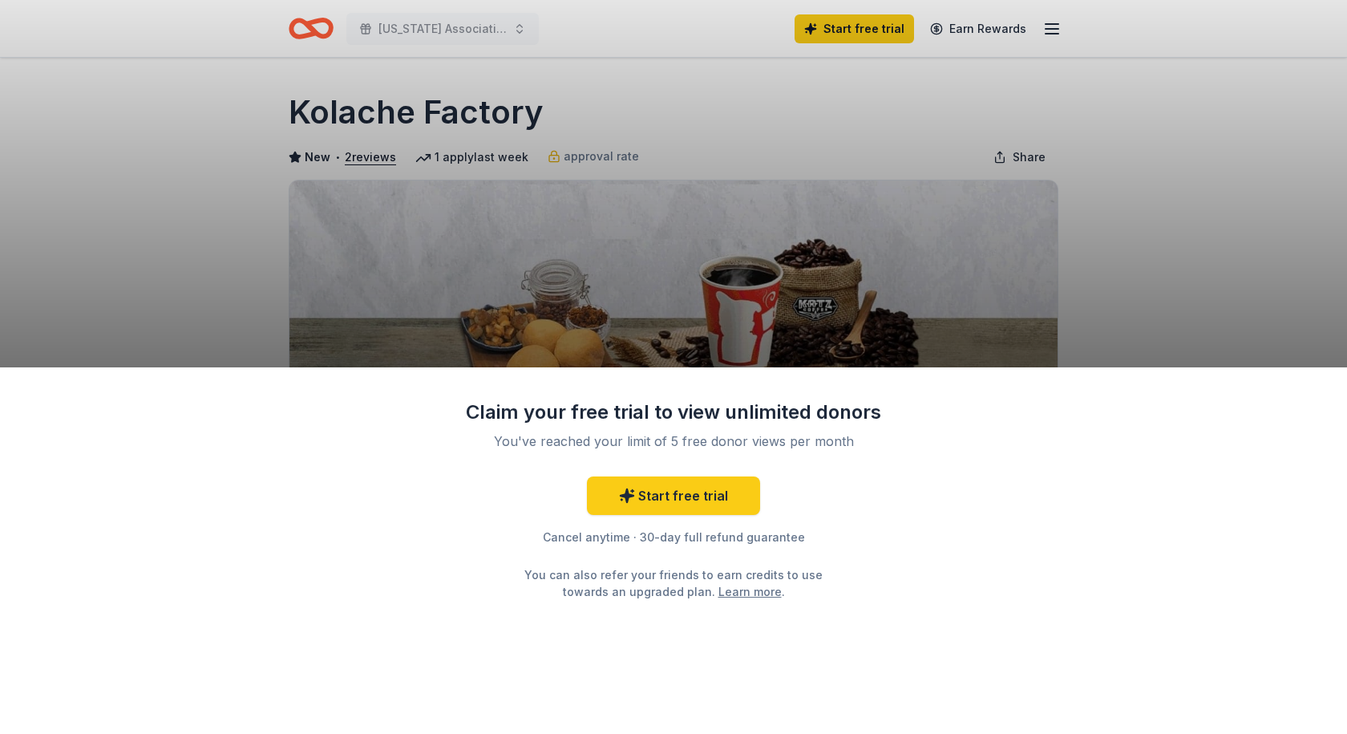
click at [752, 319] on div "Claim your free trial to view unlimited donors You've reached your limit of 5 f…" at bounding box center [673, 367] width 1347 height 734
click at [754, 242] on div "Claim your free trial to view unlimited donors You've reached your limit of 5 f…" at bounding box center [673, 367] width 1347 height 734
click at [972, 586] on div "Claim your free trial to view unlimited donors You've reached your limit of 5 f…" at bounding box center [673, 550] width 1347 height 367
click at [972, 269] on div "Claim your free trial to view unlimited donors You've reached your limit of 5 f…" at bounding box center [673, 367] width 1347 height 734
